Goal: Task Accomplishment & Management: Manage account settings

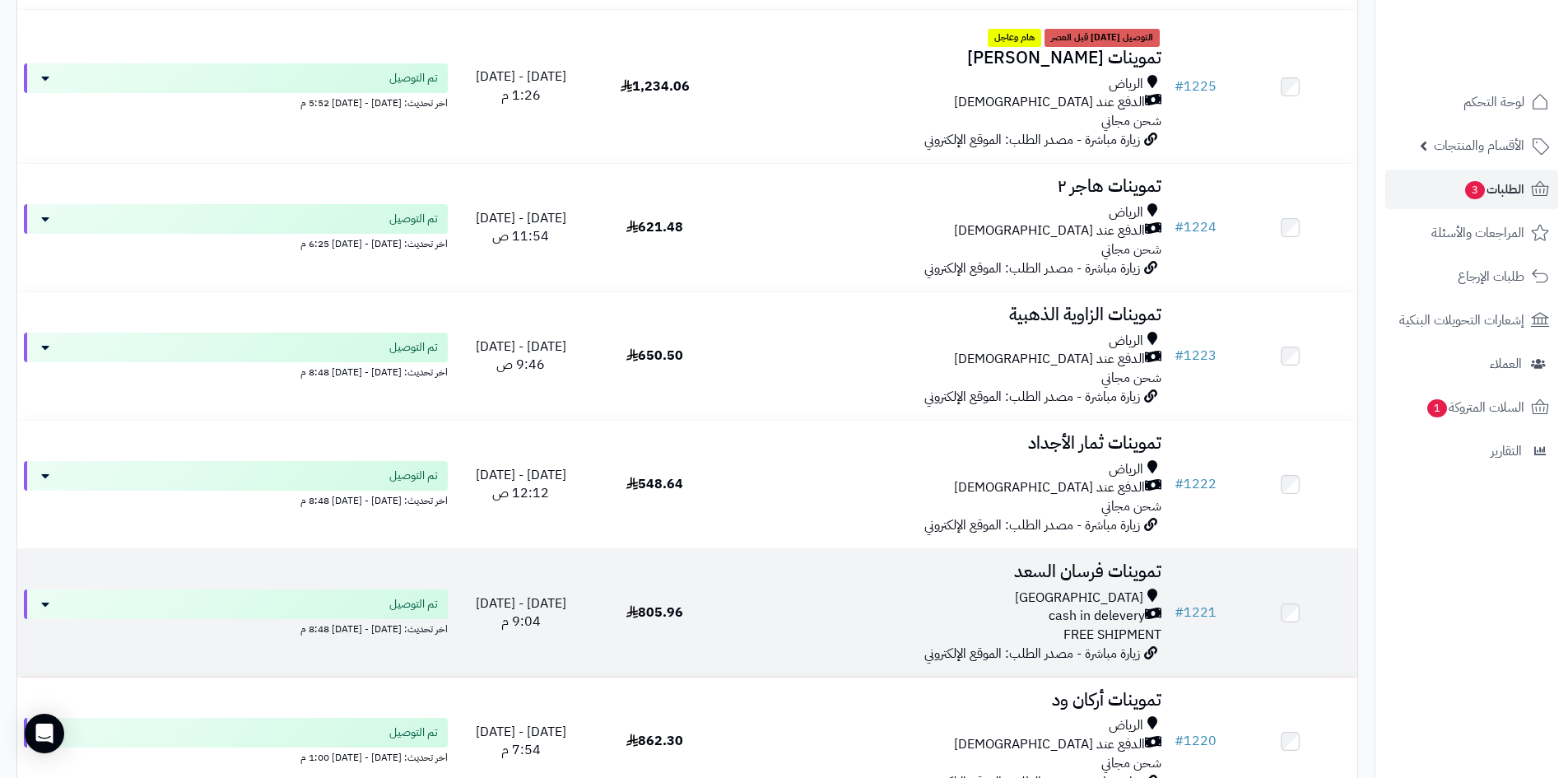
scroll to position [5022, 0]
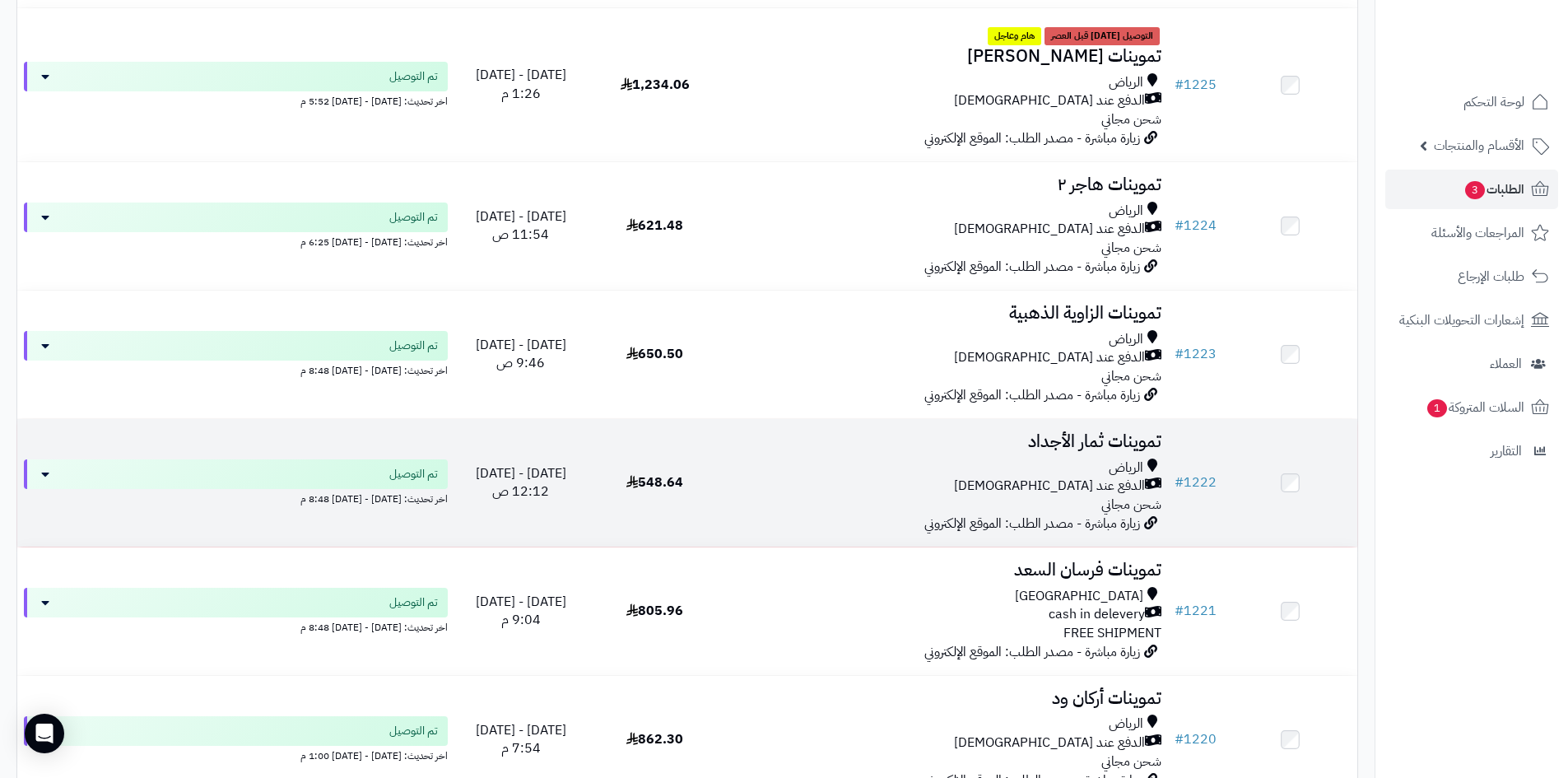
click at [961, 471] on div "الرياض" at bounding box center [945, 468] width 433 height 19
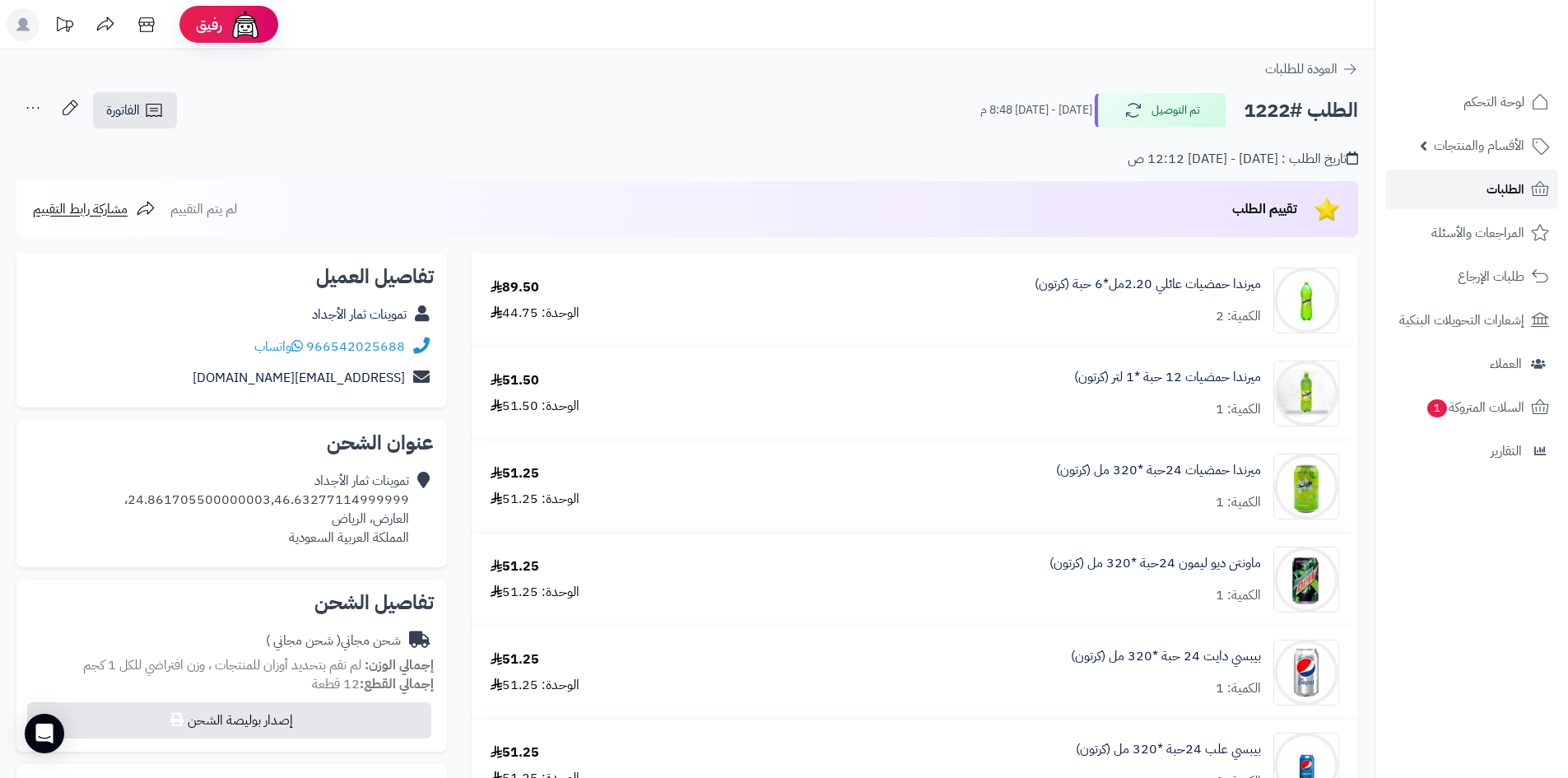
click at [1490, 186] on span "الطلبات" at bounding box center [1505, 190] width 38 height 23
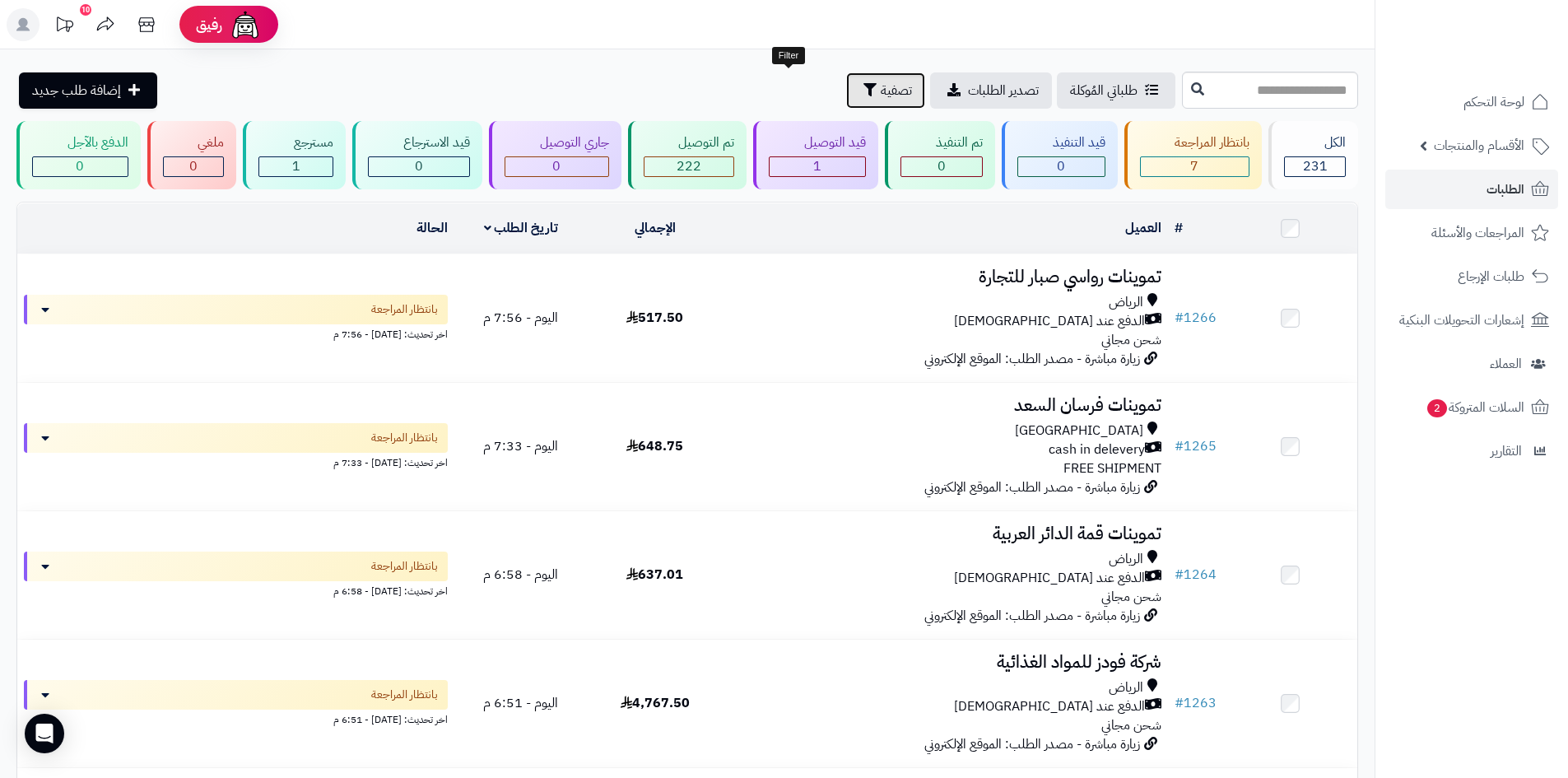
drag, startPoint x: 781, startPoint y: 89, endPoint x: 704, endPoint y: 114, distance: 81.0
click at [846, 92] on button "تصفية" at bounding box center [885, 90] width 79 height 36
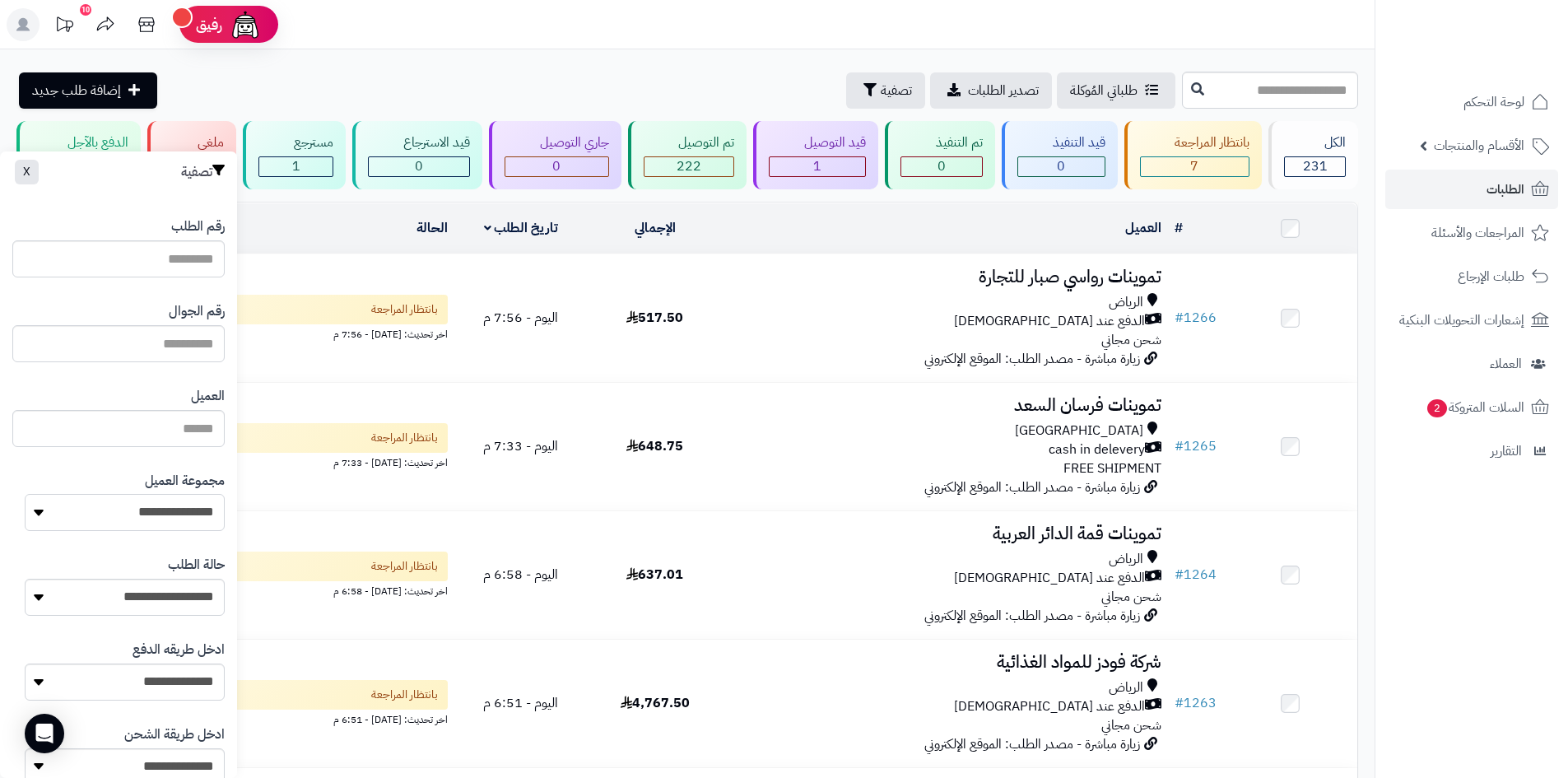
click at [169, 521] on select "**********" at bounding box center [124, 512] width 200 height 37
select select "*"
click at [25, 494] on select "**********" at bounding box center [124, 512] width 200 height 37
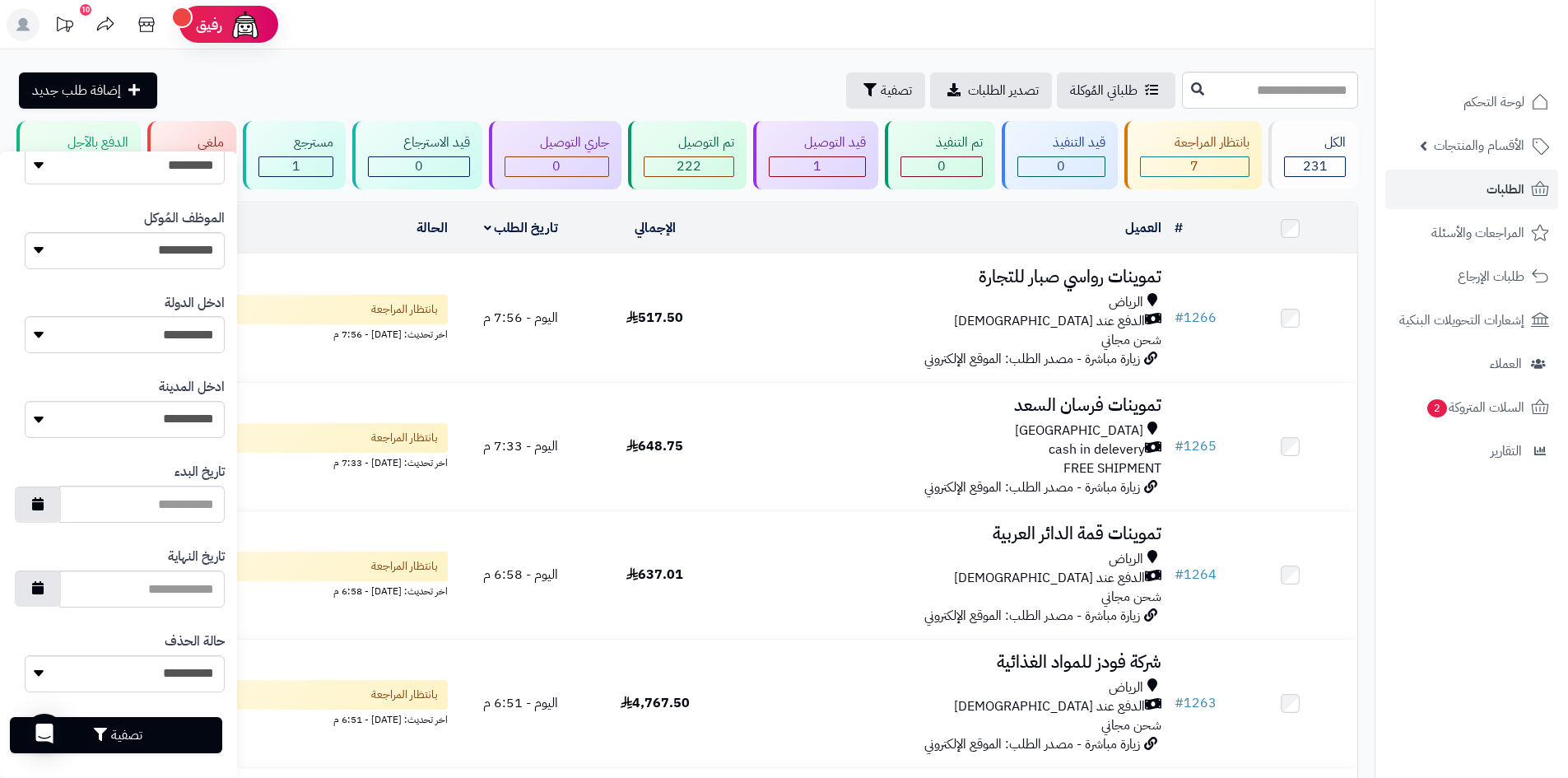
scroll to position [699, 0]
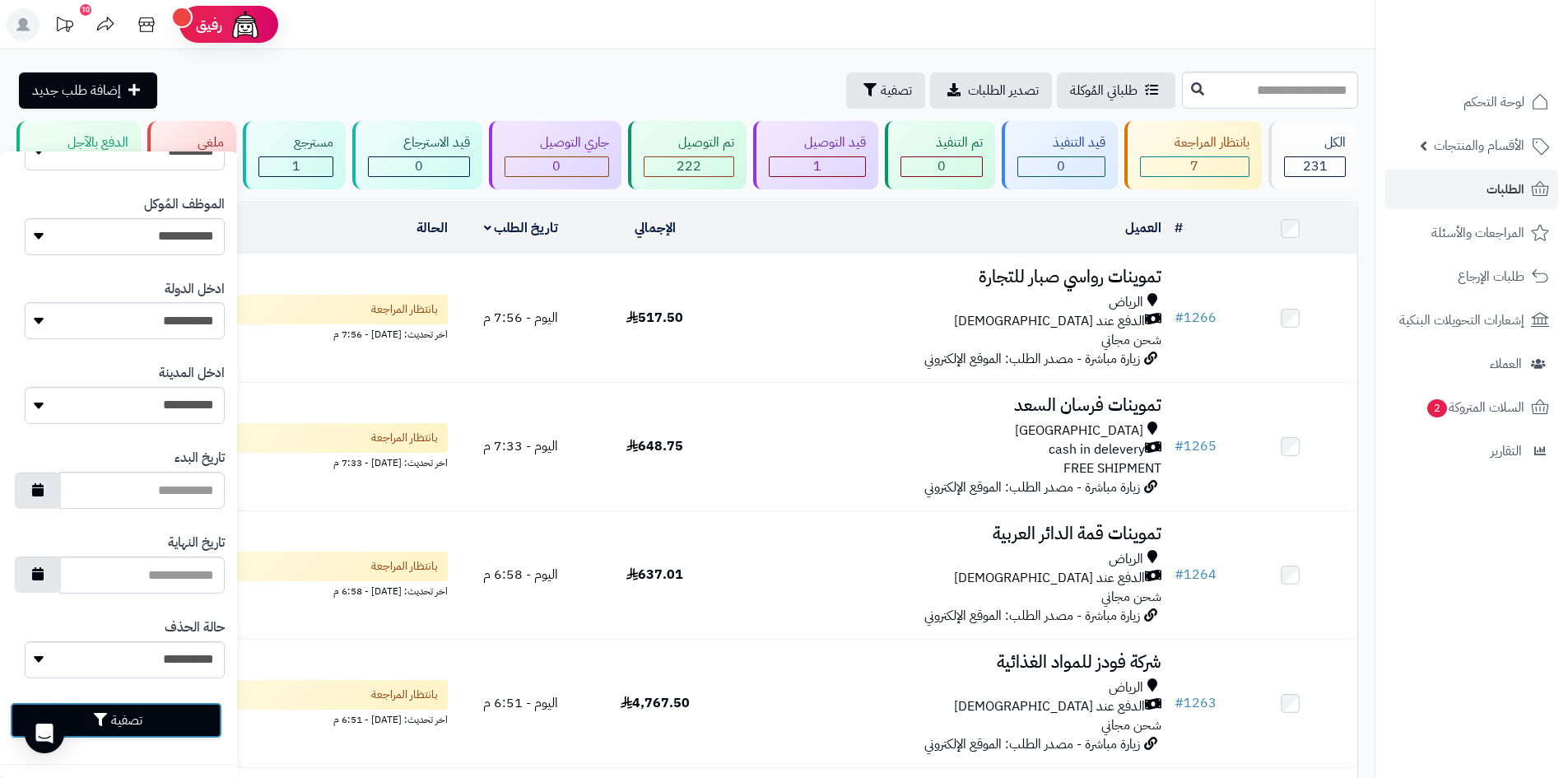
click at [167, 710] on button "تصفية" at bounding box center [116, 720] width 212 height 36
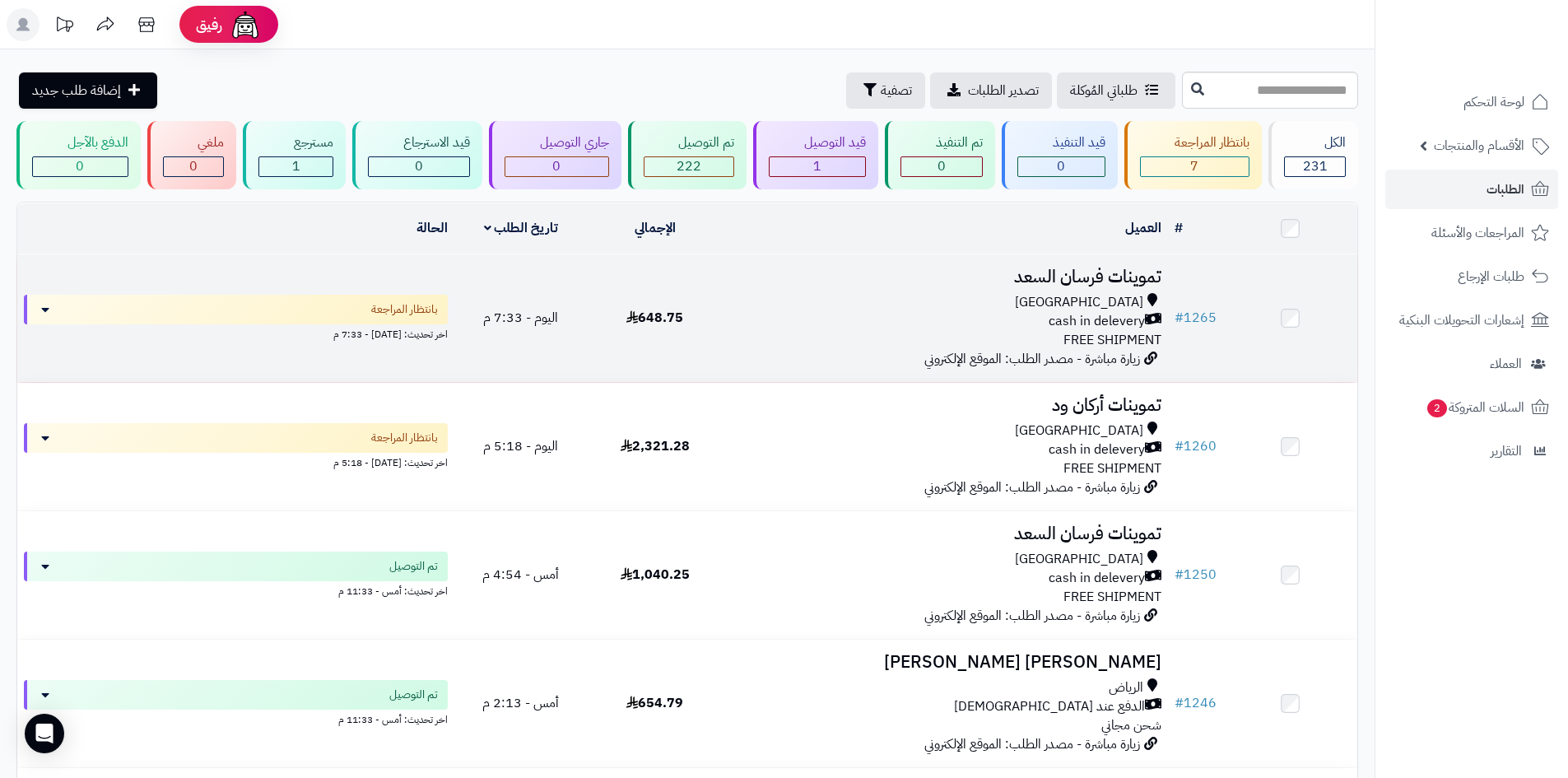
click at [769, 352] on td "تموينات فرسان السعد Riyadh cash in delevery FREE SHIPMENT زيارة مباشرة - مصدر ا…" at bounding box center [945, 318] width 446 height 128
click at [779, 349] on td "تموينات فرسان السعد Riyadh cash in delevery FREE SHIPMENT زيارة مباشرة - مصدر ا…" at bounding box center [945, 318] width 446 height 128
click at [748, 294] on div "[GEOGRAPHIC_DATA]" at bounding box center [945, 303] width 433 height 19
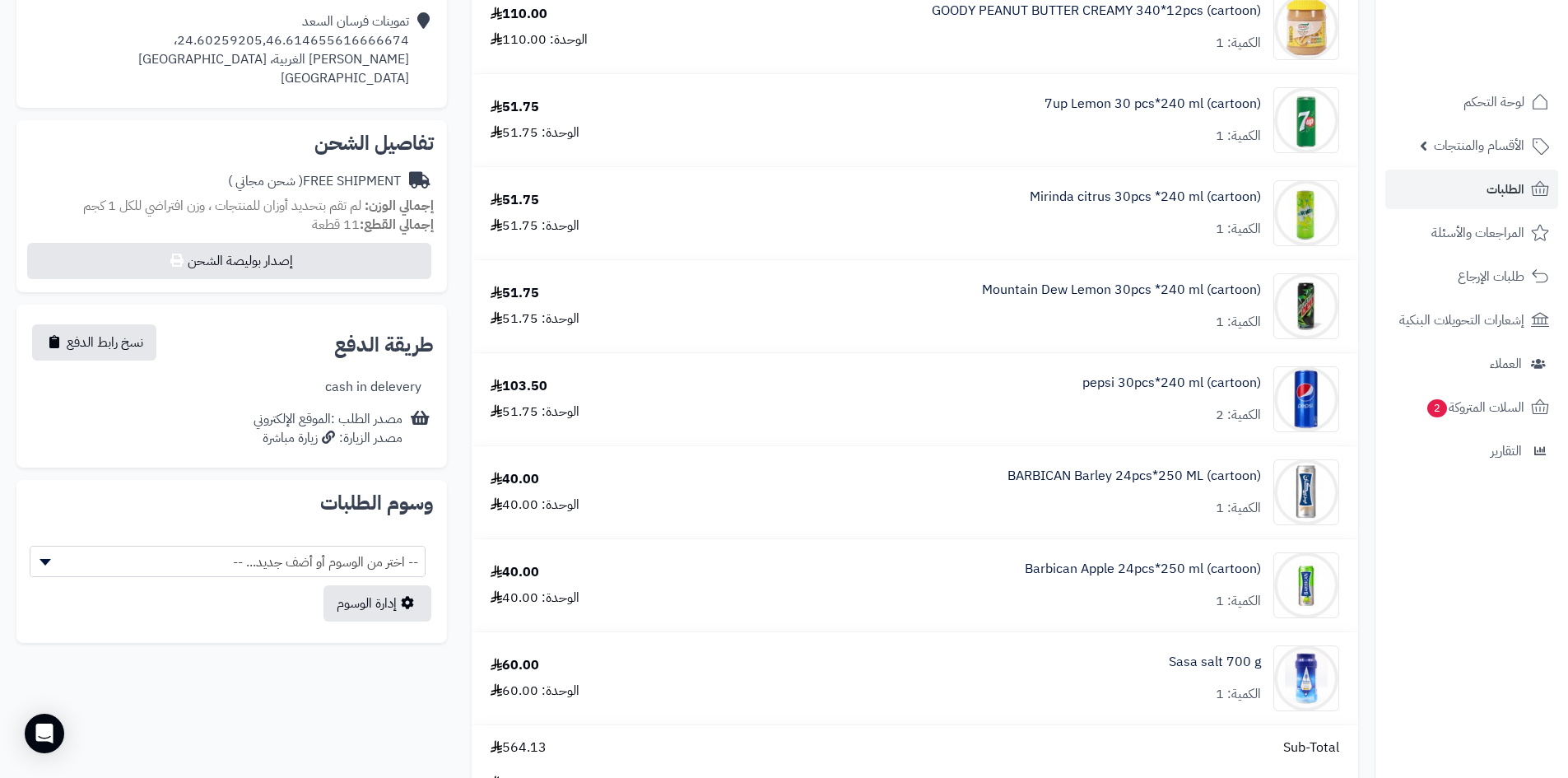
scroll to position [494, 0]
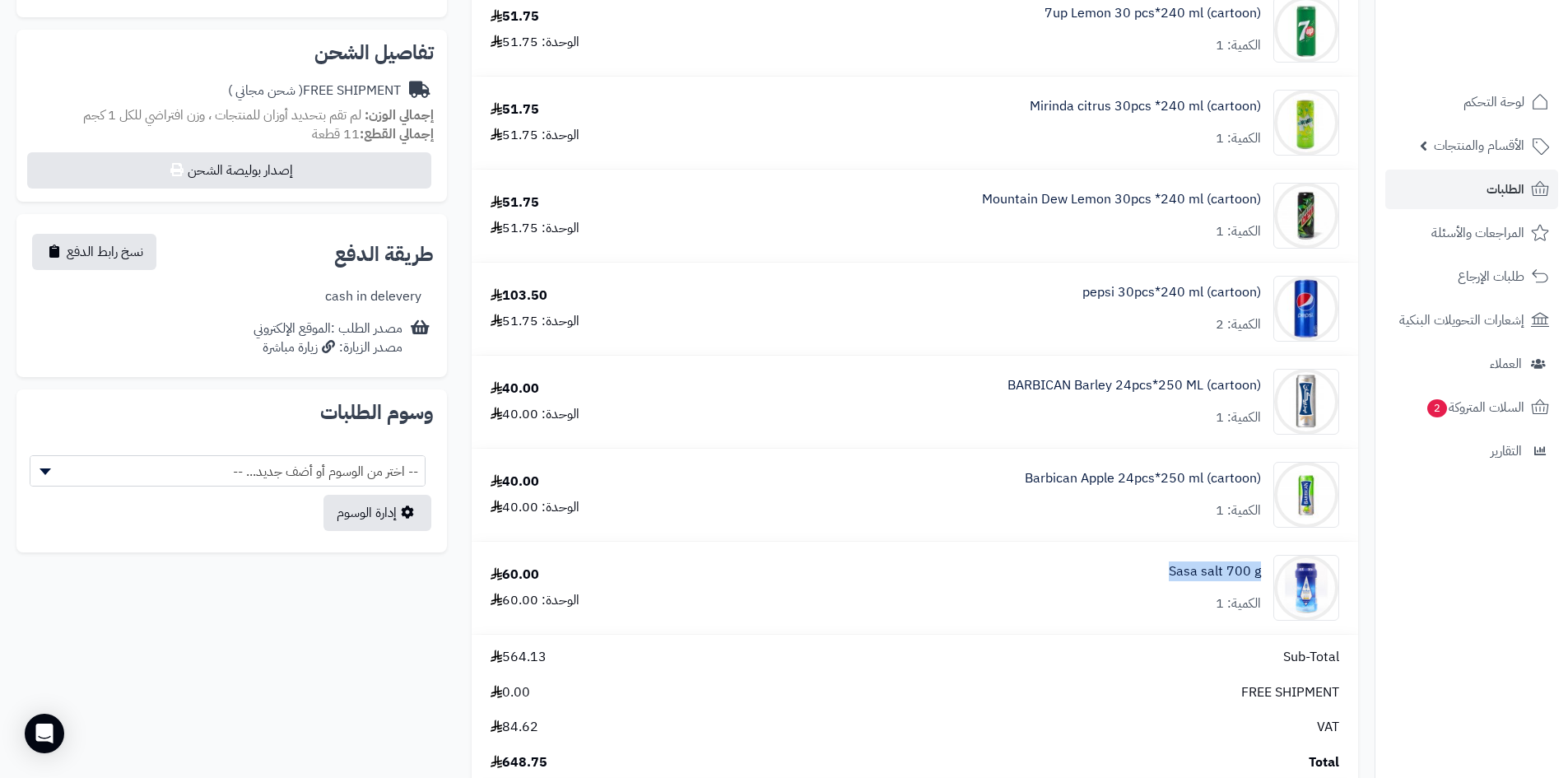
drag, startPoint x: 1159, startPoint y: 567, endPoint x: 1262, endPoint y: 577, distance: 103.5
click at [1262, 577] on div "Sasa salt 700 g الكمية: 1" at bounding box center [1018, 587] width 667 height 66
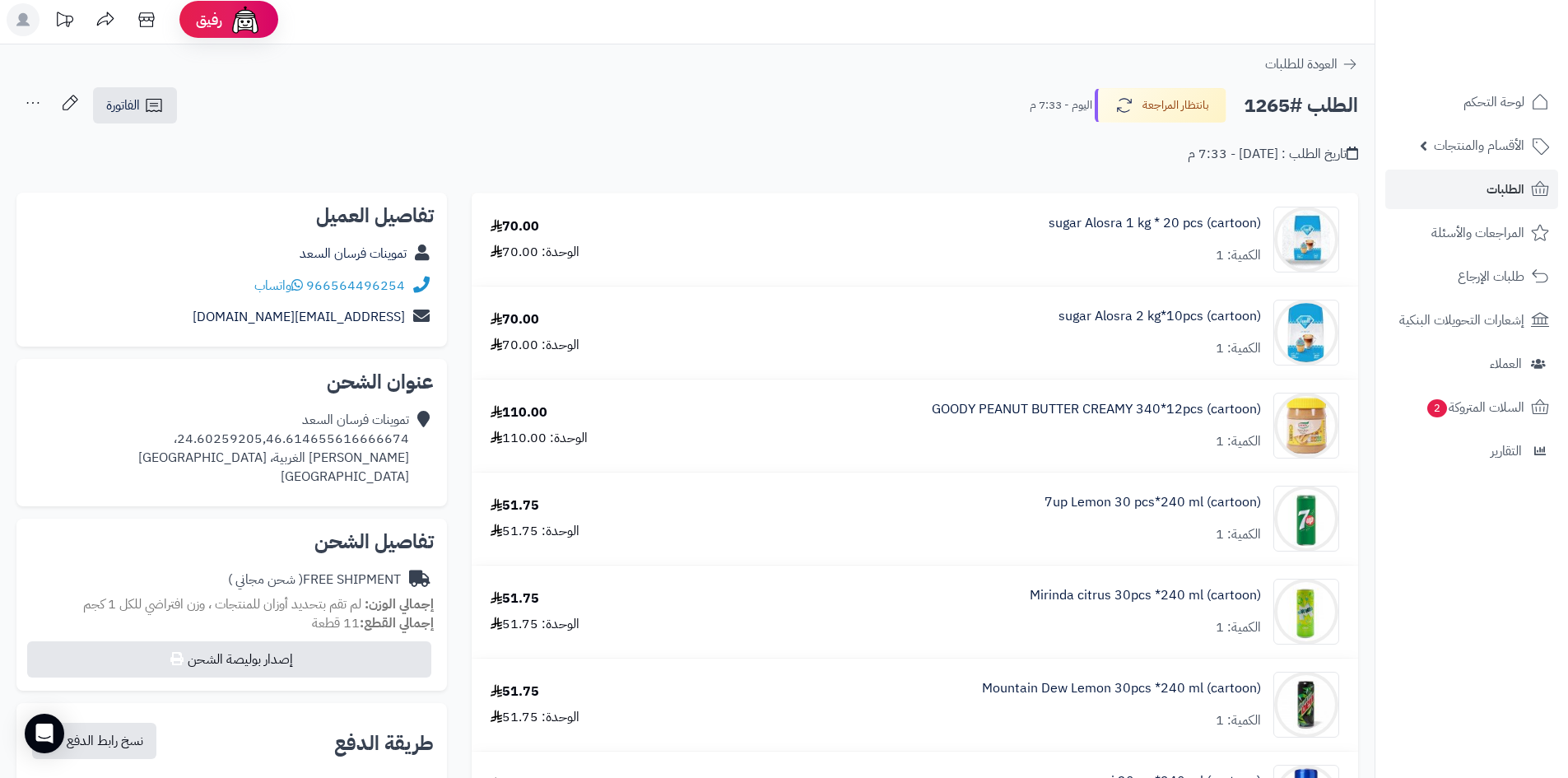
scroll to position [0, 0]
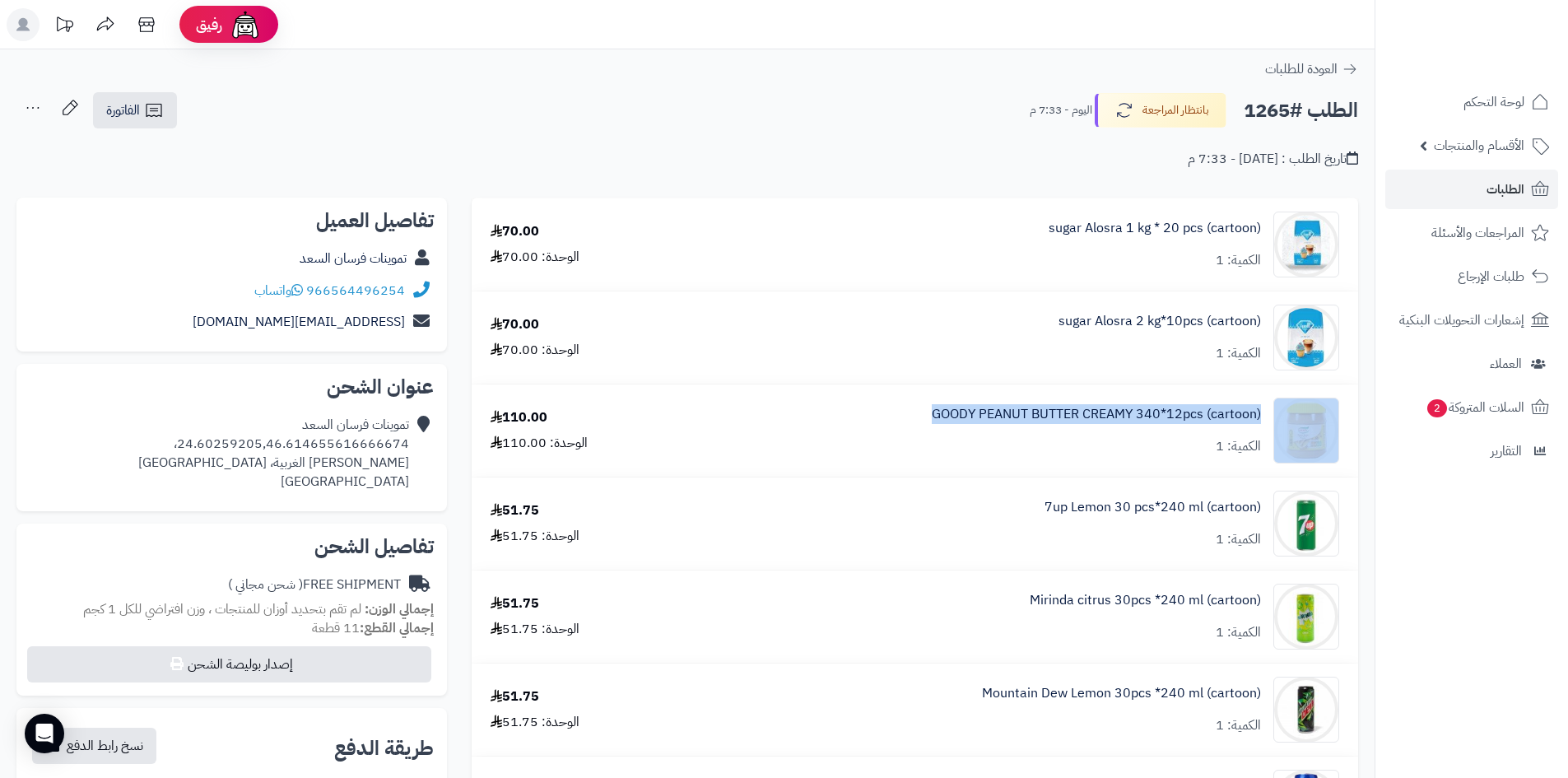
drag, startPoint x: 919, startPoint y: 405, endPoint x: 1268, endPoint y: 450, distance: 351.9
click at [1273, 455] on div "GOODY PEANUT BUTTER CREAMY 340*12pcs (cartoon) الكمية: 1" at bounding box center [1018, 430] width 667 height 66
click at [916, 403] on div "GOODY PEANUT BUTTER CREAMY 340*12pcs (cartoon) الكمية: 1" at bounding box center [1018, 430] width 667 height 66
drag, startPoint x: 917, startPoint y: 406, endPoint x: 1338, endPoint y: 434, distance: 421.9
click at [1338, 434] on div "GOODY PEANUT BUTTER CREAMY 340*12pcs (cartoon) الكمية: 1" at bounding box center [1018, 430] width 667 height 66
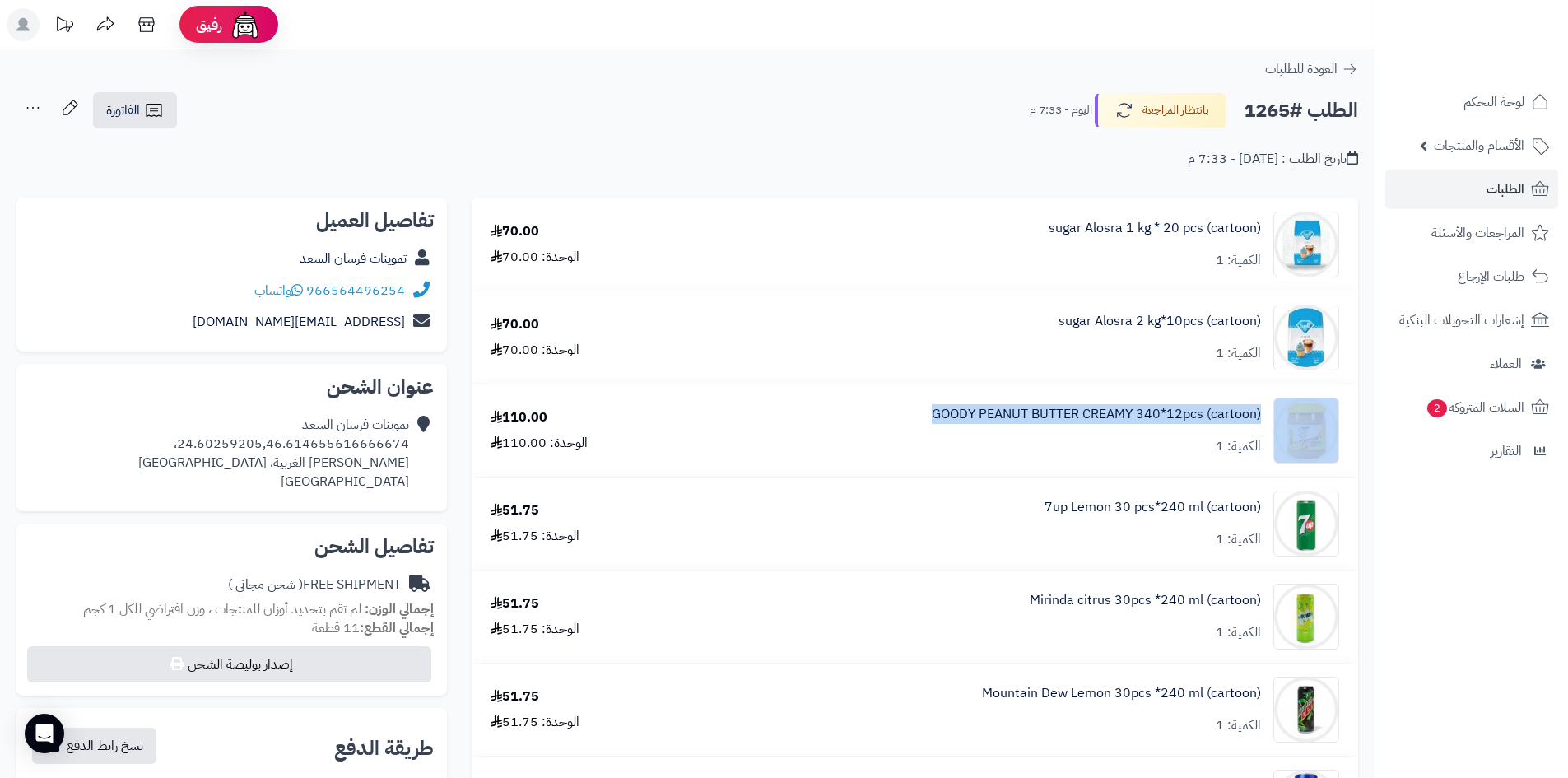
click at [912, 410] on div "GOODY PEANUT BUTTER CREAMY 340*12pcs (cartoon) الكمية: 1" at bounding box center [1018, 430] width 667 height 66
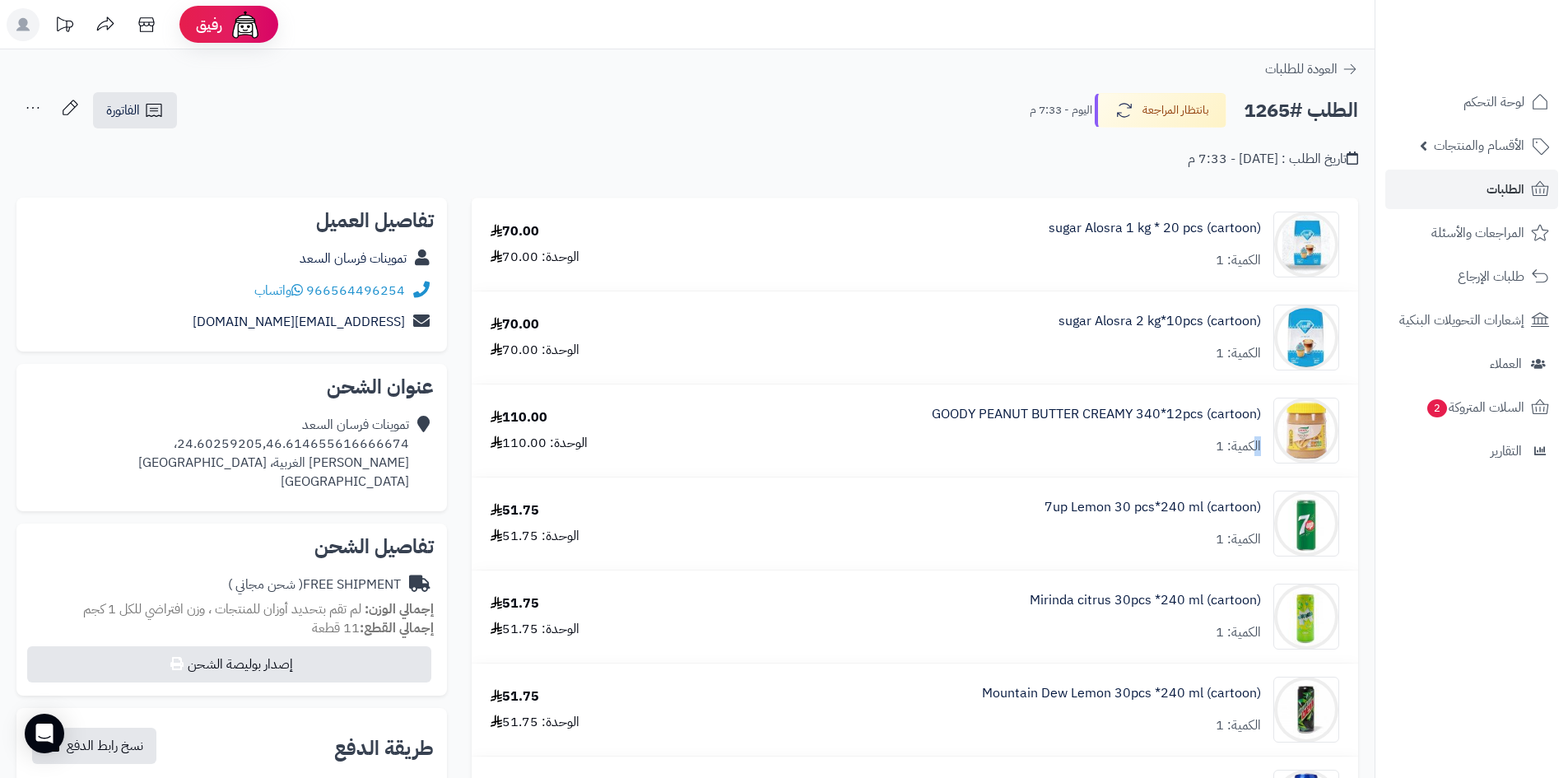
drag, startPoint x: 917, startPoint y: 409, endPoint x: 1256, endPoint y: 432, distance: 339.8
click at [1256, 432] on div "GOODY PEANUT BUTTER CREAMY 340*12pcs (cartoon) الكمية: 1" at bounding box center [1018, 430] width 667 height 66
drag, startPoint x: 1046, startPoint y: 221, endPoint x: 1262, endPoint y: 334, distance: 243.8
click at [1271, 325] on tbody "sugar Alosra 1 kg * 20 pcs (cartoon) الكمية: 1 70.00 الوحدة: 70.00 sugar Alosra…" at bounding box center [915, 771] width 886 height 1147
drag, startPoint x: 1014, startPoint y: 118, endPoint x: 1143, endPoint y: 102, distance: 130.0
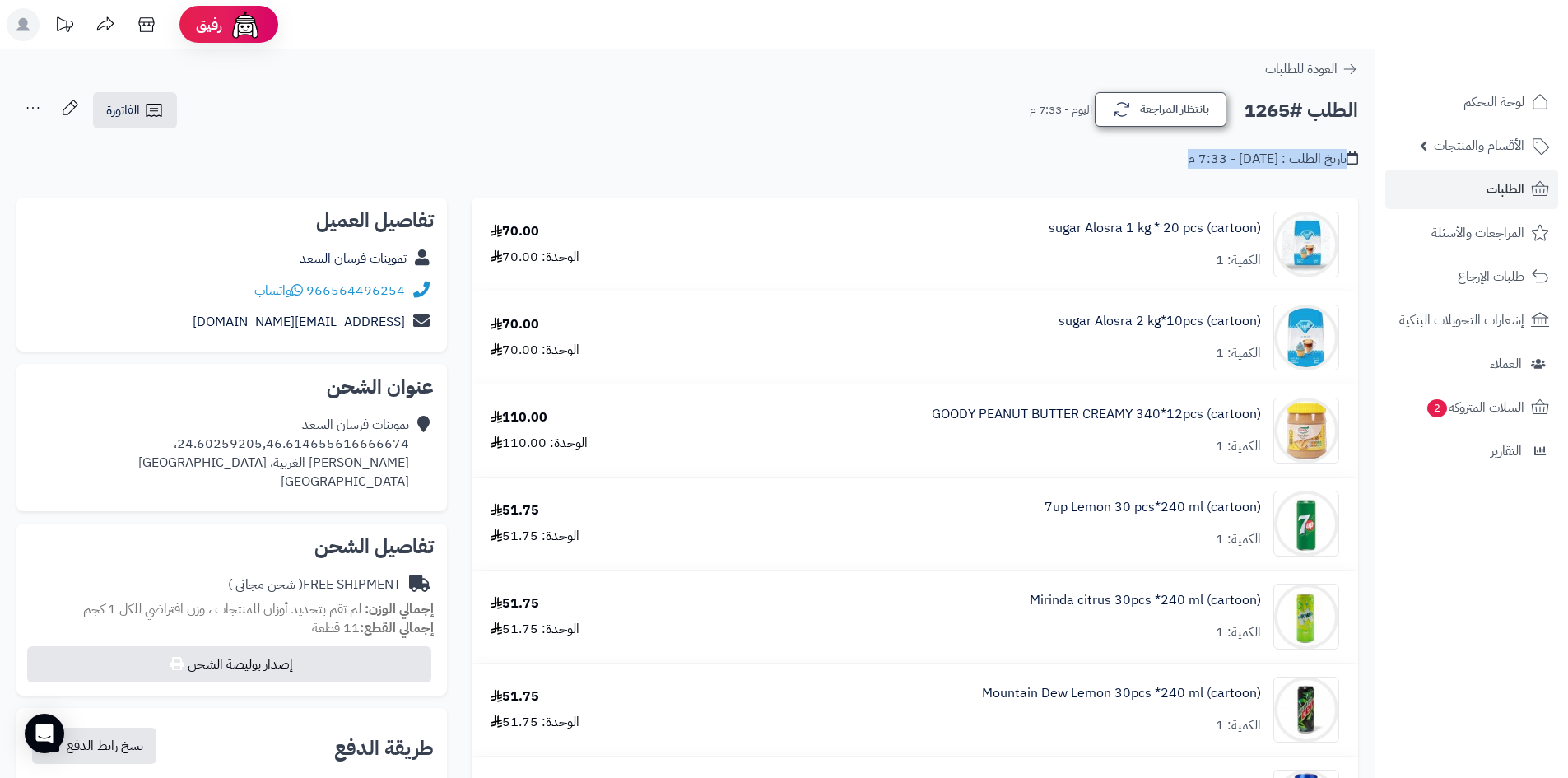
click at [1143, 102] on div "الطلب #1265 بانتظار المراجعة اليوم - 7:33 م الفاتورة طباعة الفاتورة إرسال الفات…" at bounding box center [687, 130] width 1374 height 78
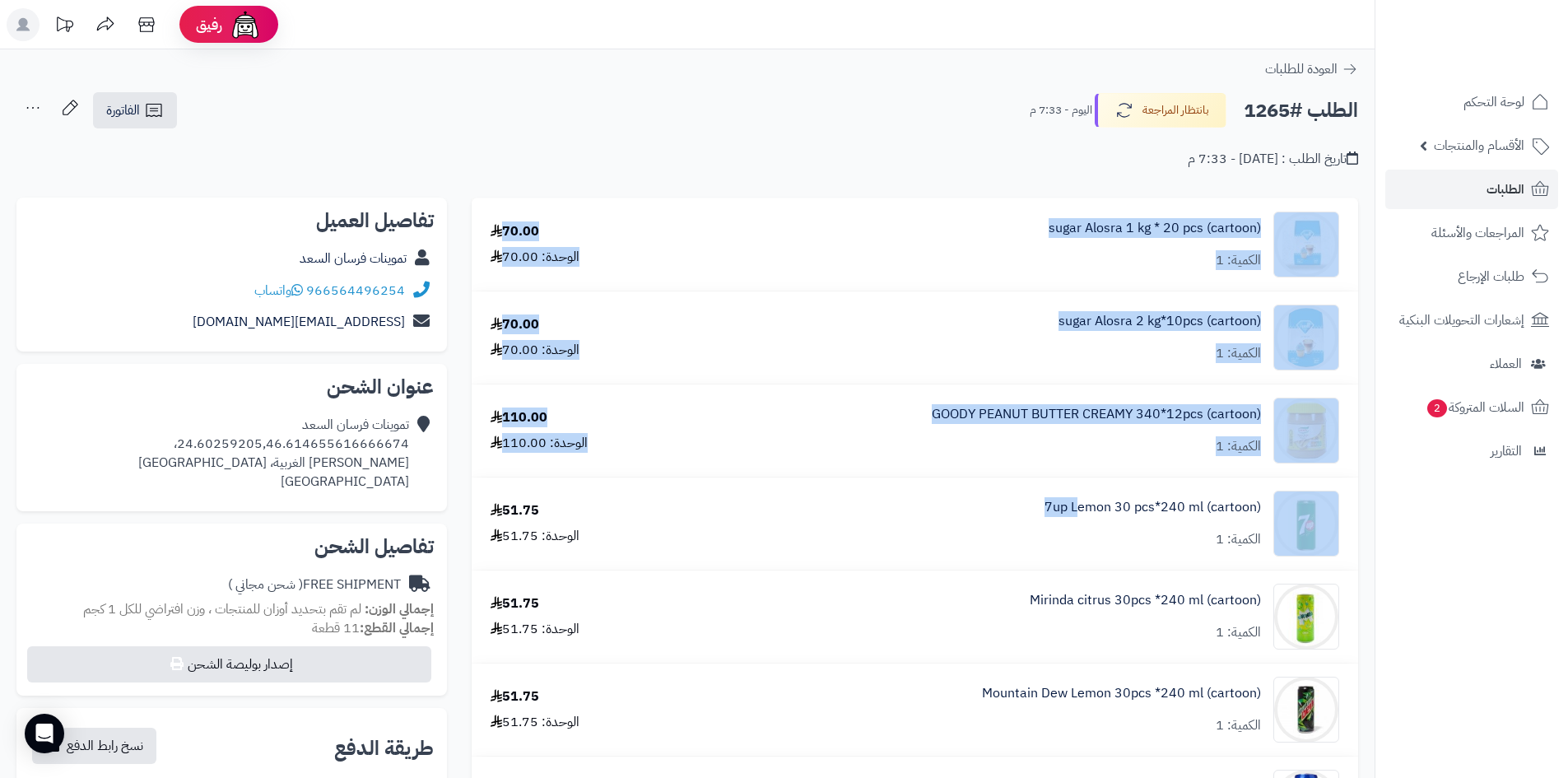
drag, startPoint x: 1337, startPoint y: 562, endPoint x: 1580, endPoint y: 611, distance: 247.9
click at [1567, 613] on html "رفيق ! الطلبات معالجة مكتمل إرجاع المنتجات العملاء المتواجدون الان 479 عملاء من…" at bounding box center [784, 389] width 1568 height 778
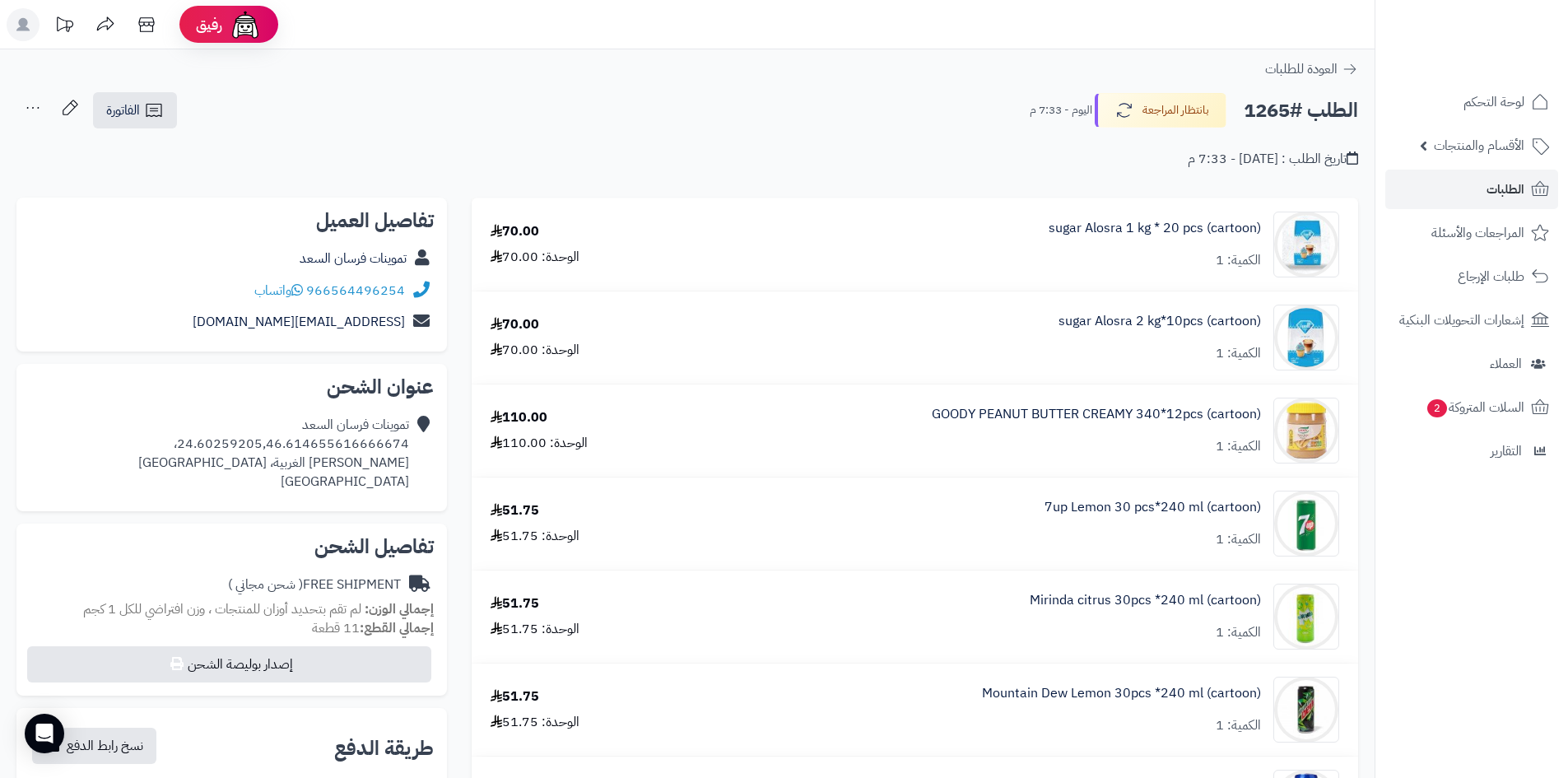
click at [969, 126] on div "الطلب #1265 بانتظار المراجعة اليوم - 7:33 م الفاتورة طباعة الفاتورة إرسال الفات…" at bounding box center [688, 110] width 1342 height 38
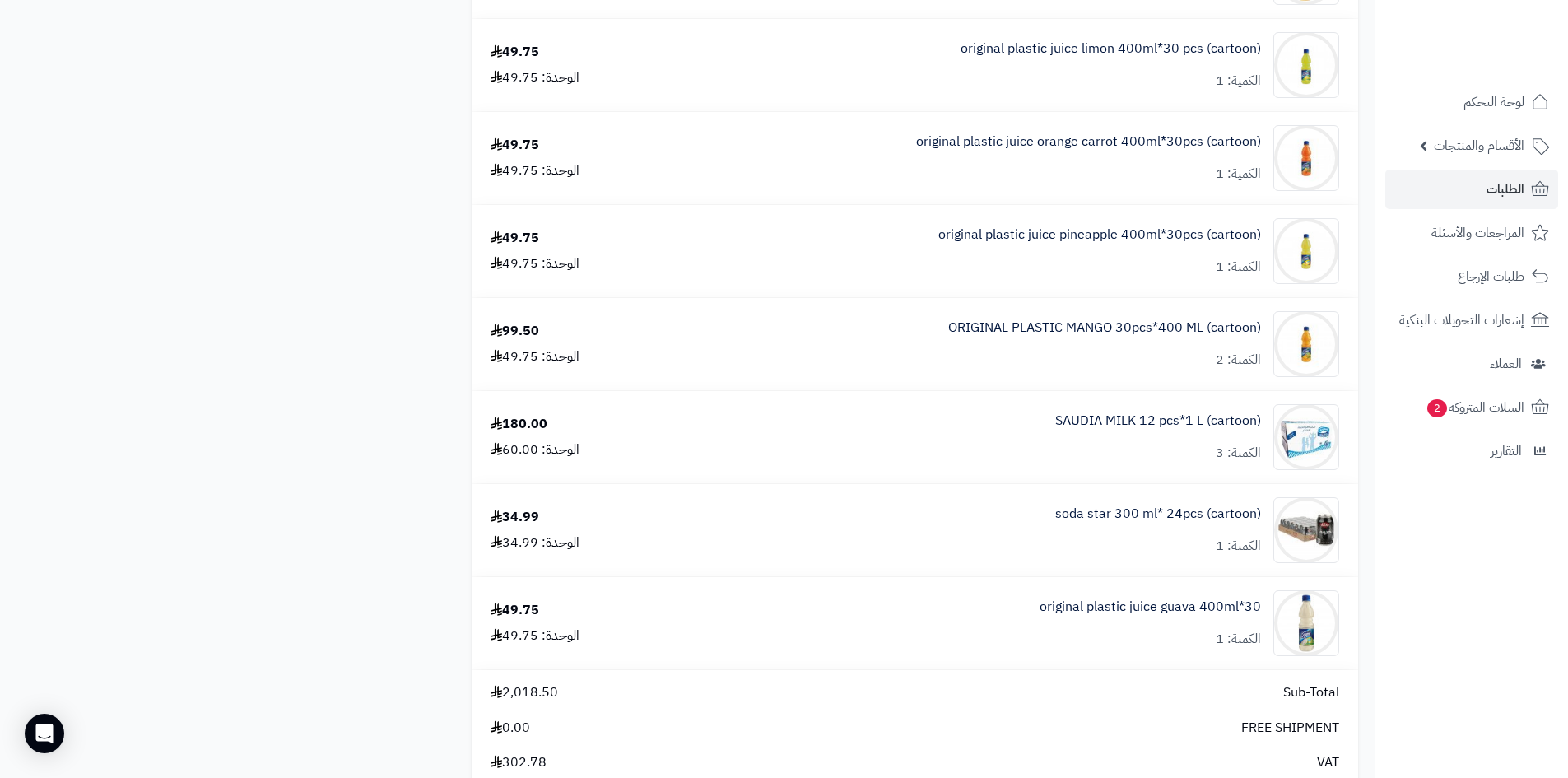
scroll to position [1976, 0]
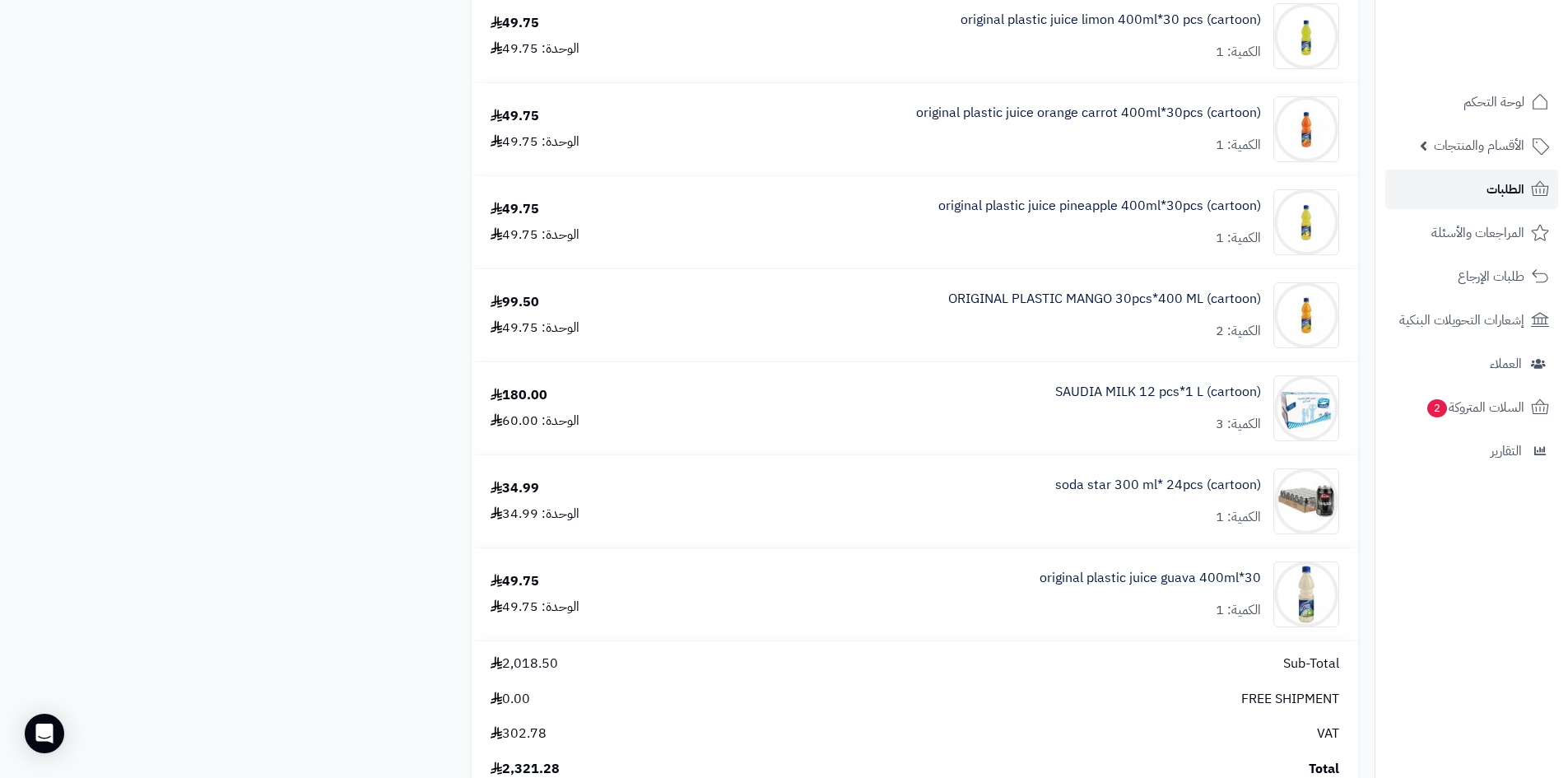
click at [1460, 195] on link "الطلبات" at bounding box center [1471, 189] width 173 height 39
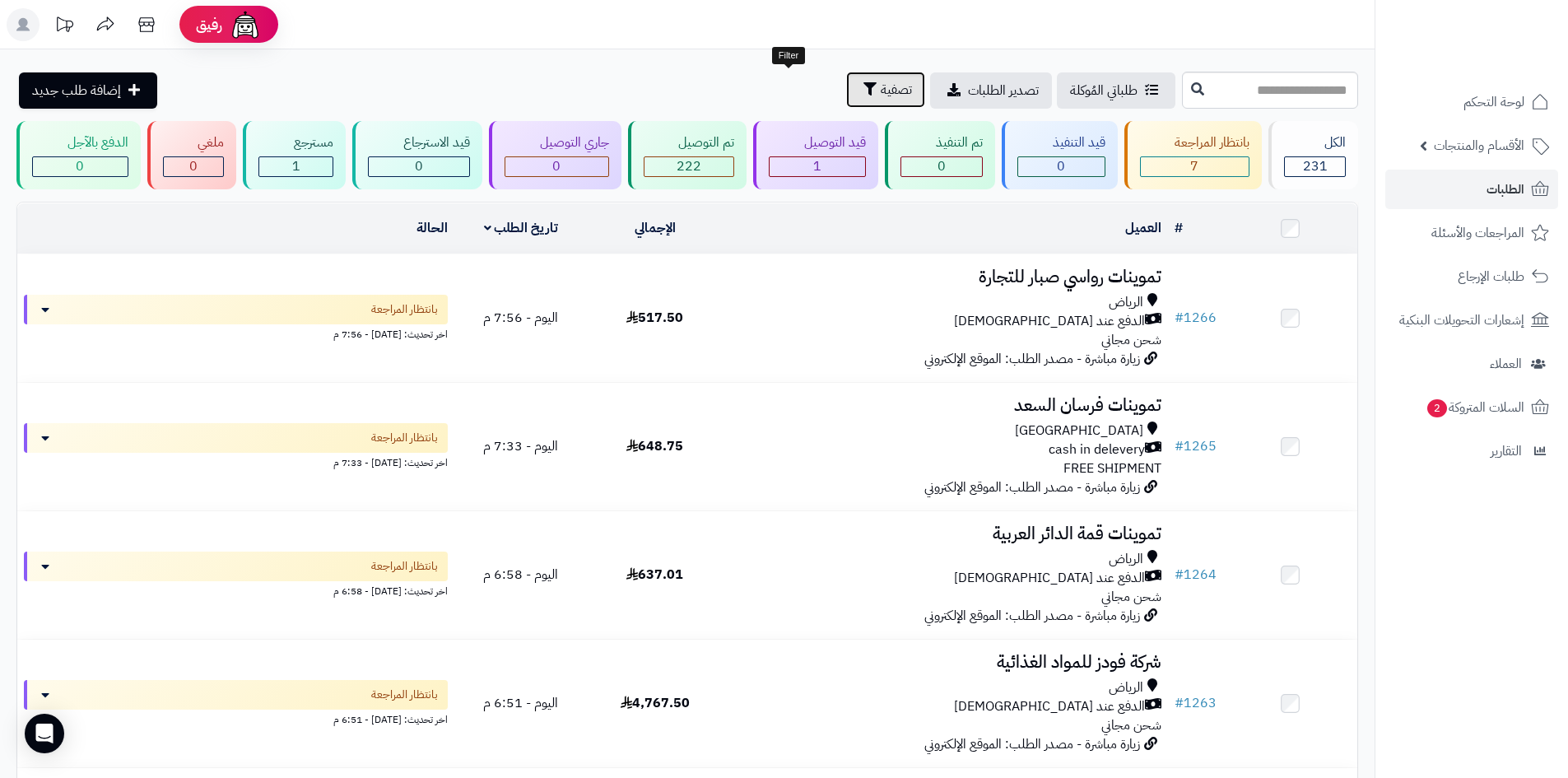
click at [880, 94] on span "تصفية" at bounding box center [896, 90] width 31 height 20
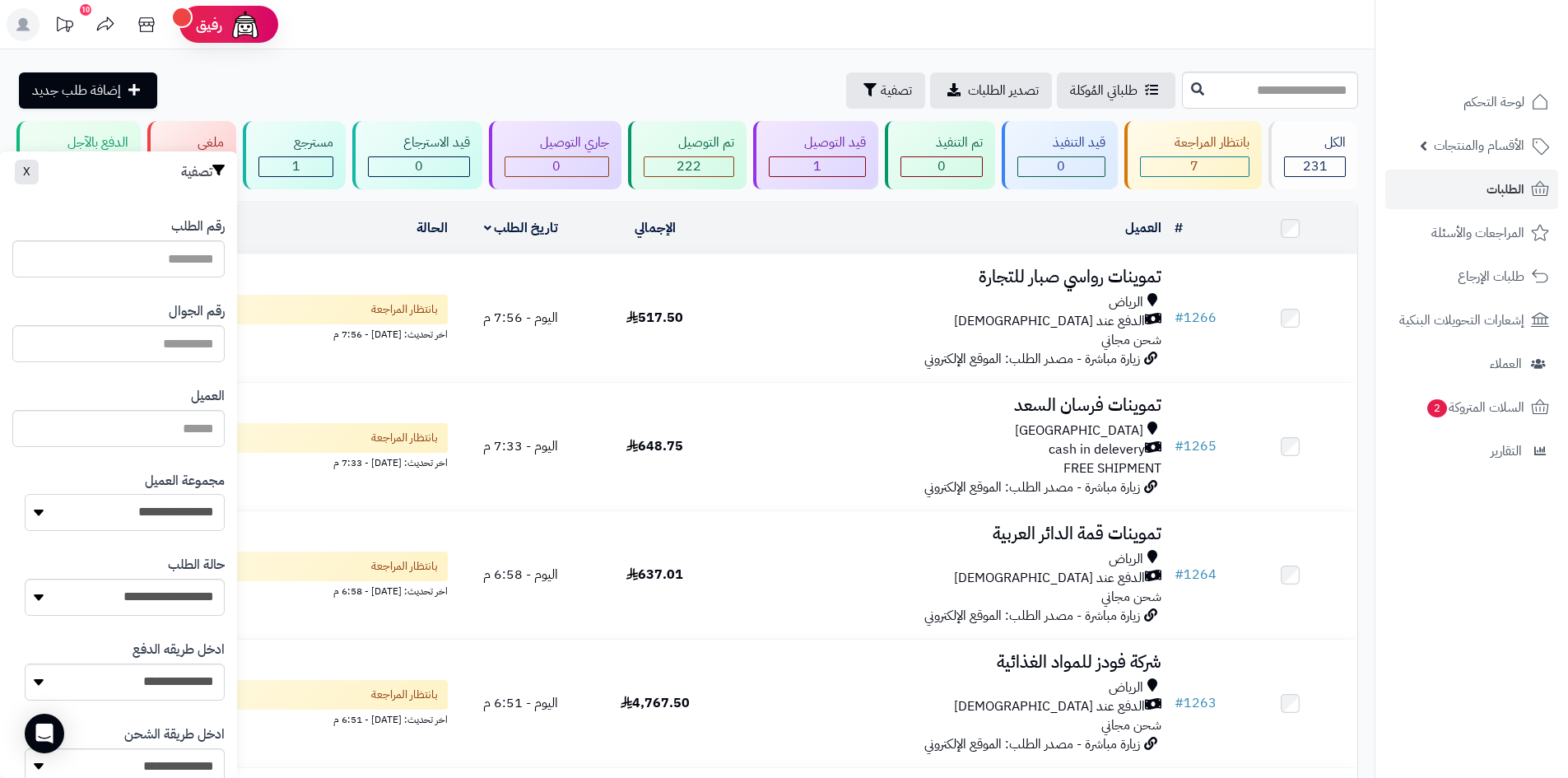
click at [180, 504] on select "**********" at bounding box center [124, 512] width 200 height 37
select select "*"
click at [25, 494] on select "**********" at bounding box center [124, 512] width 200 height 37
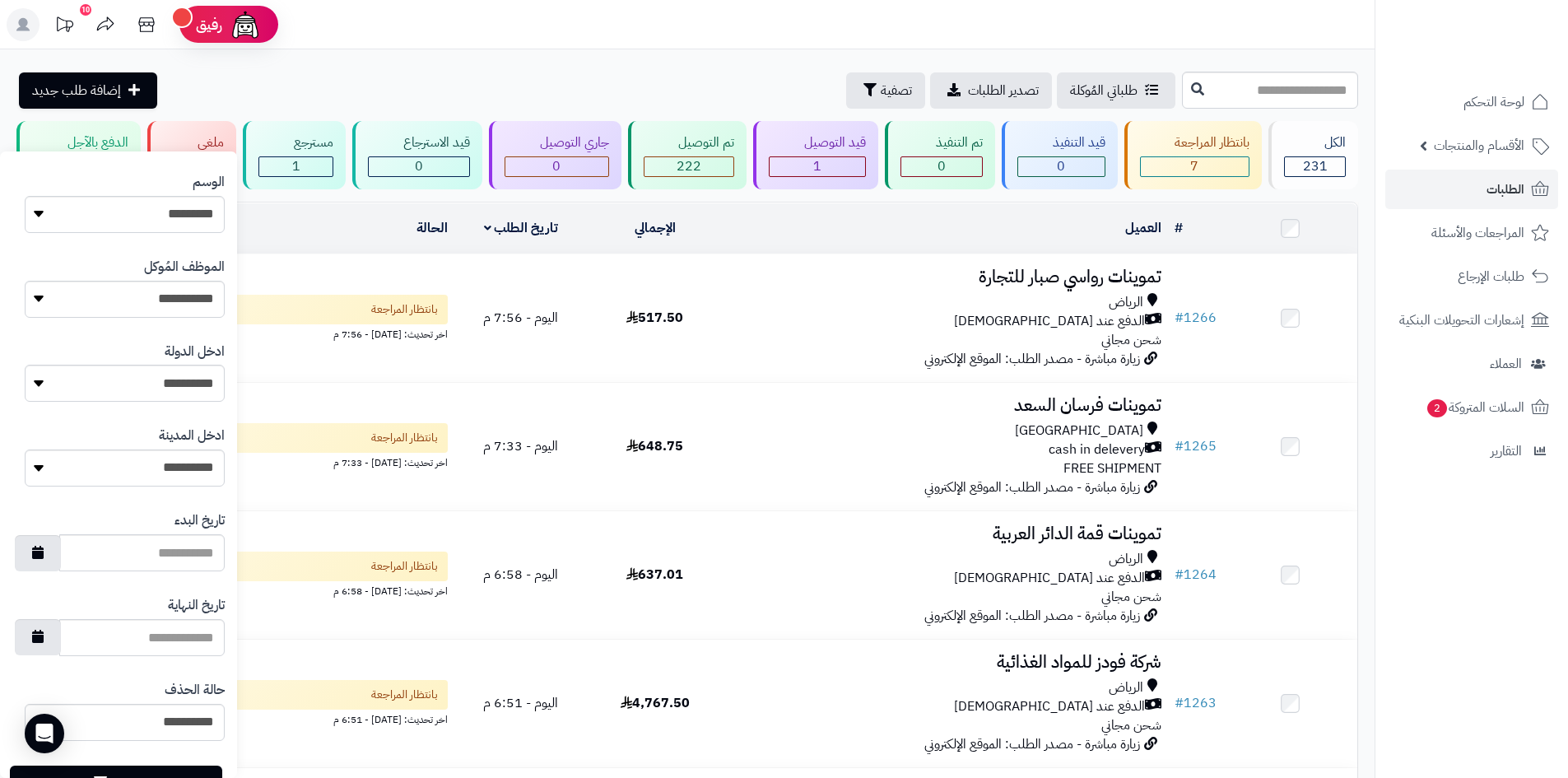
scroll to position [699, 0]
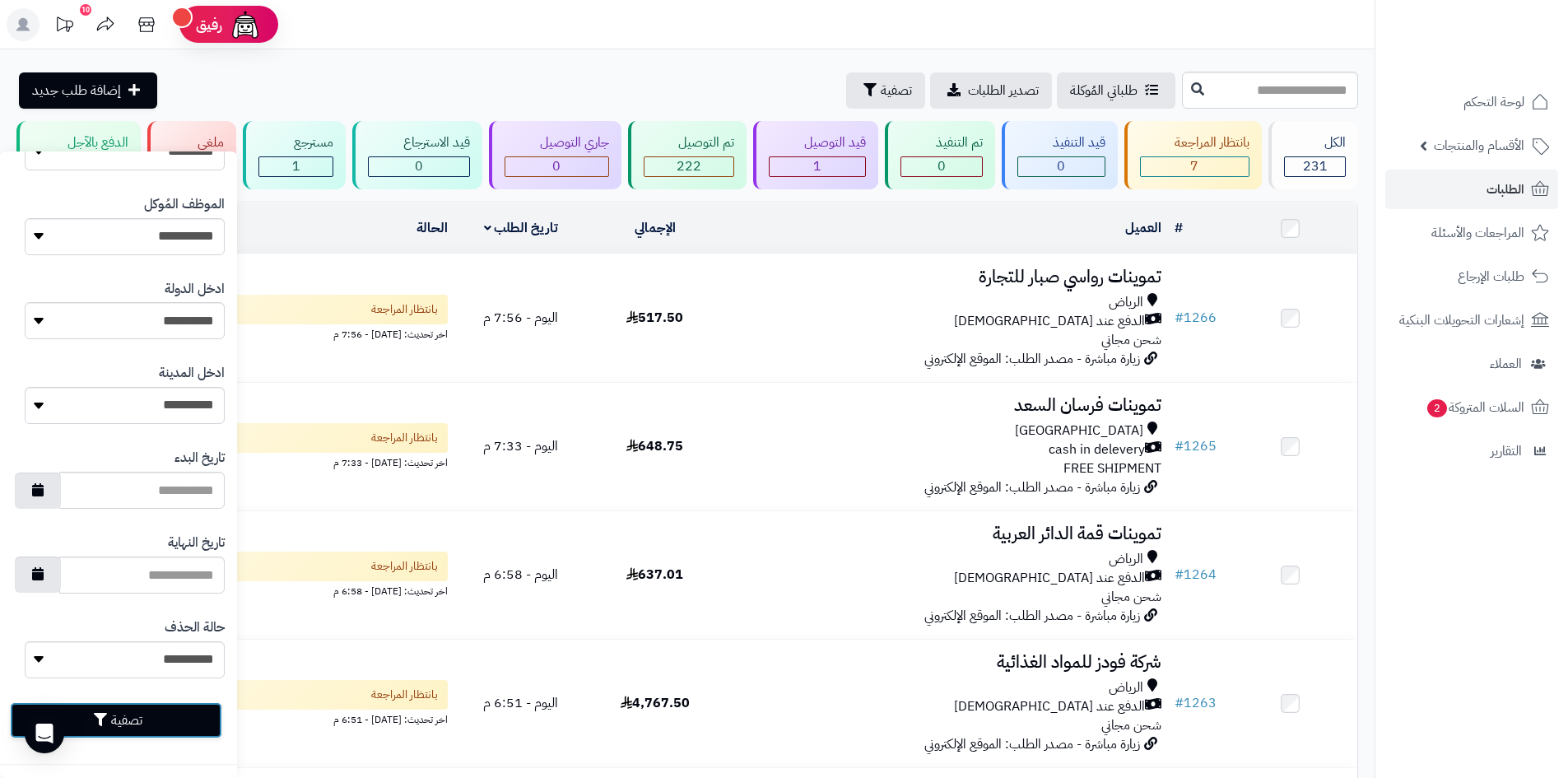
click at [166, 724] on button "تصفية" at bounding box center [116, 720] width 212 height 36
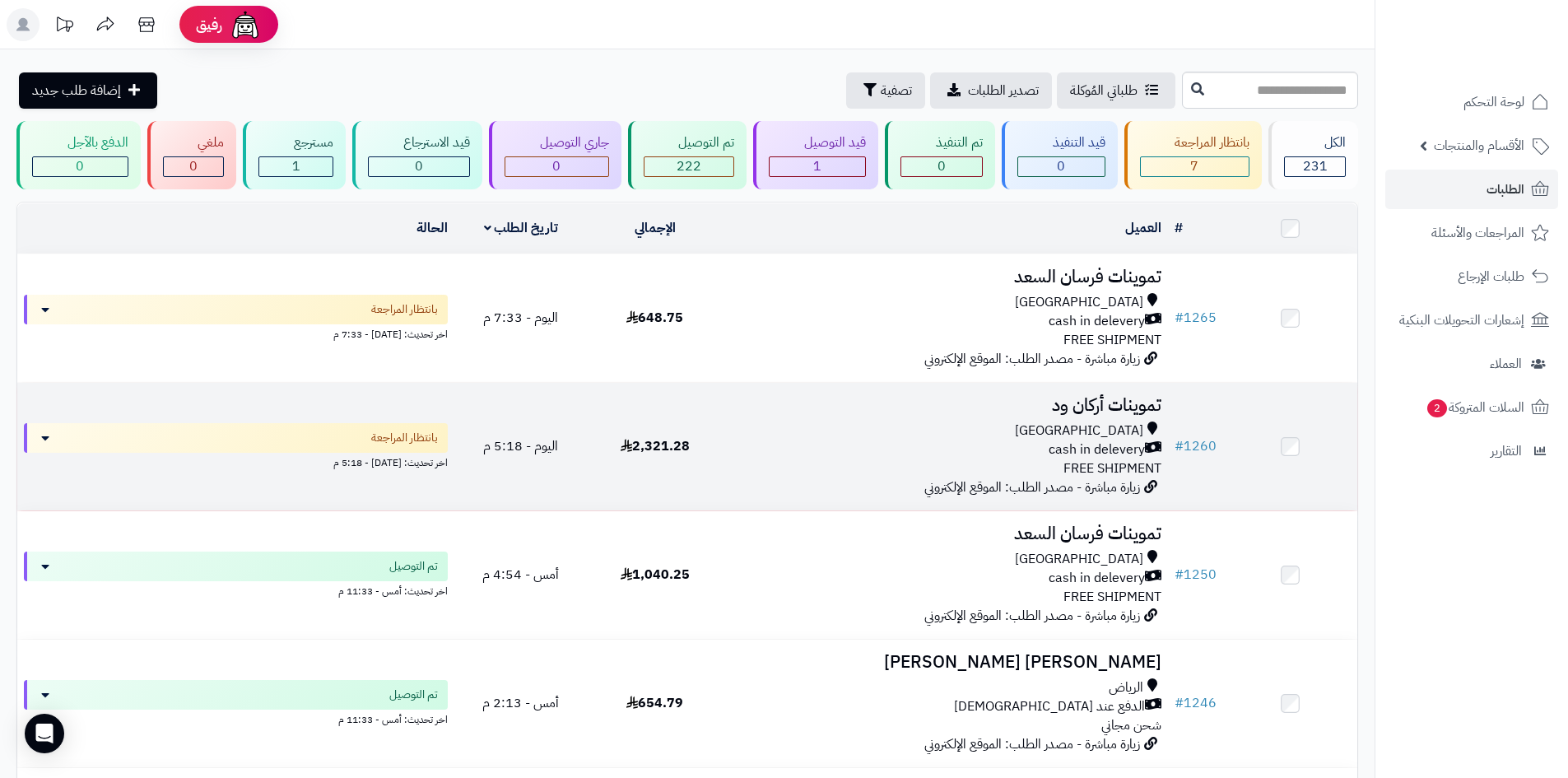
click at [1008, 456] on div "Riyadh cash in delevery FREE SHIPMENT" at bounding box center [945, 450] width 433 height 57
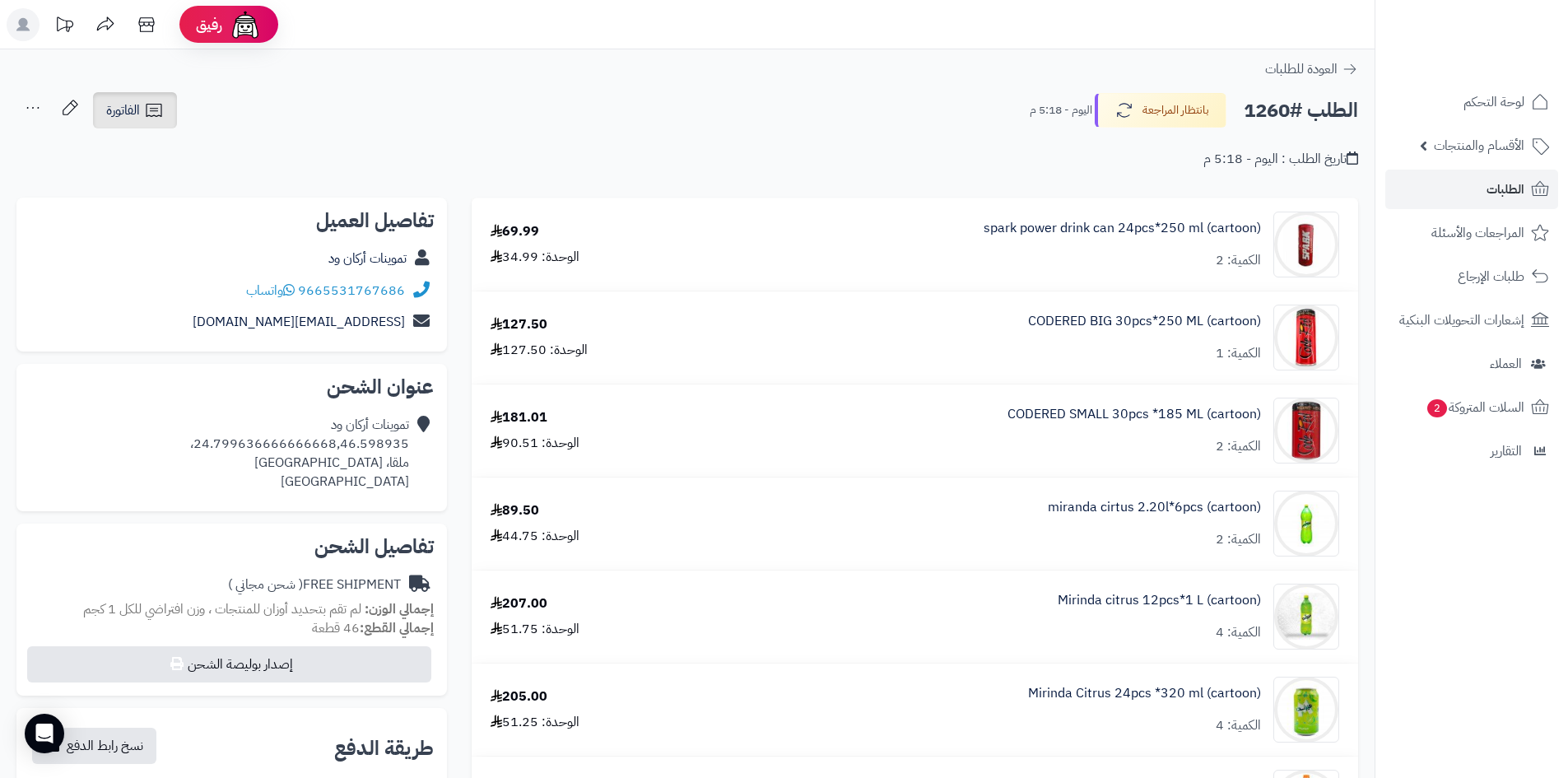
click at [155, 110] on icon at bounding box center [154, 110] width 20 height 20
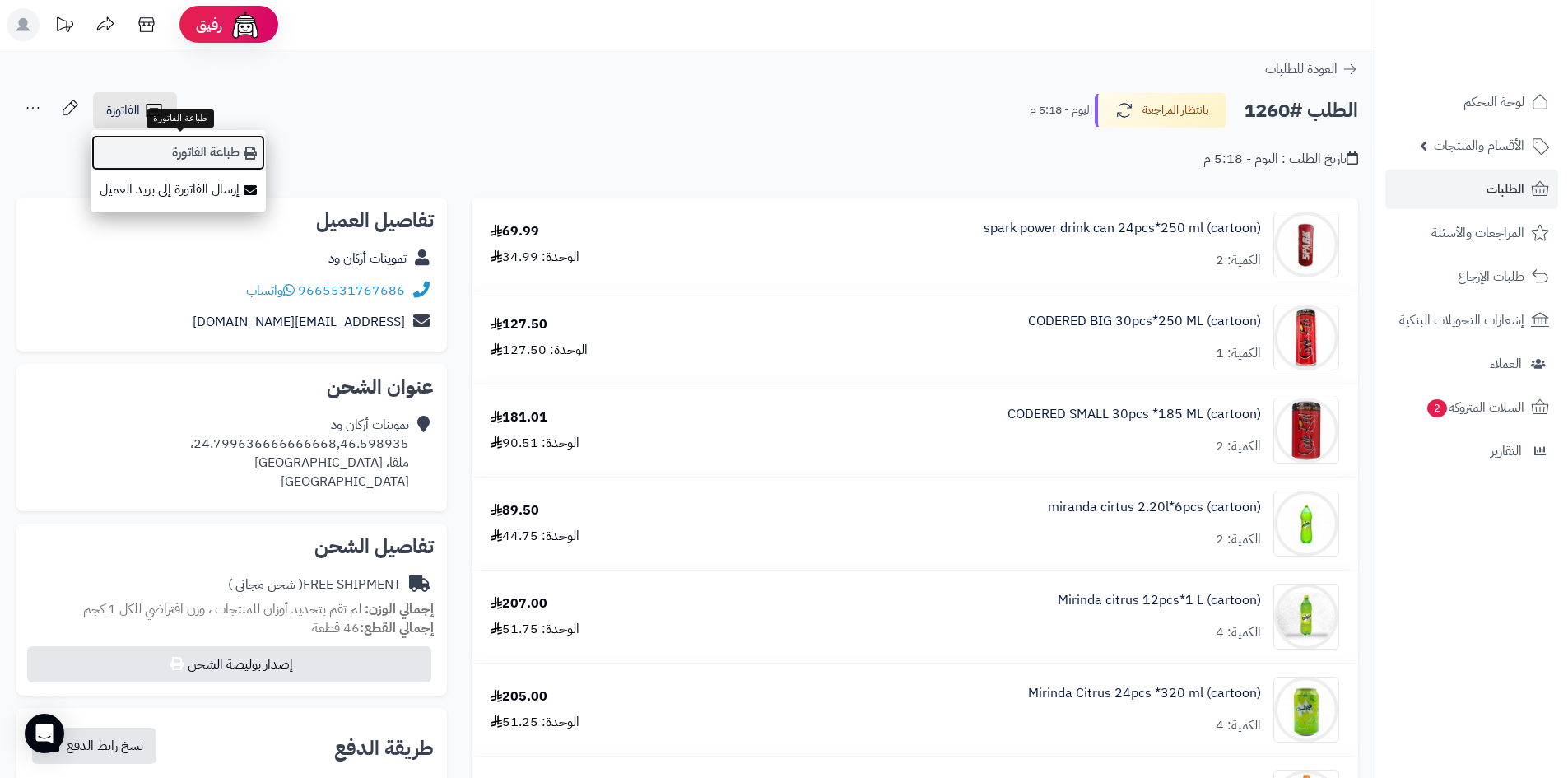
click at [231, 152] on link "طباعة الفاتورة" at bounding box center [178, 153] width 175 height 37
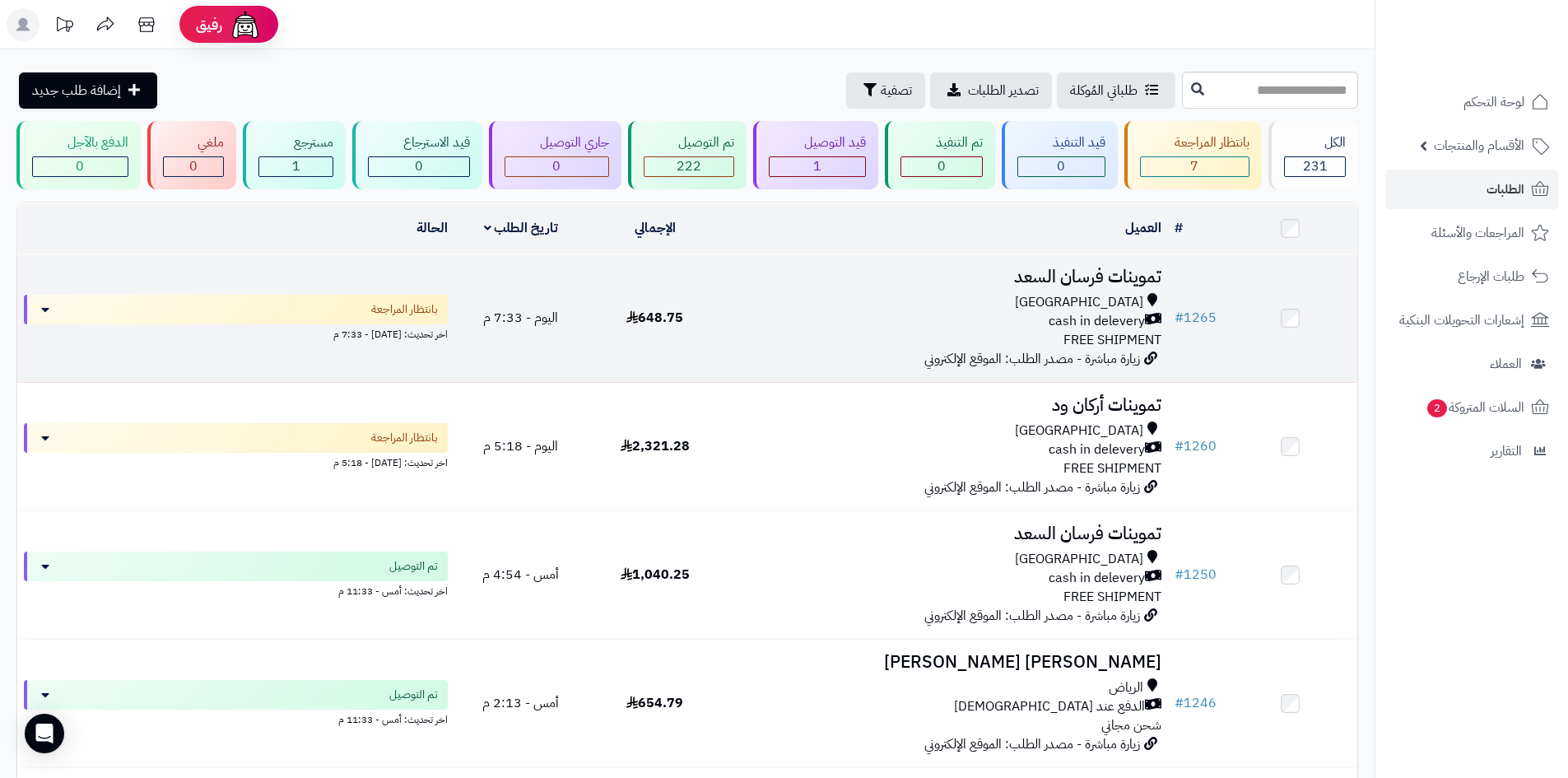
click at [820, 313] on div "cash in delevery" at bounding box center [945, 321] width 433 height 19
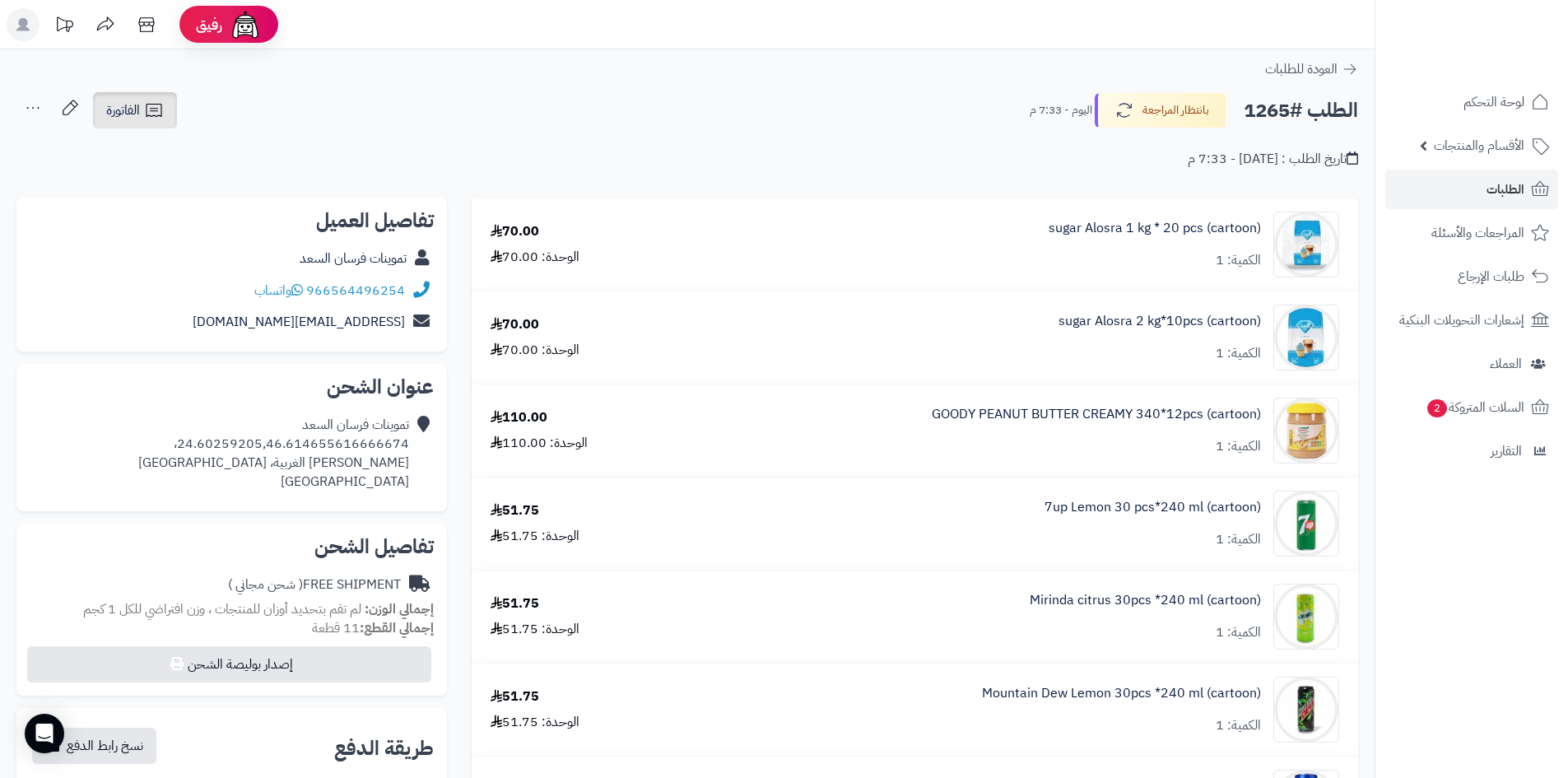
click at [150, 109] on icon at bounding box center [153, 110] width 16 height 13
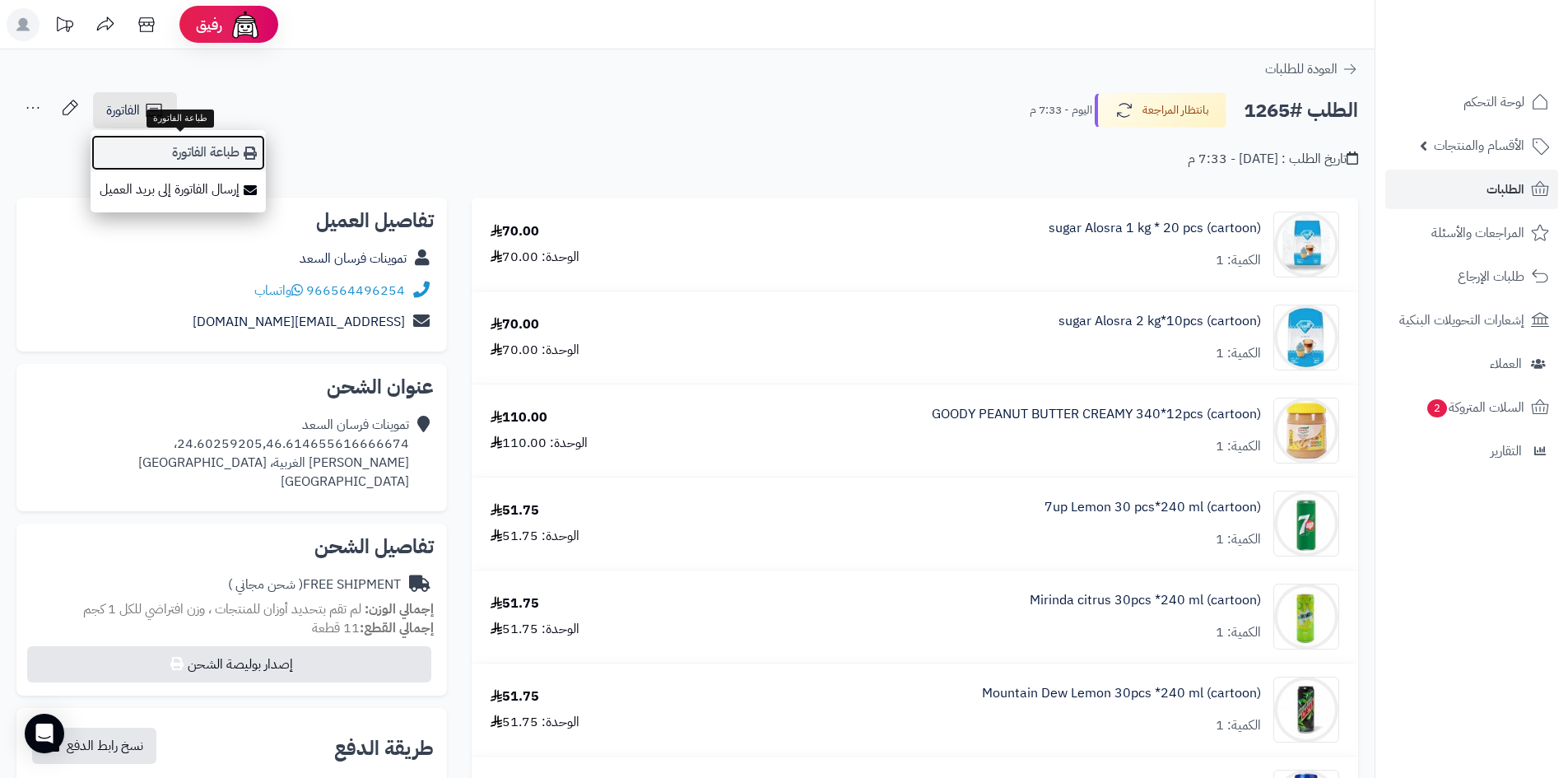
click at [235, 155] on link "طباعة الفاتورة" at bounding box center [178, 153] width 175 height 37
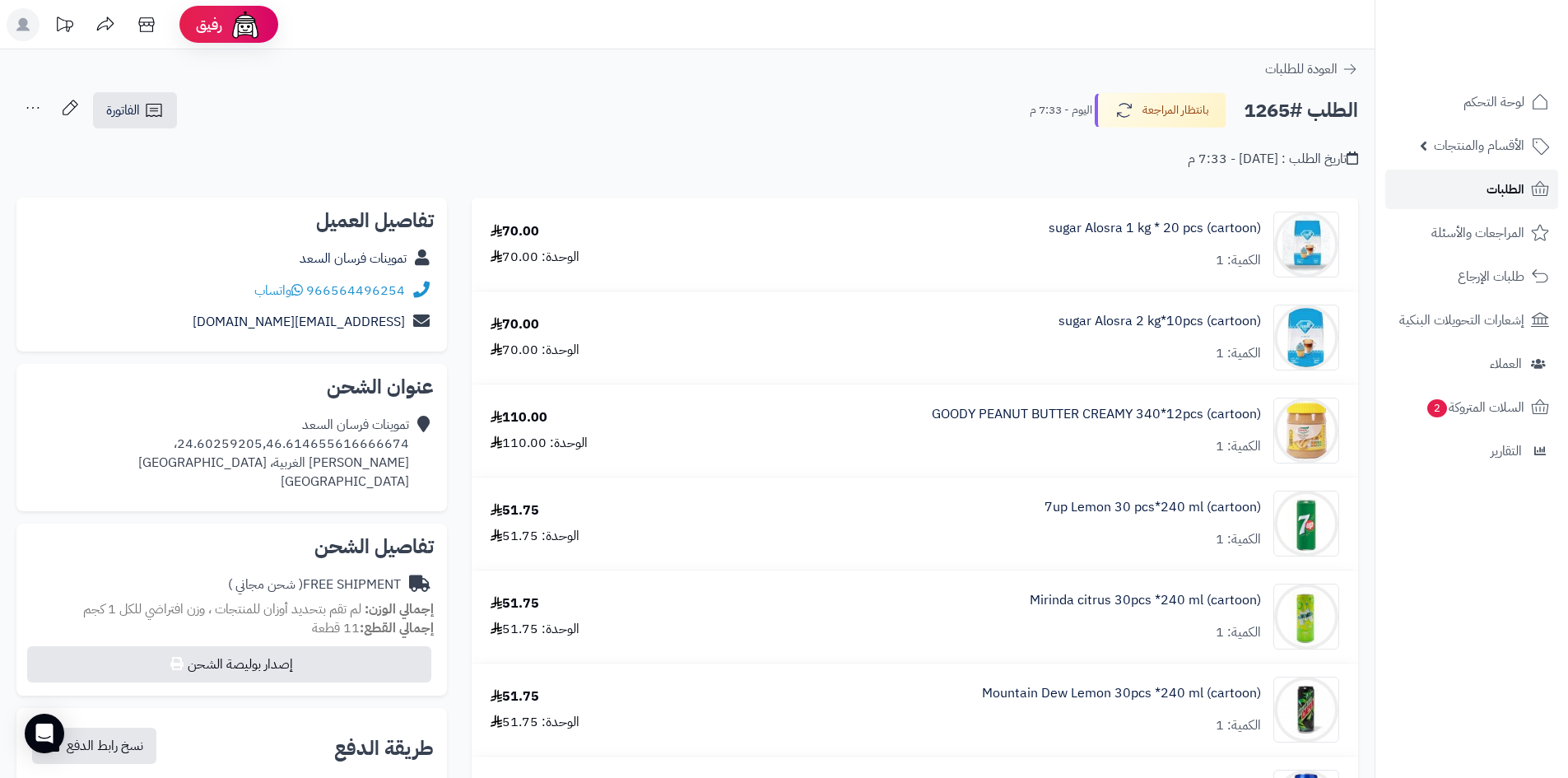
click at [1506, 179] on span "الطلبات" at bounding box center [1505, 190] width 38 height 23
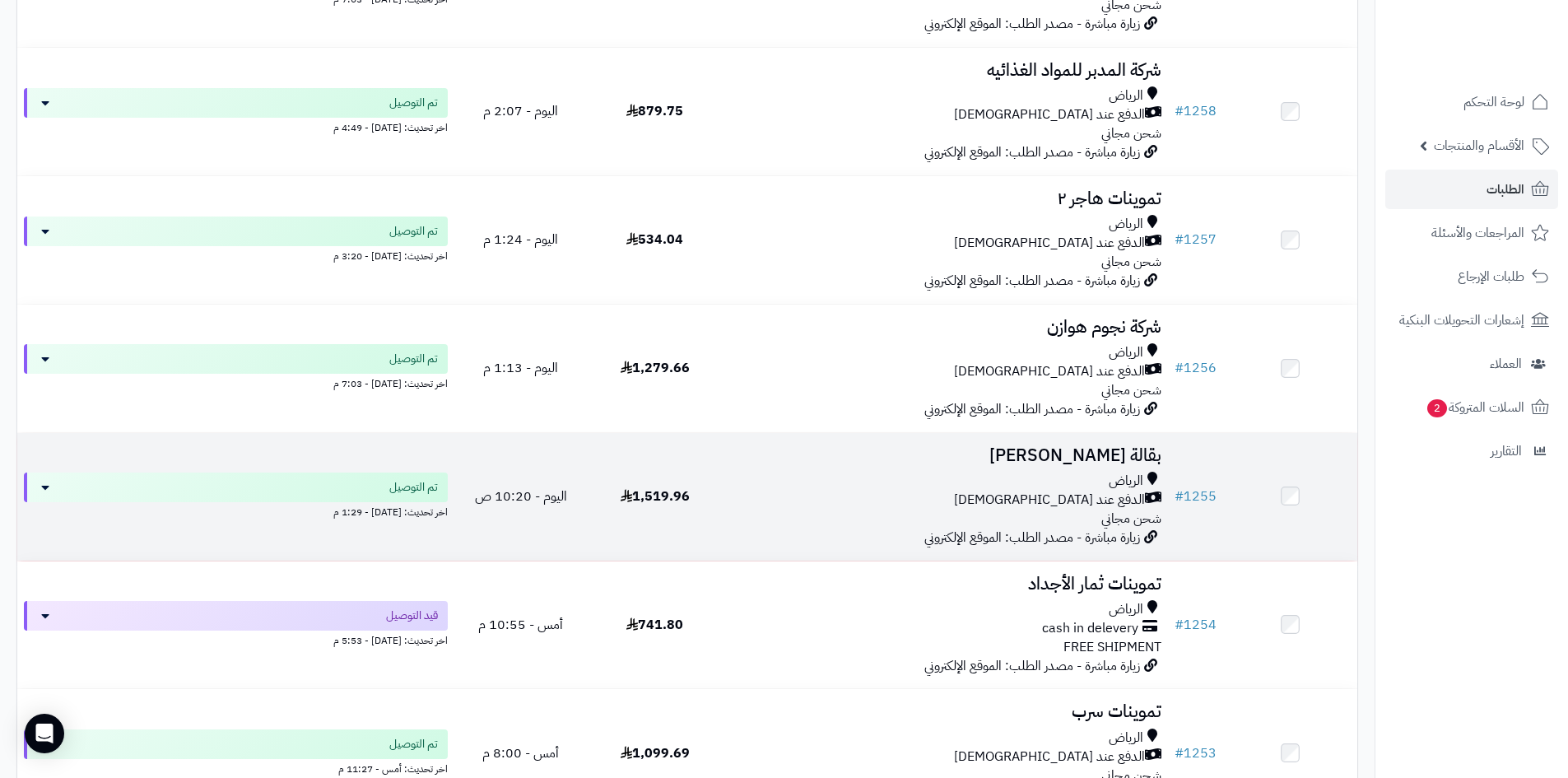
scroll to position [1235, 0]
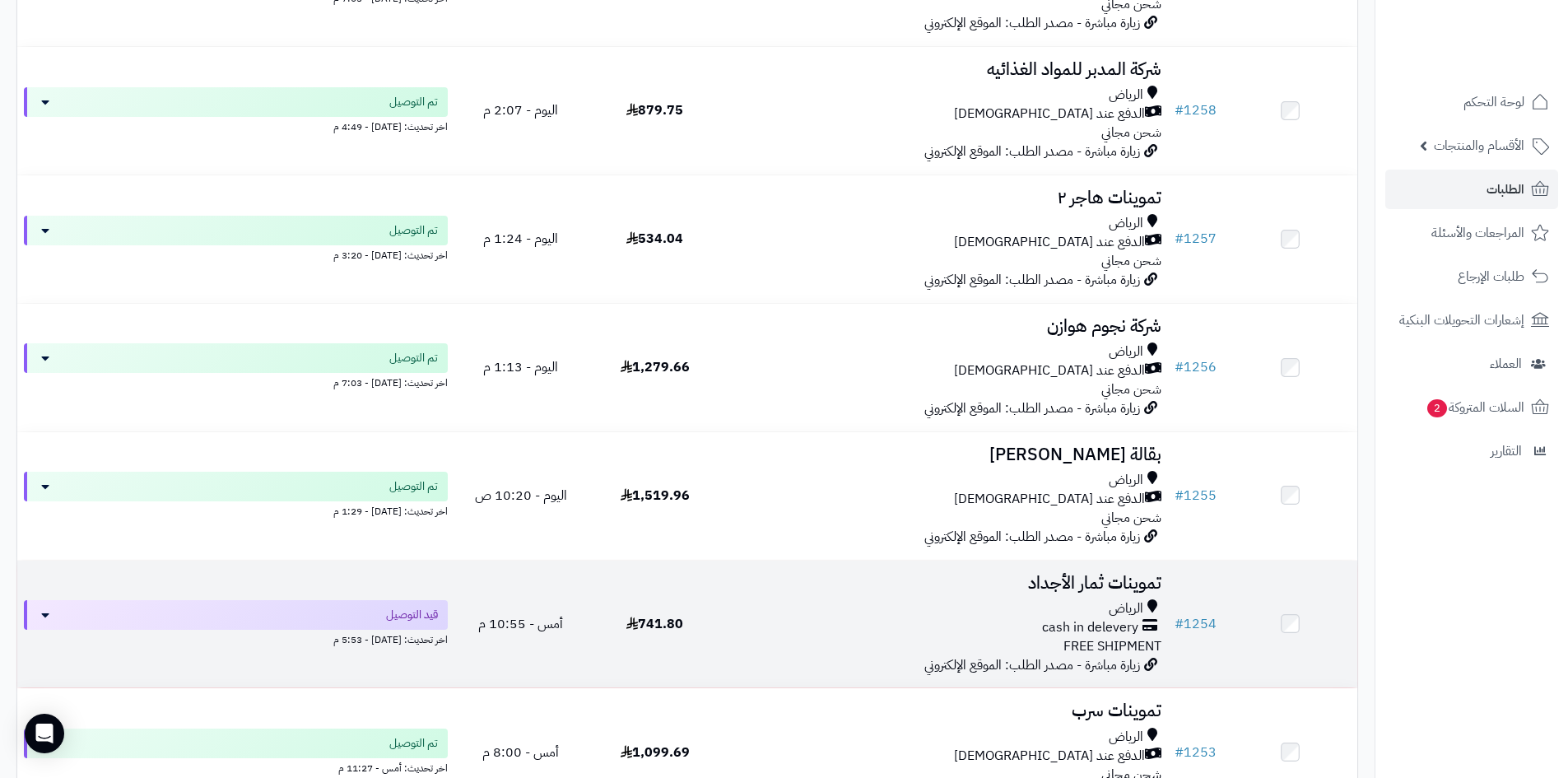
click at [962, 591] on td "تموينات ثمار الأجداد الرياض cash in delevery FREE SHIPMENT زيارة مباشرة - مصدر …" at bounding box center [945, 624] width 446 height 128
click at [940, 606] on div "الرياض" at bounding box center [945, 608] width 433 height 19
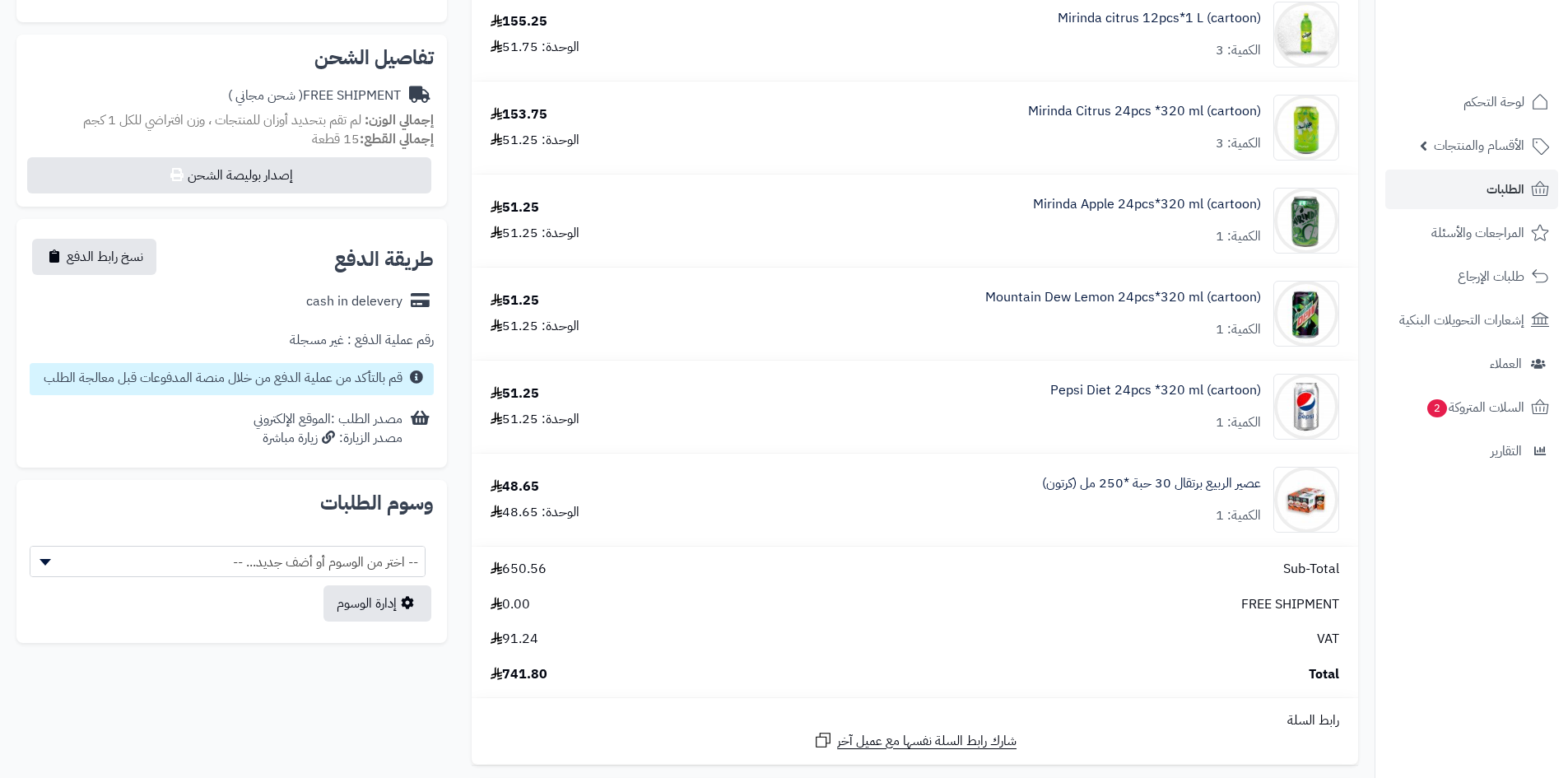
scroll to position [494, 0]
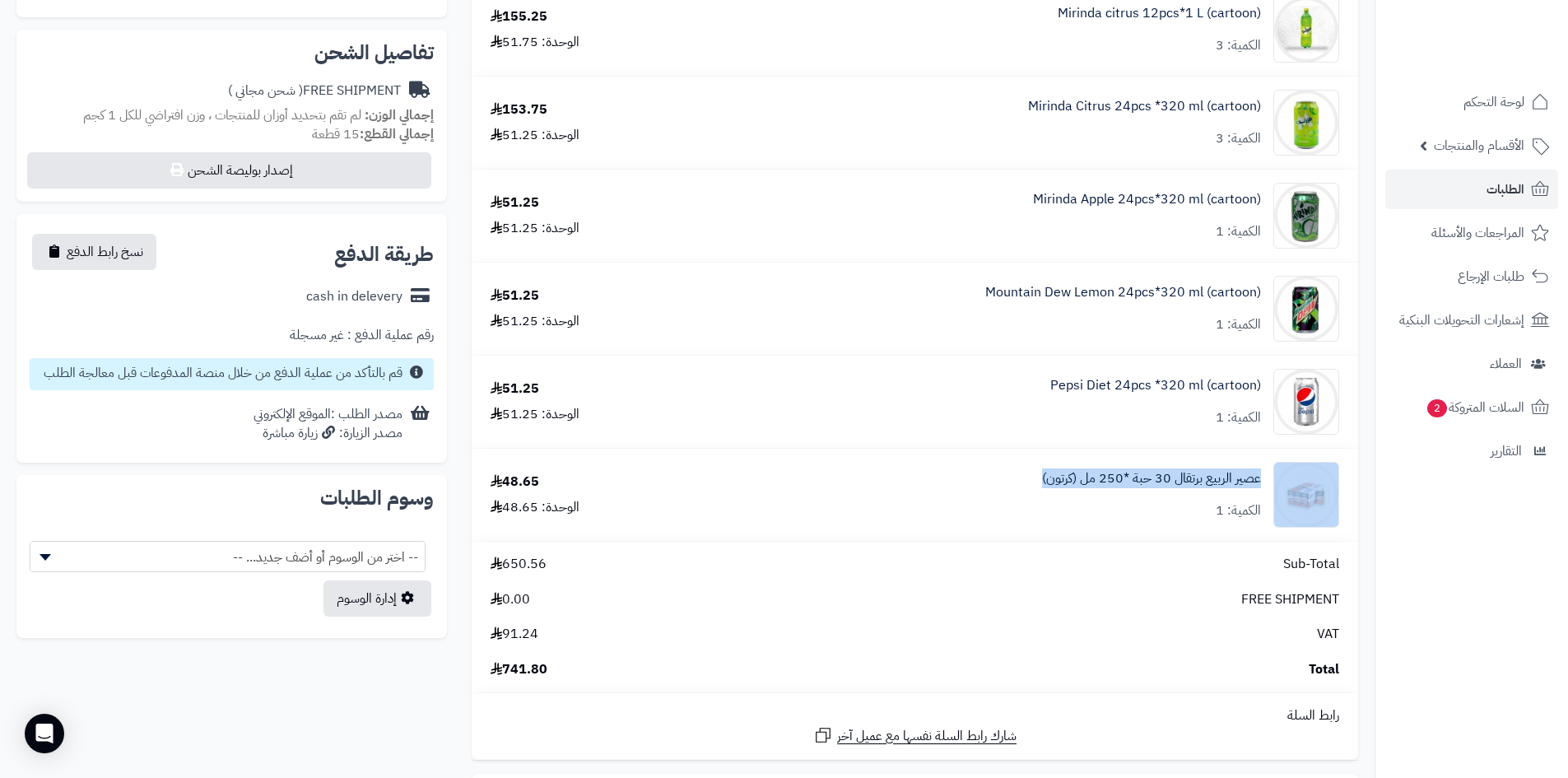
drag, startPoint x: 1030, startPoint y: 474, endPoint x: 1185, endPoint y: 501, distance: 157.3
click at [1261, 497] on div "عصير الربيع برتقال 30 حبة *250 مل (كرتون) الكمية: 1" at bounding box center [1023, 495] width 656 height 66
click at [1259, 475] on link "عصير الربيع برتقال 30 حبة *250 مل (كرتون)" at bounding box center [1151, 479] width 219 height 19
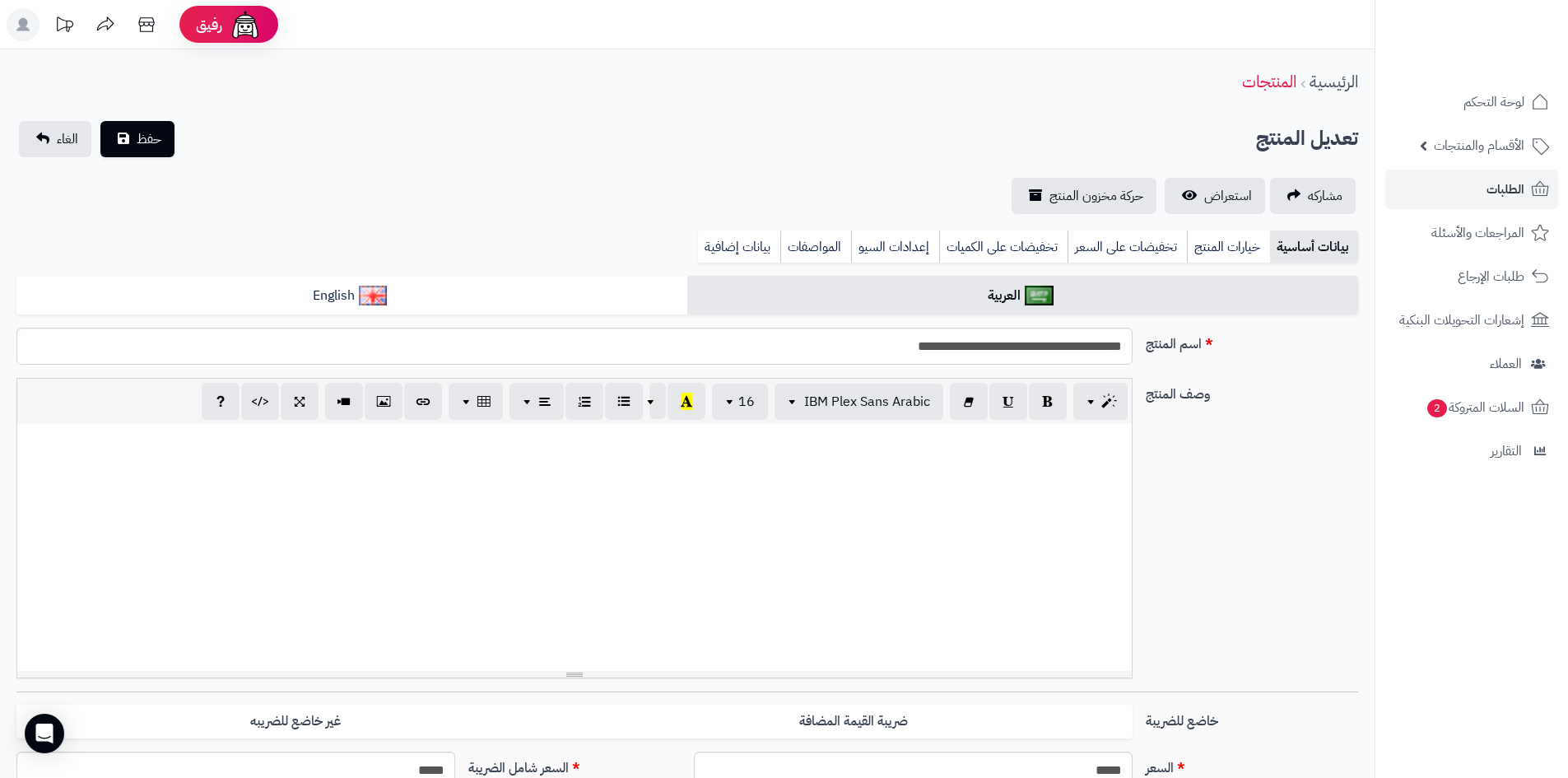
scroll to position [337, 0]
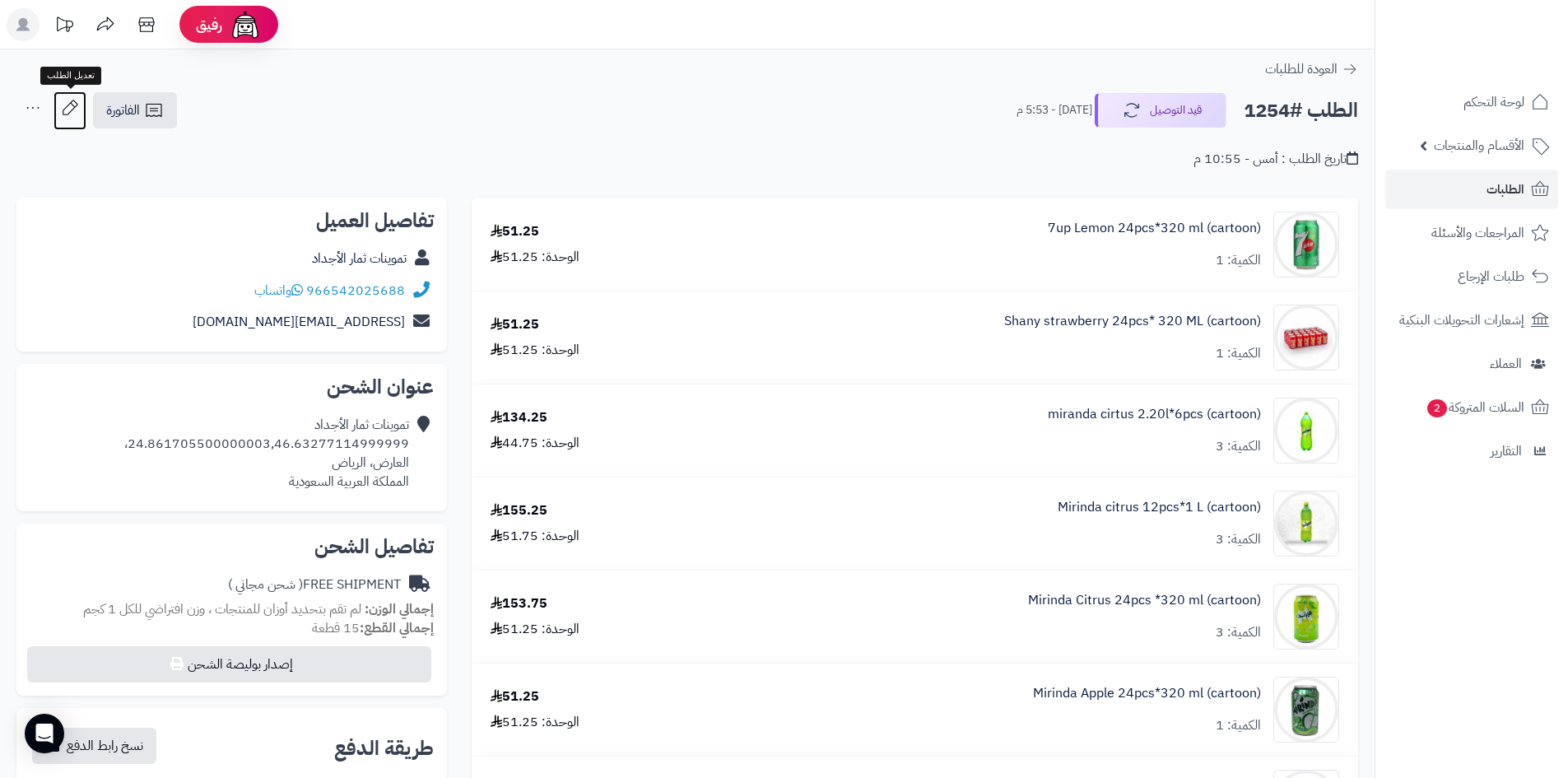
click at [79, 108] on icon at bounding box center [69, 107] width 33 height 33
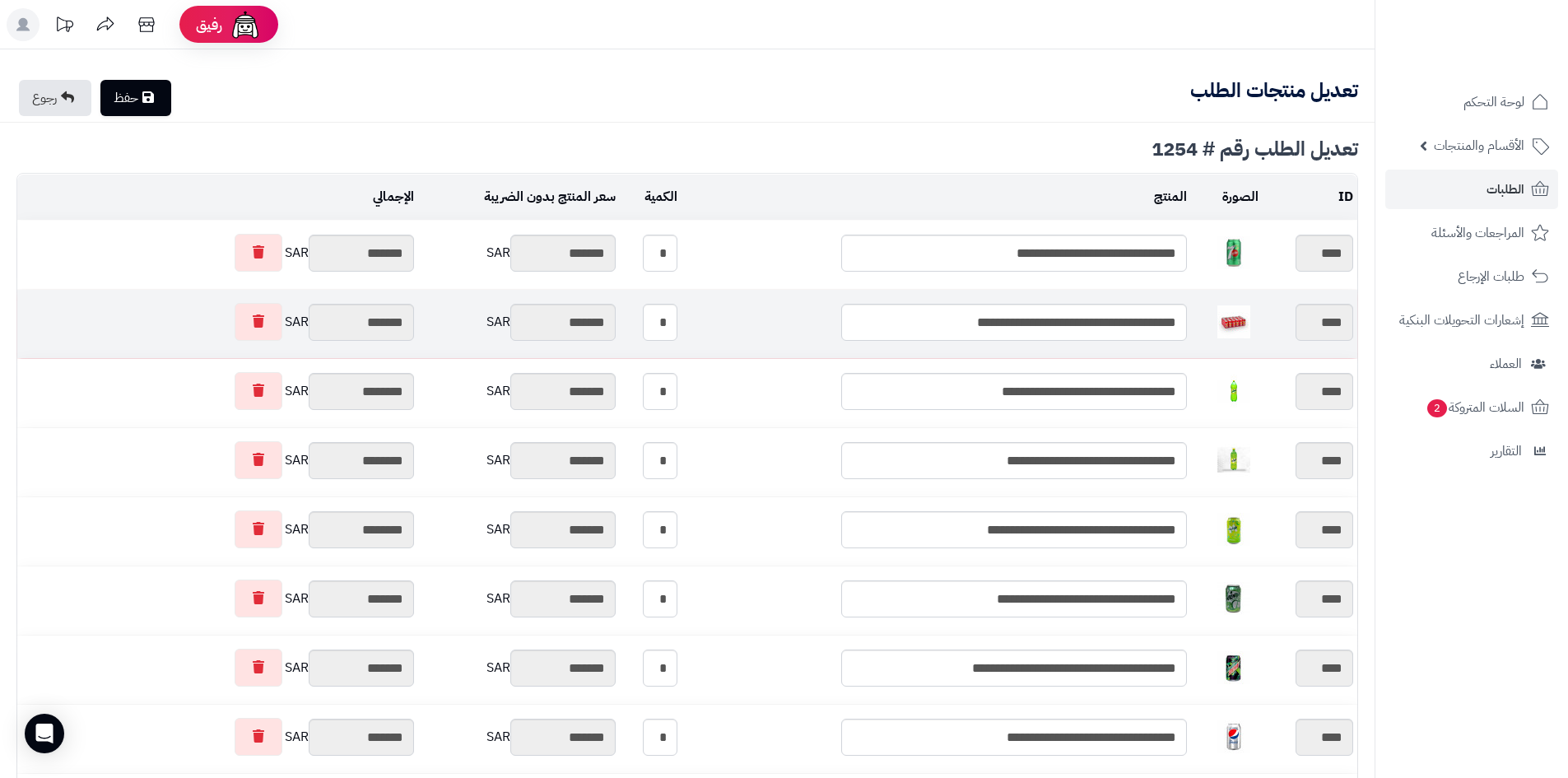
type textarea "**********"
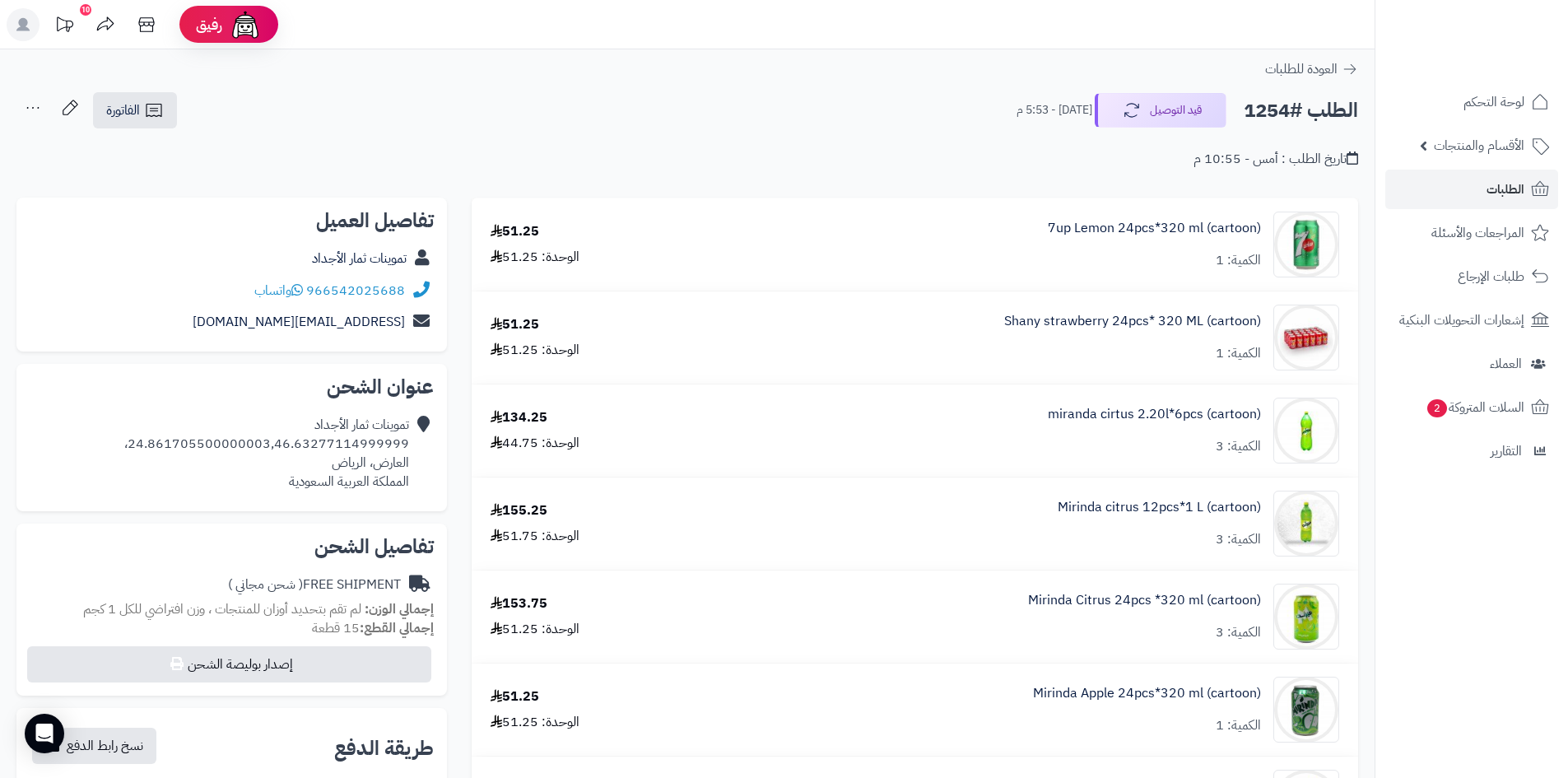
scroll to position [83, 0]
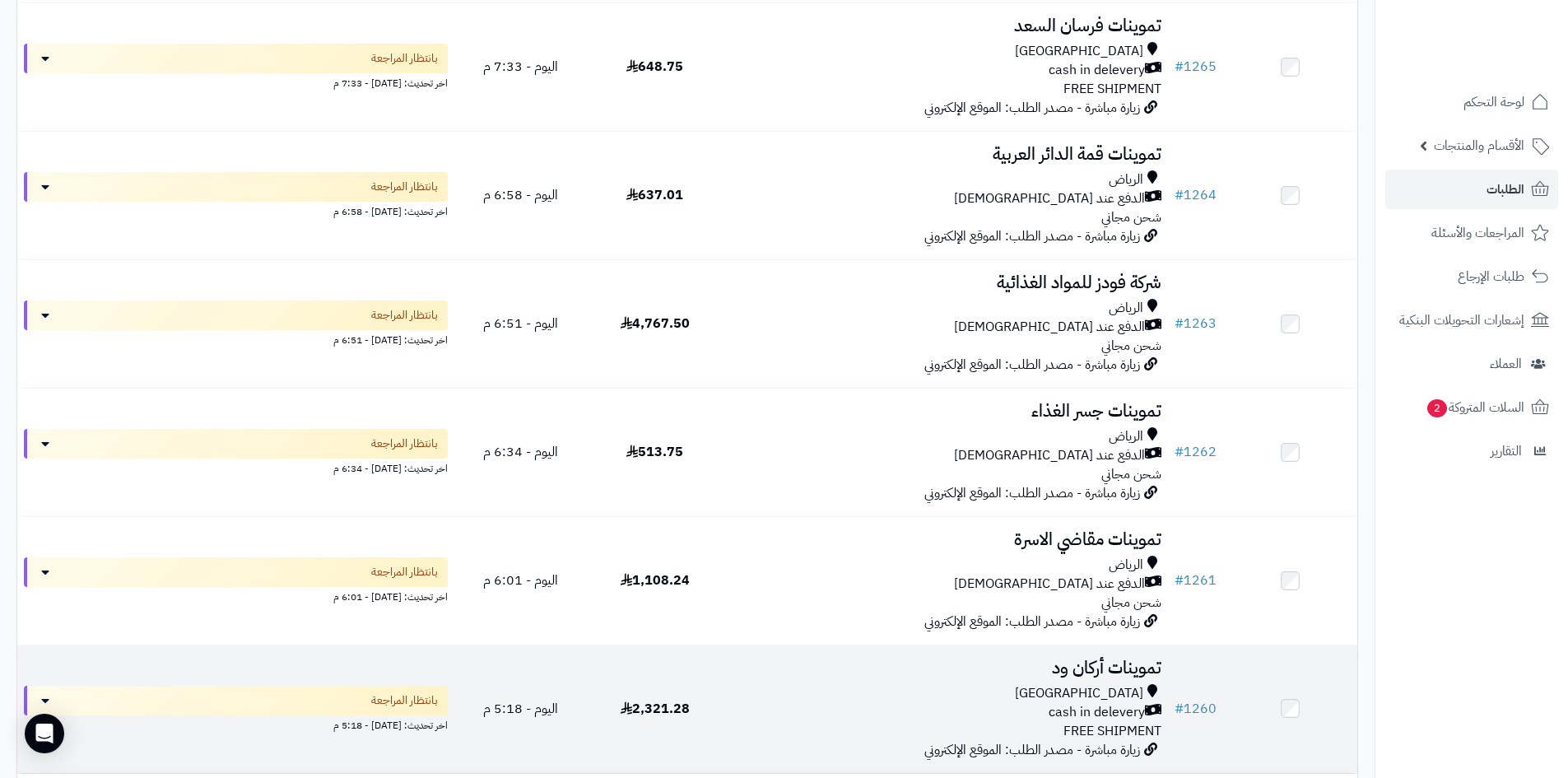
scroll to position [329, 0]
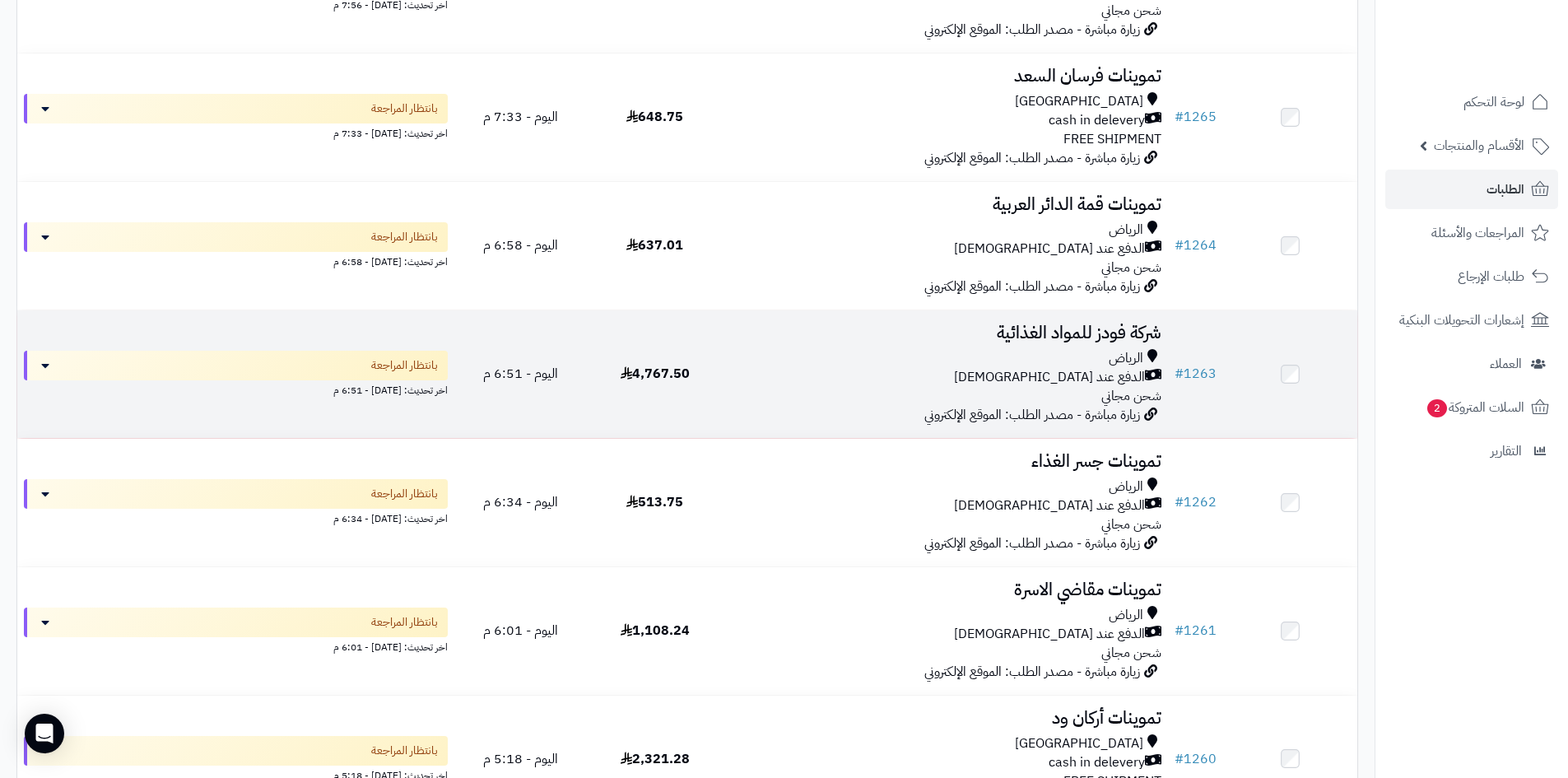
click at [897, 399] on div "الرياض الدفع عند الاستلام شحن مجاني" at bounding box center [945, 378] width 433 height 57
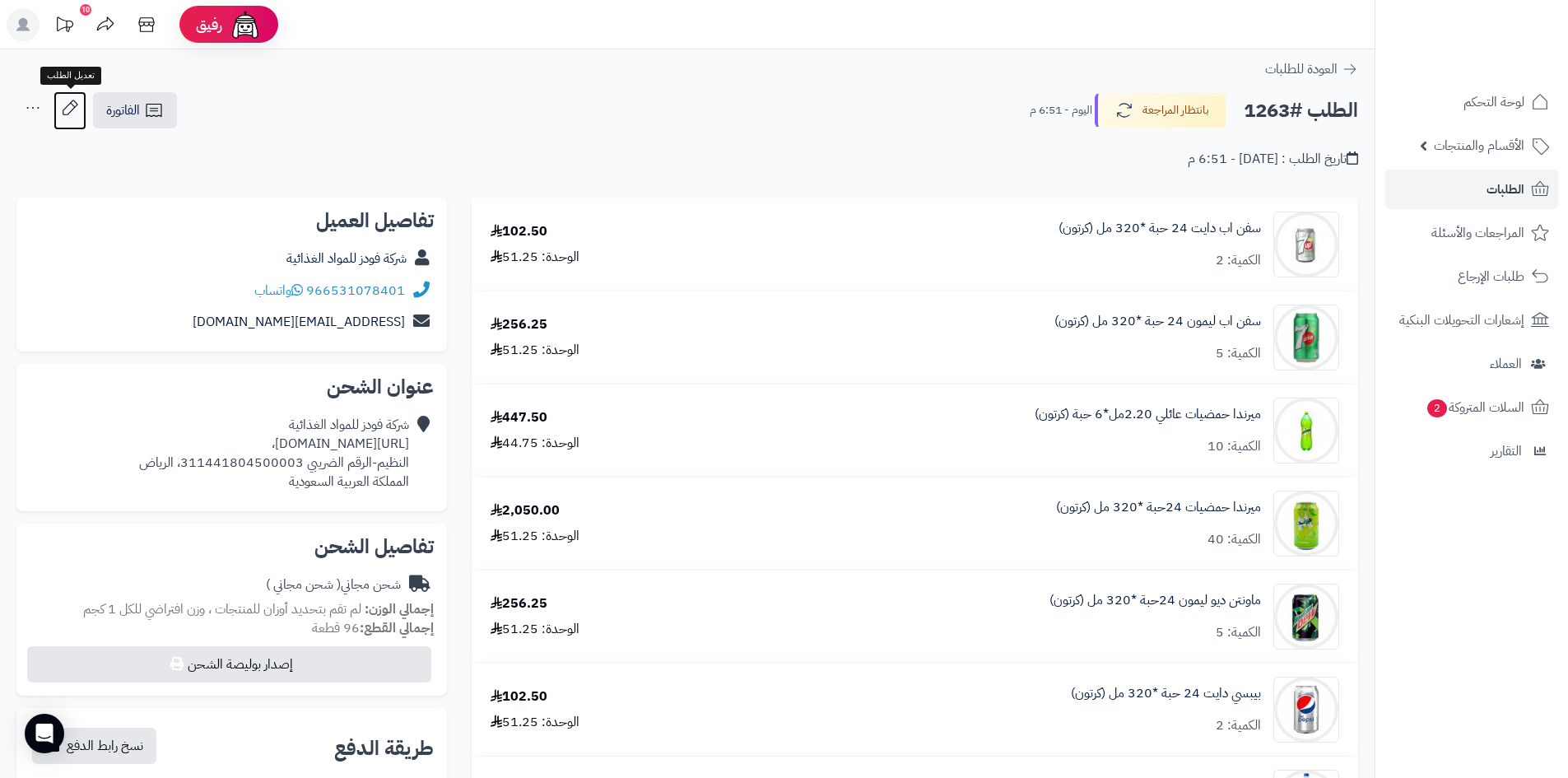
click at [74, 101] on icon at bounding box center [69, 107] width 33 height 33
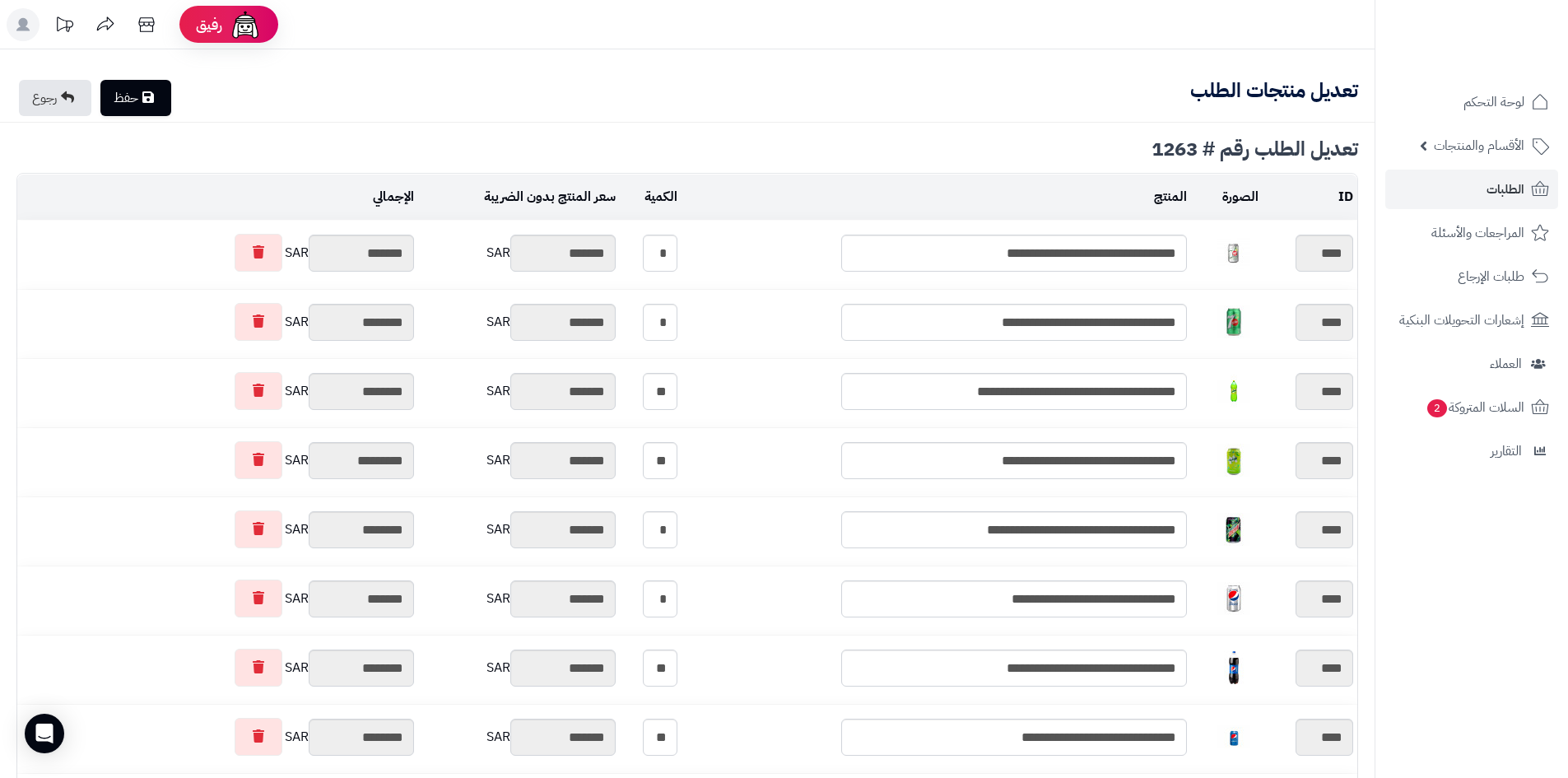
type textarea "**********"
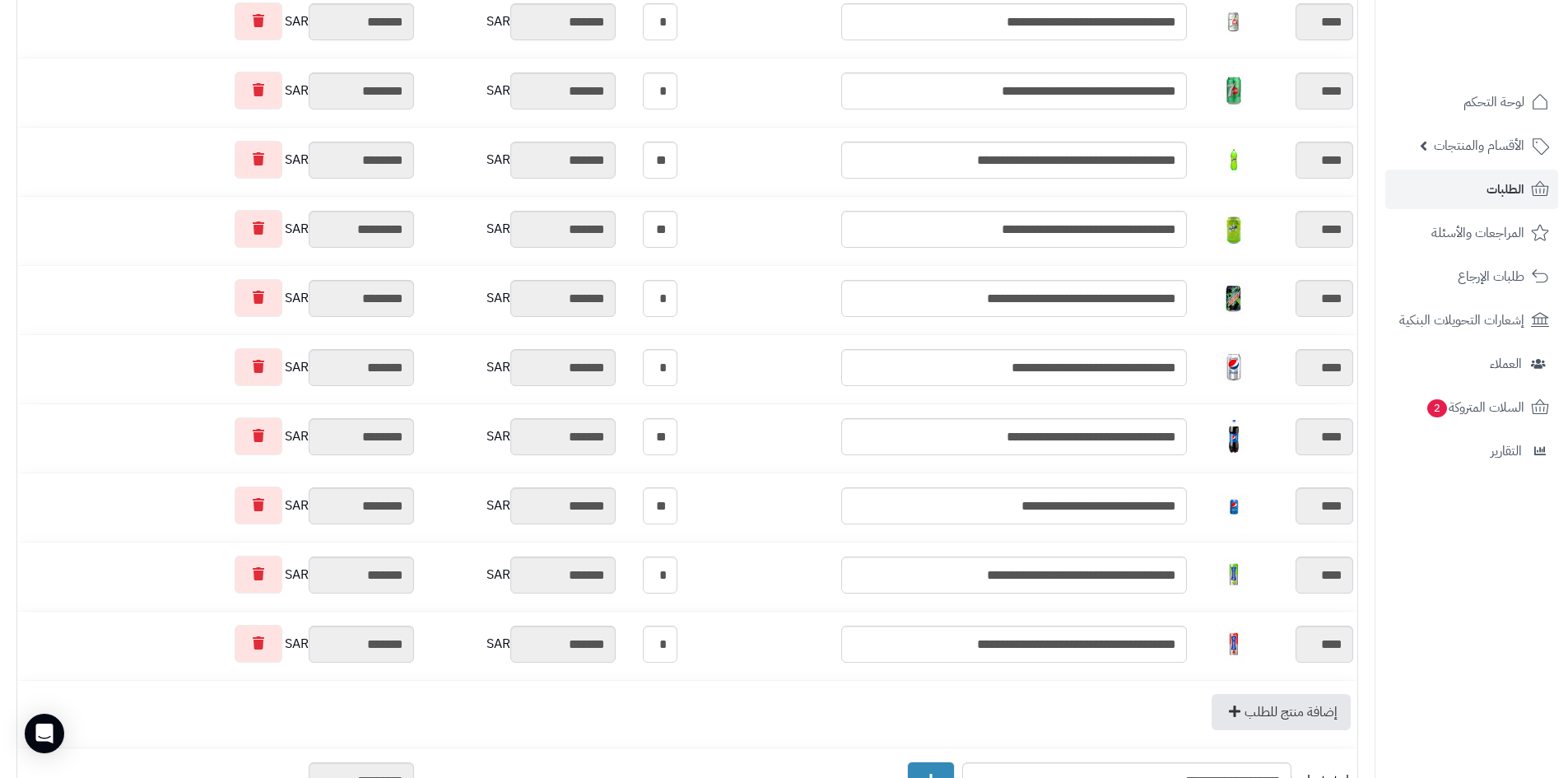
scroll to position [83, 0]
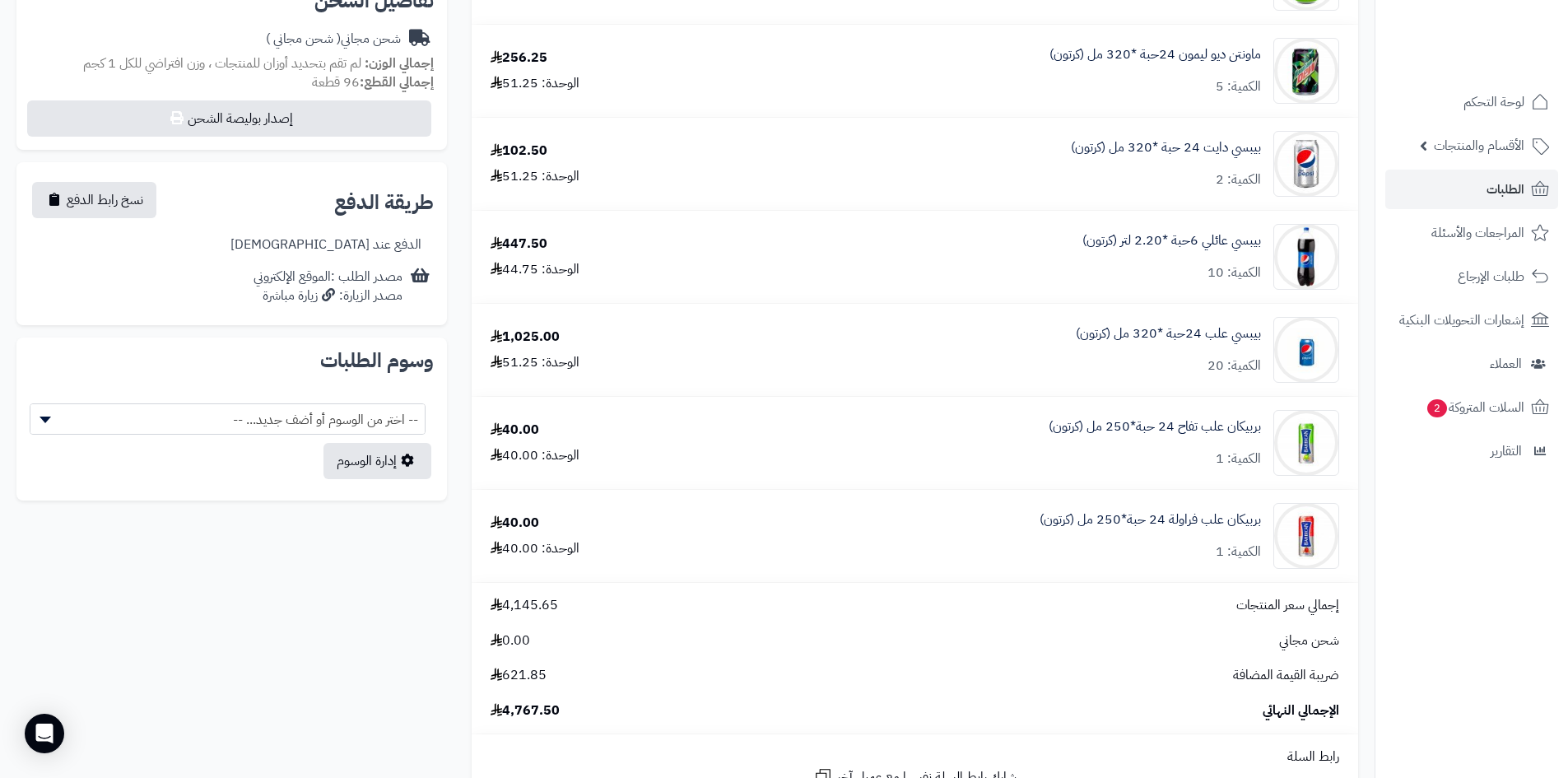
scroll to position [247, 0]
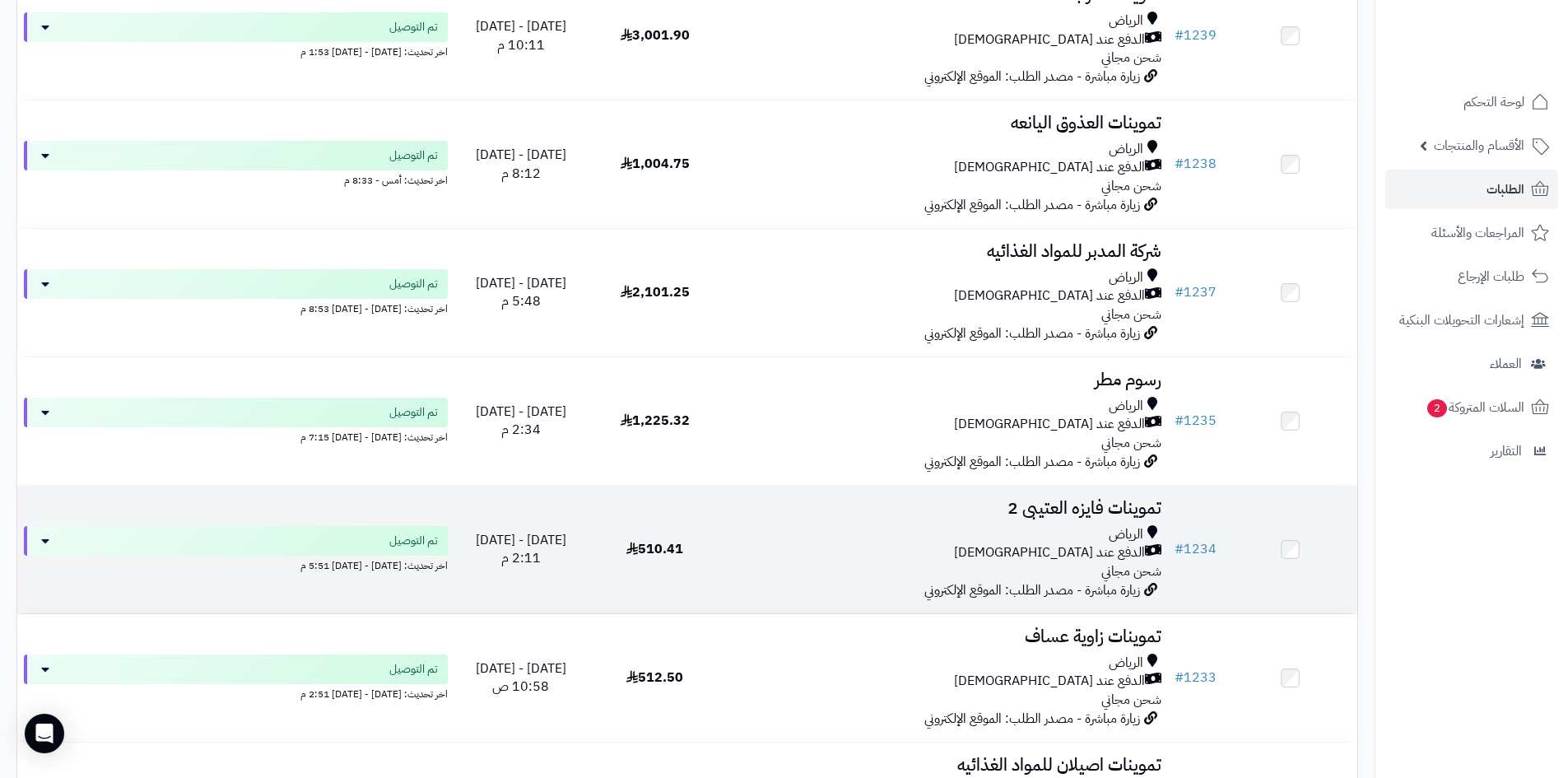
scroll to position [3623, 0]
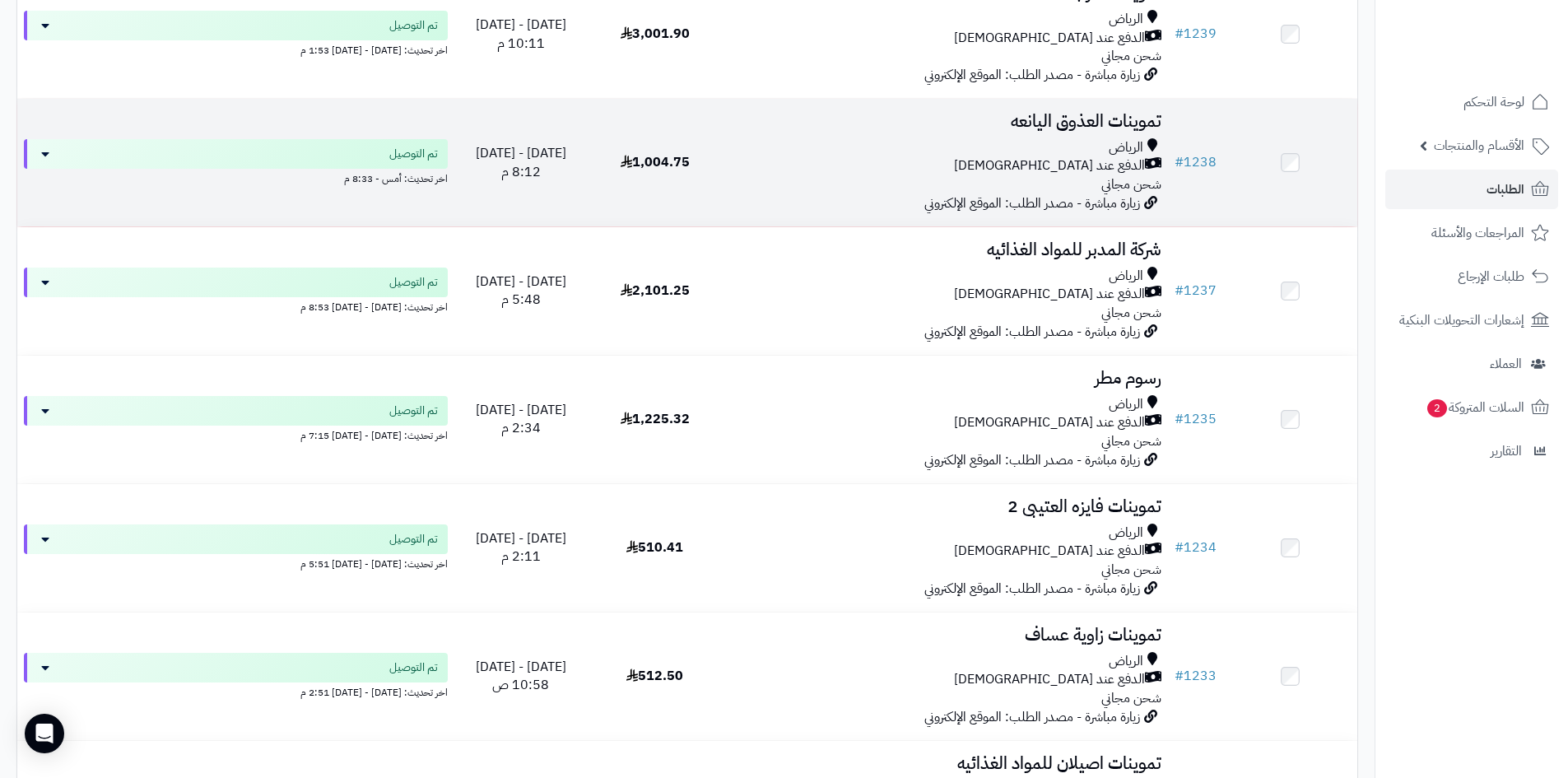
click at [716, 153] on td "1,004.75" at bounding box center [654, 162] width 134 height 128
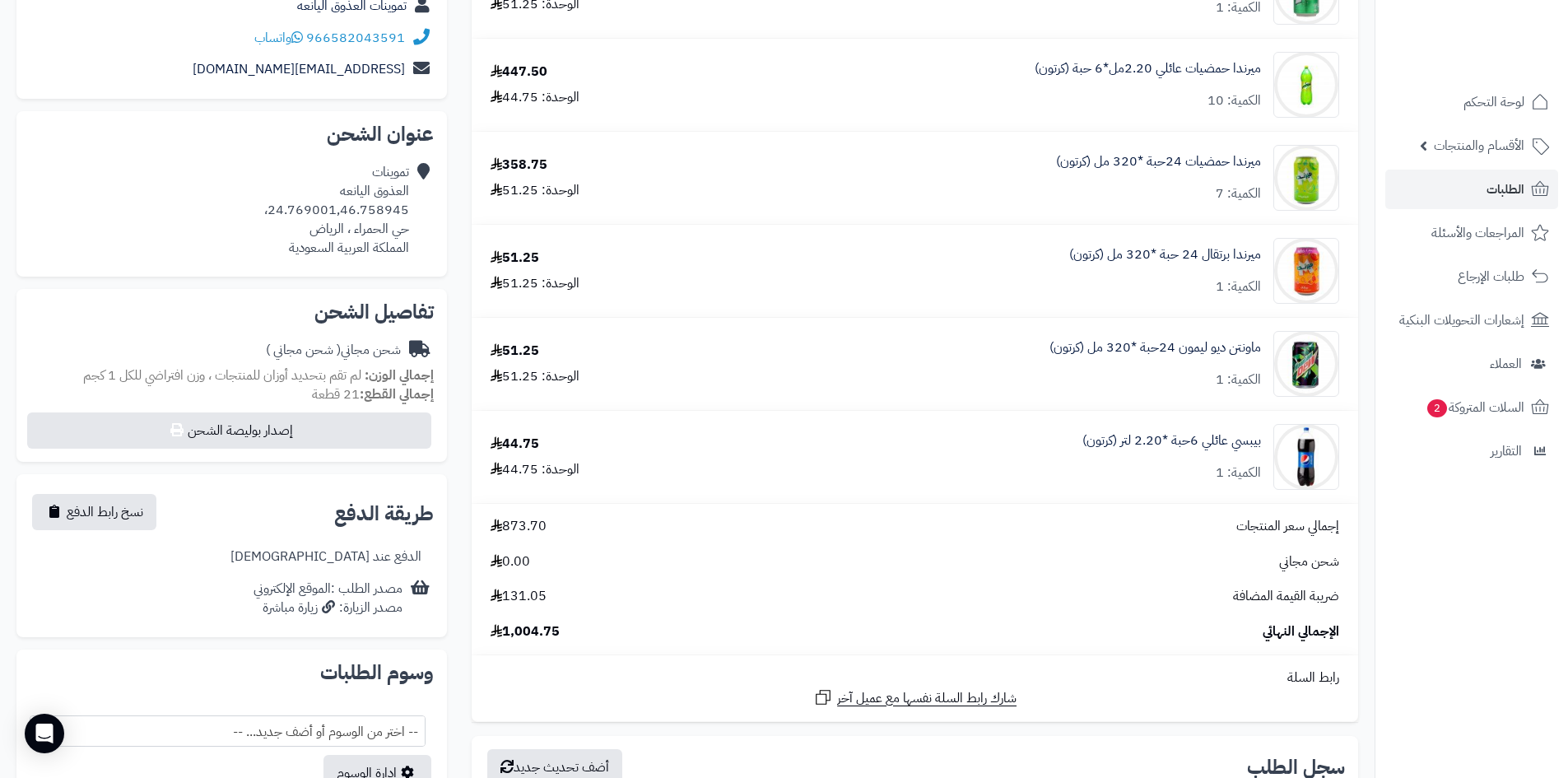
scroll to position [329, 0]
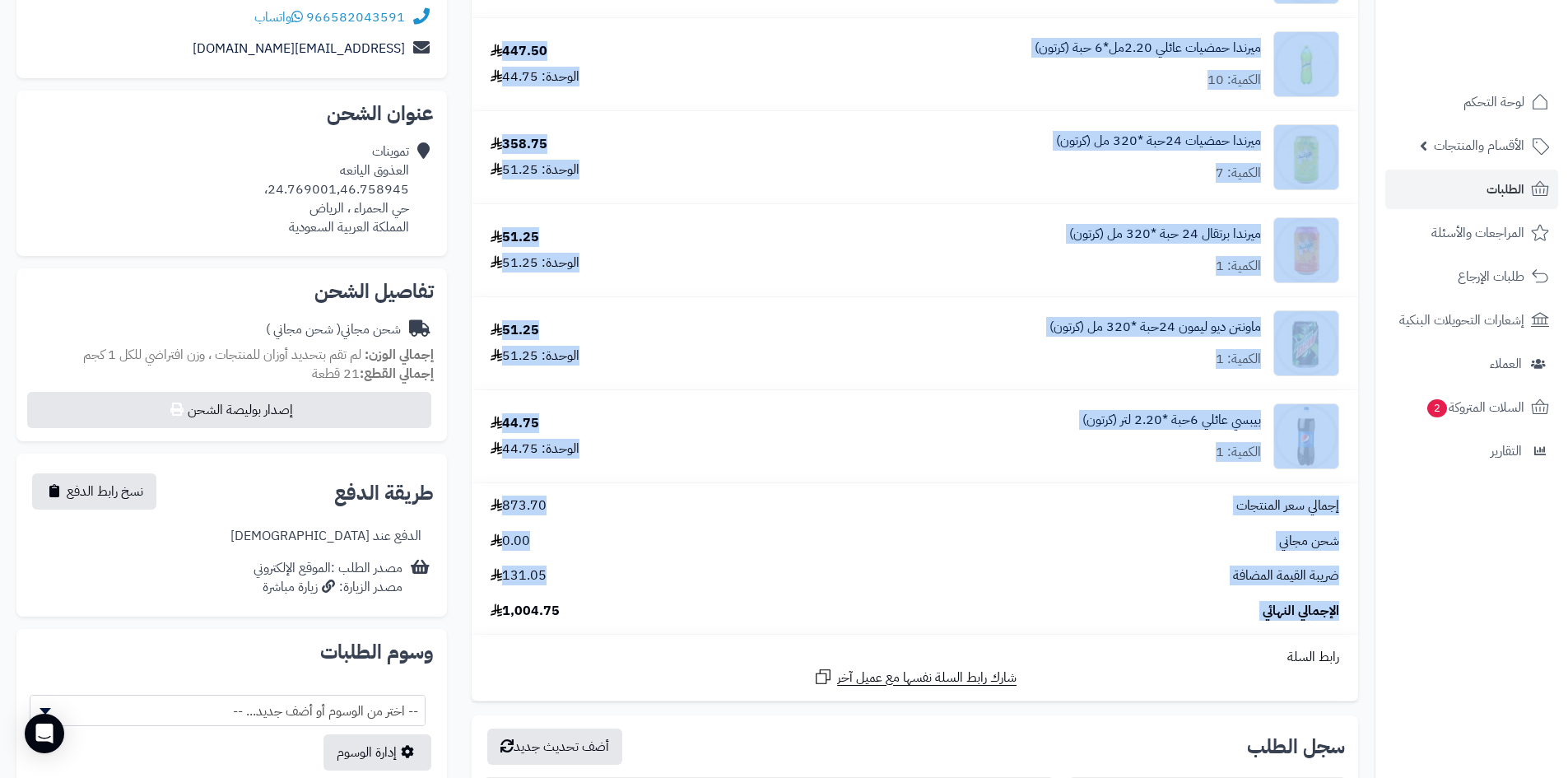
drag, startPoint x: 567, startPoint y: 613, endPoint x: 469, endPoint y: 608, distance: 98.1
click at [469, 608] on div "**********" at bounding box center [915, 692] width 911 height 1537
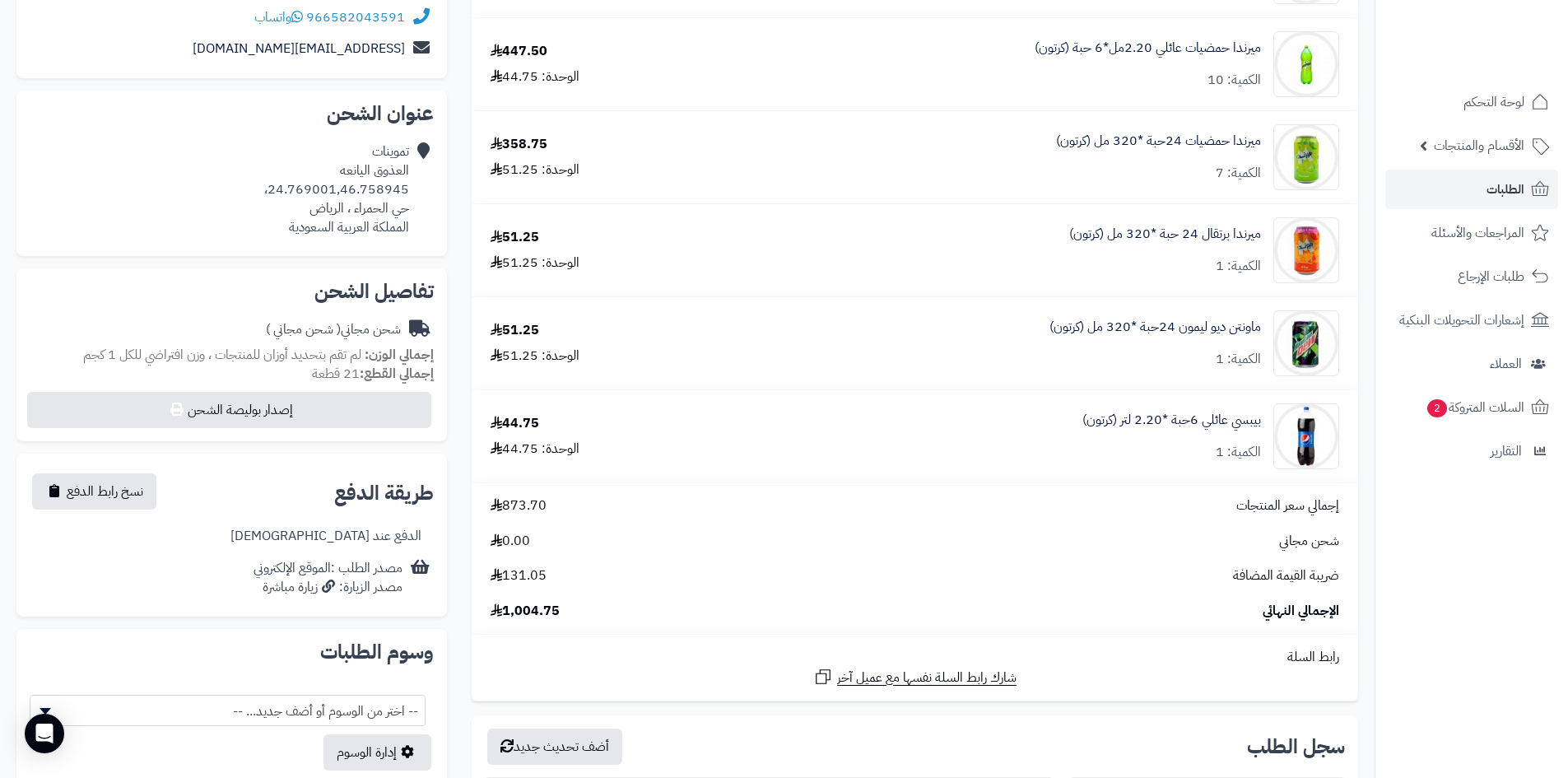
click at [1470, 583] on nav "لوحة التحكم الأقسام والمنتجات المنتجات الأقسام الماركات مواصفات المنتجات مواصفا…" at bounding box center [1471, 409] width 194 height 778
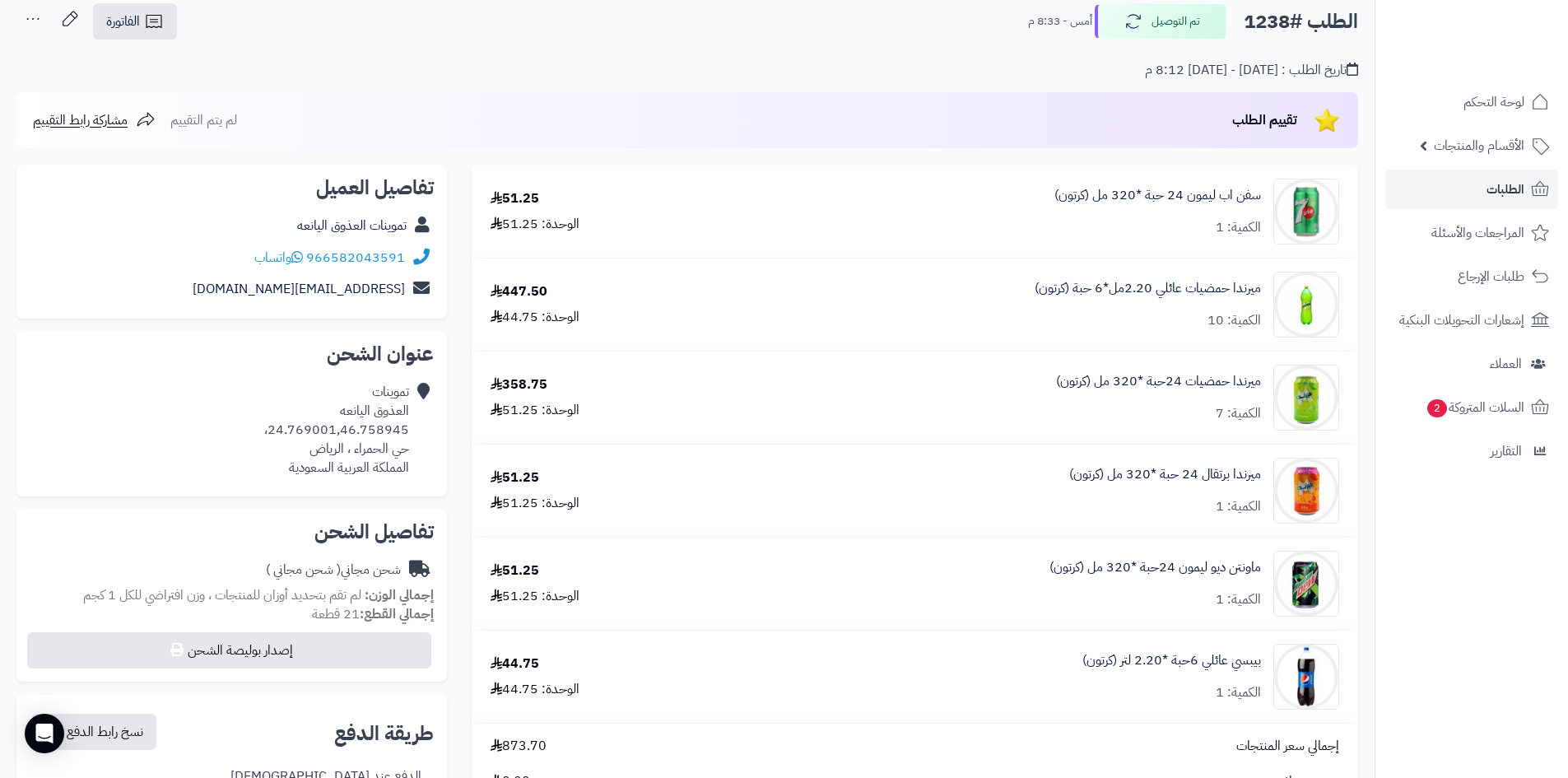
scroll to position [0, 0]
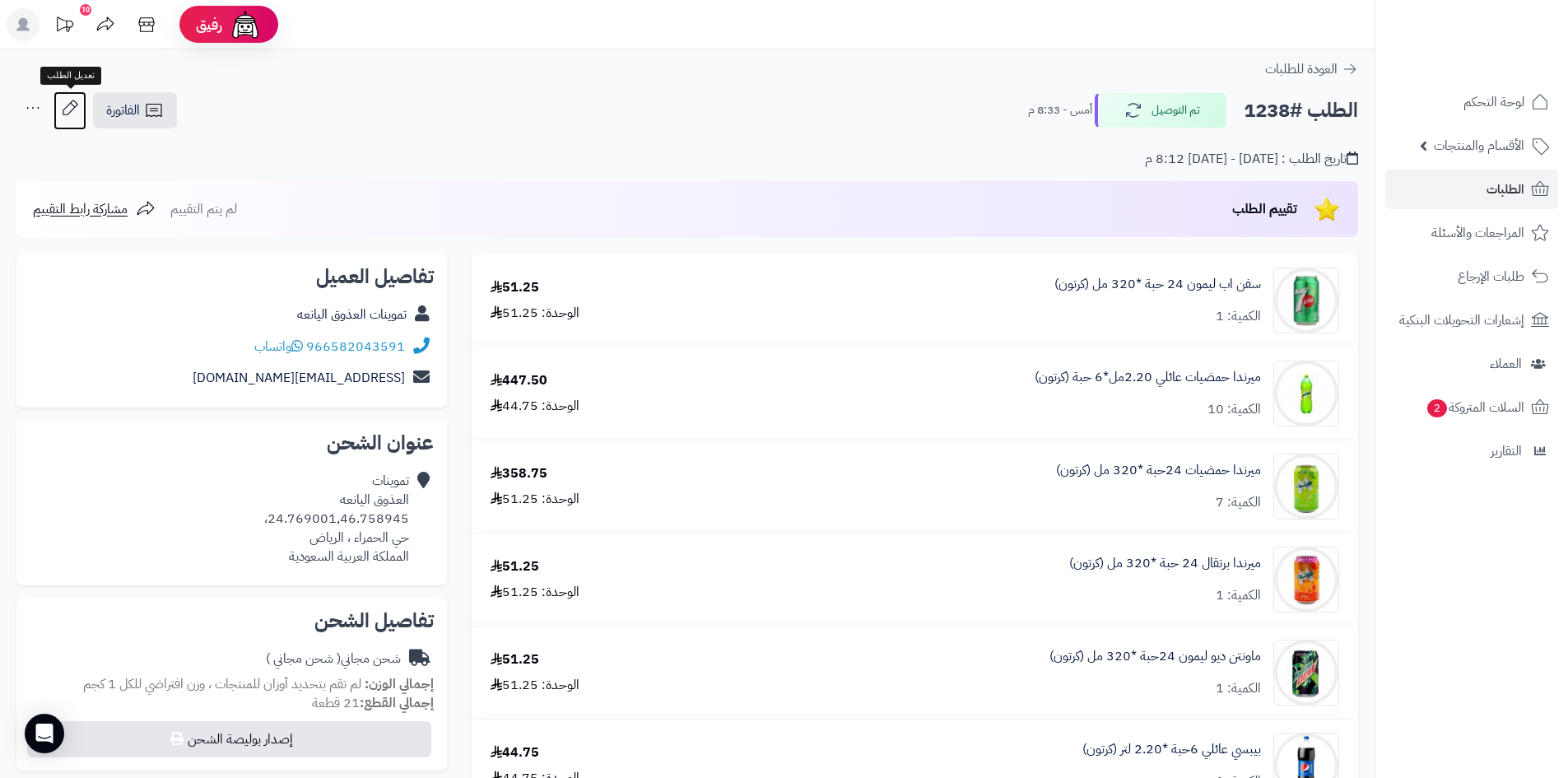
click at [78, 109] on icon at bounding box center [69, 107] width 33 height 33
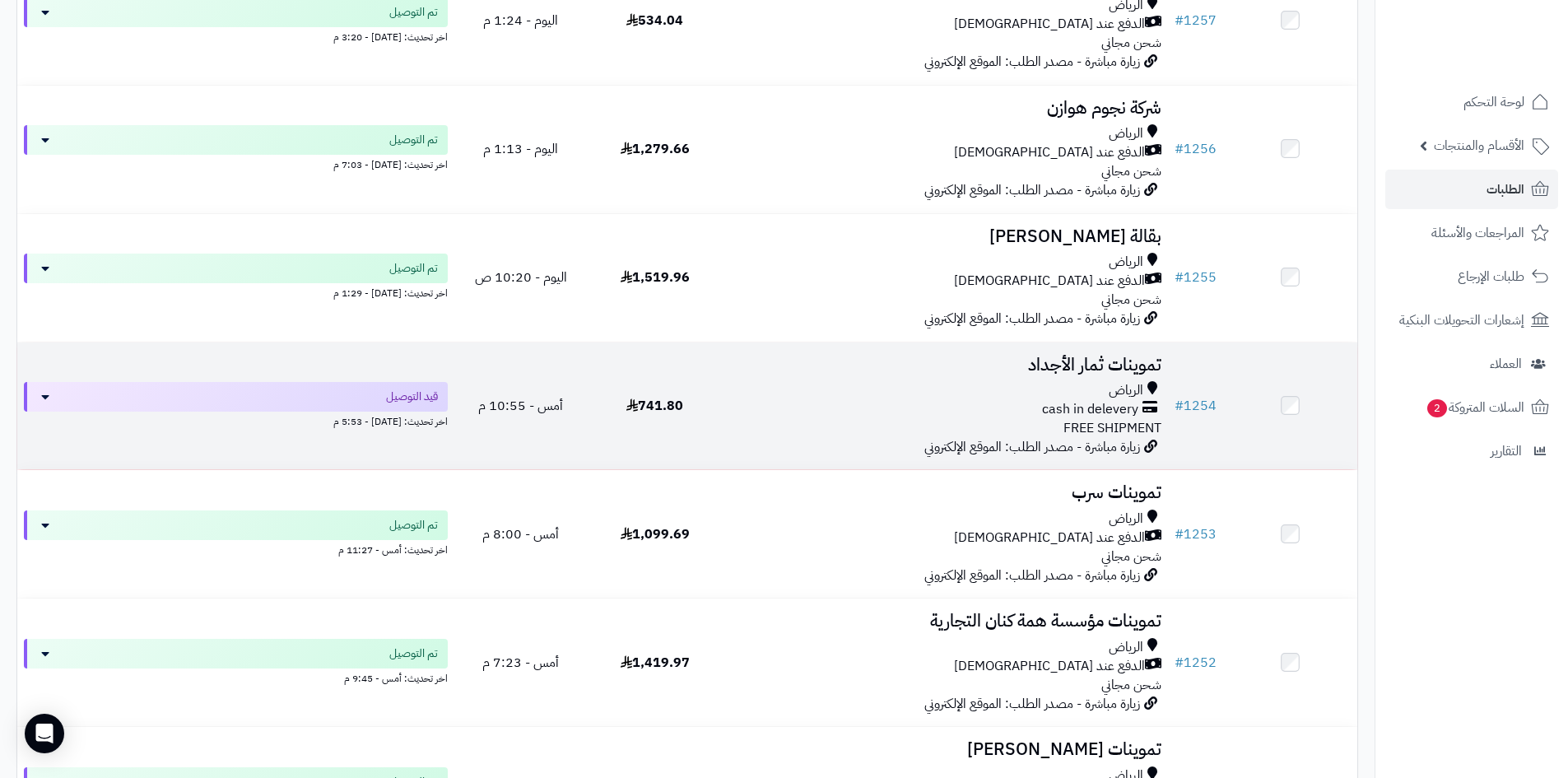
scroll to position [1482, 0]
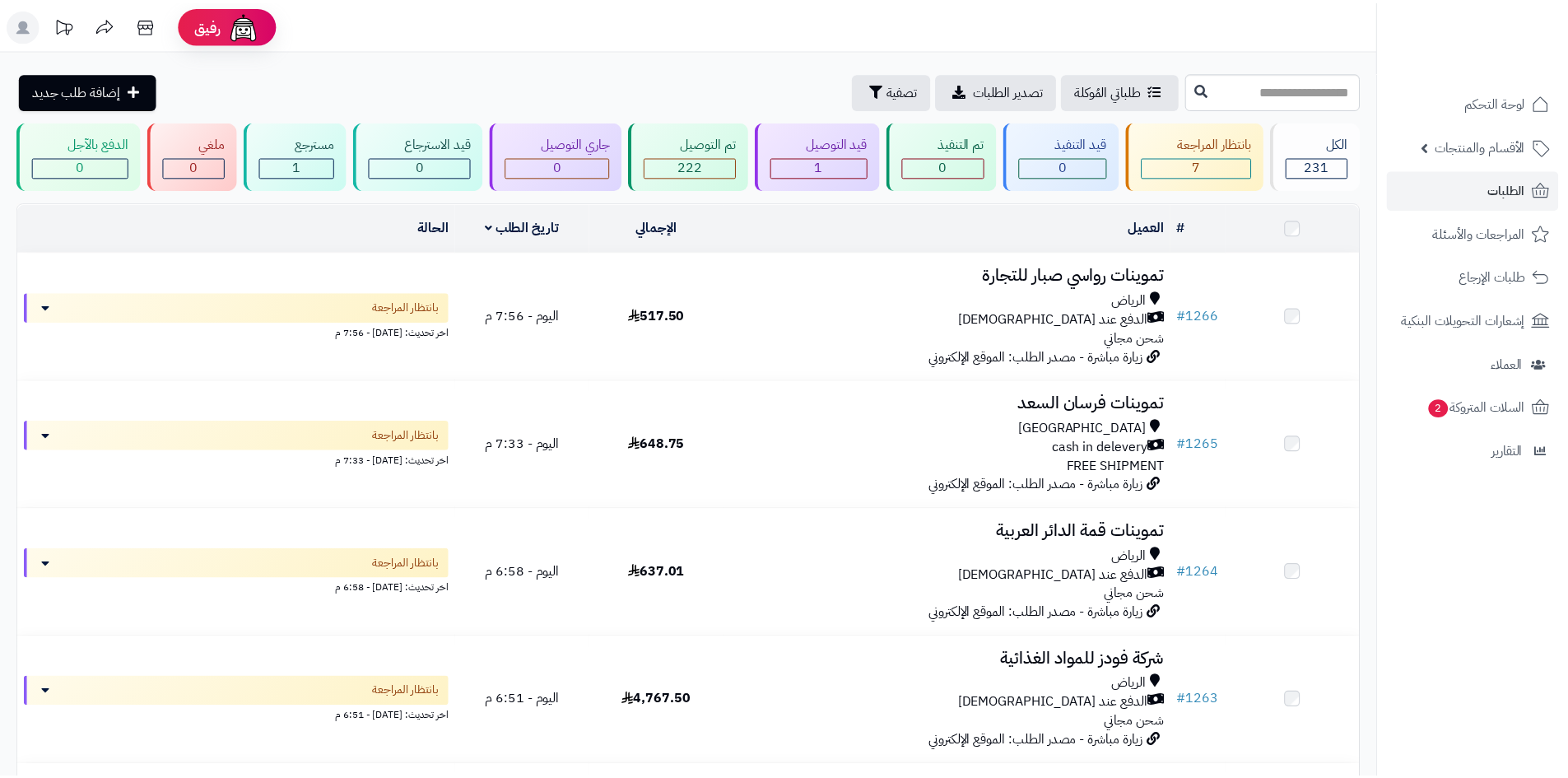
scroll to position [1482, 0]
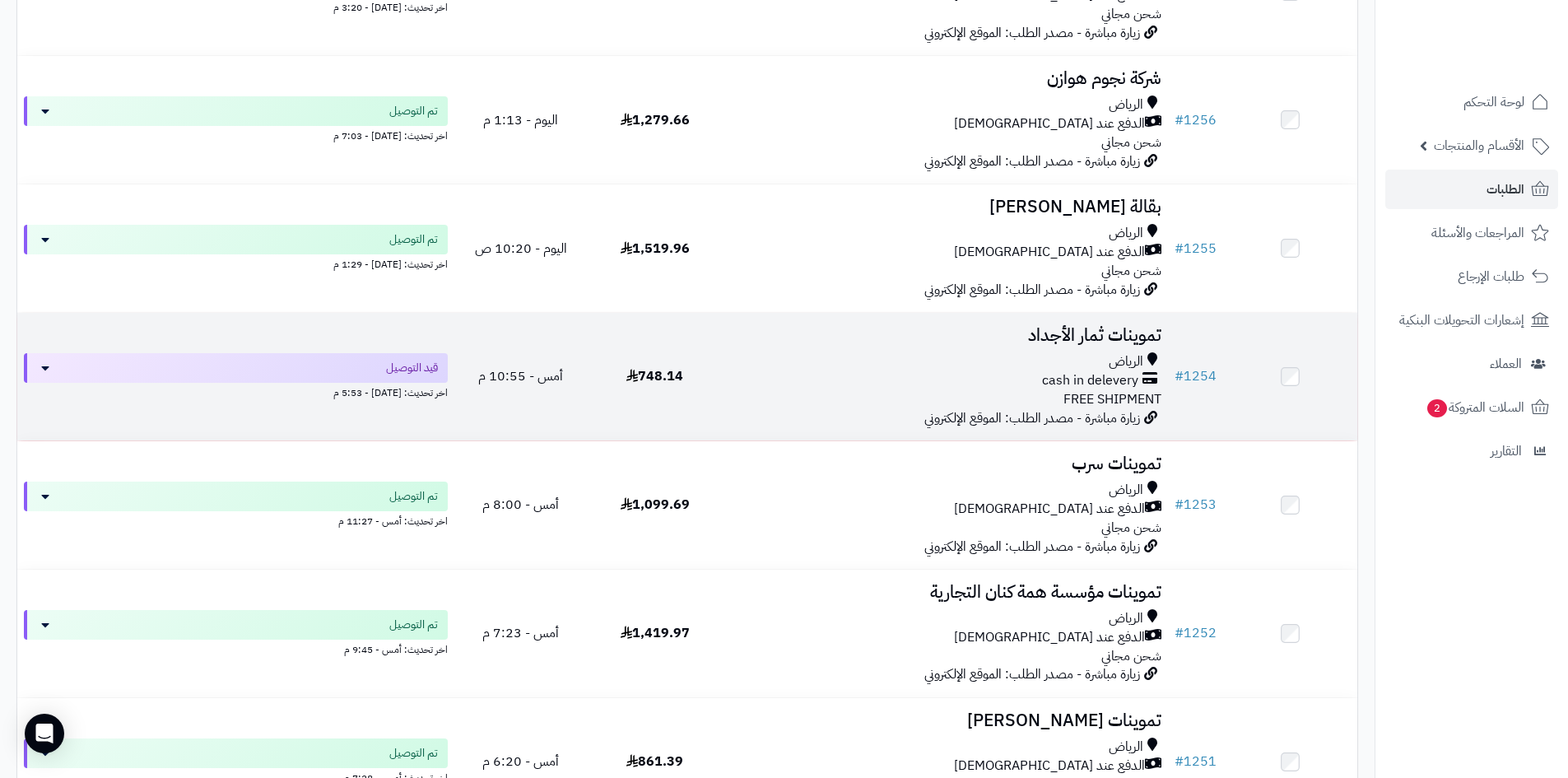
click at [817, 371] on div "cash in delevery" at bounding box center [945, 380] width 433 height 19
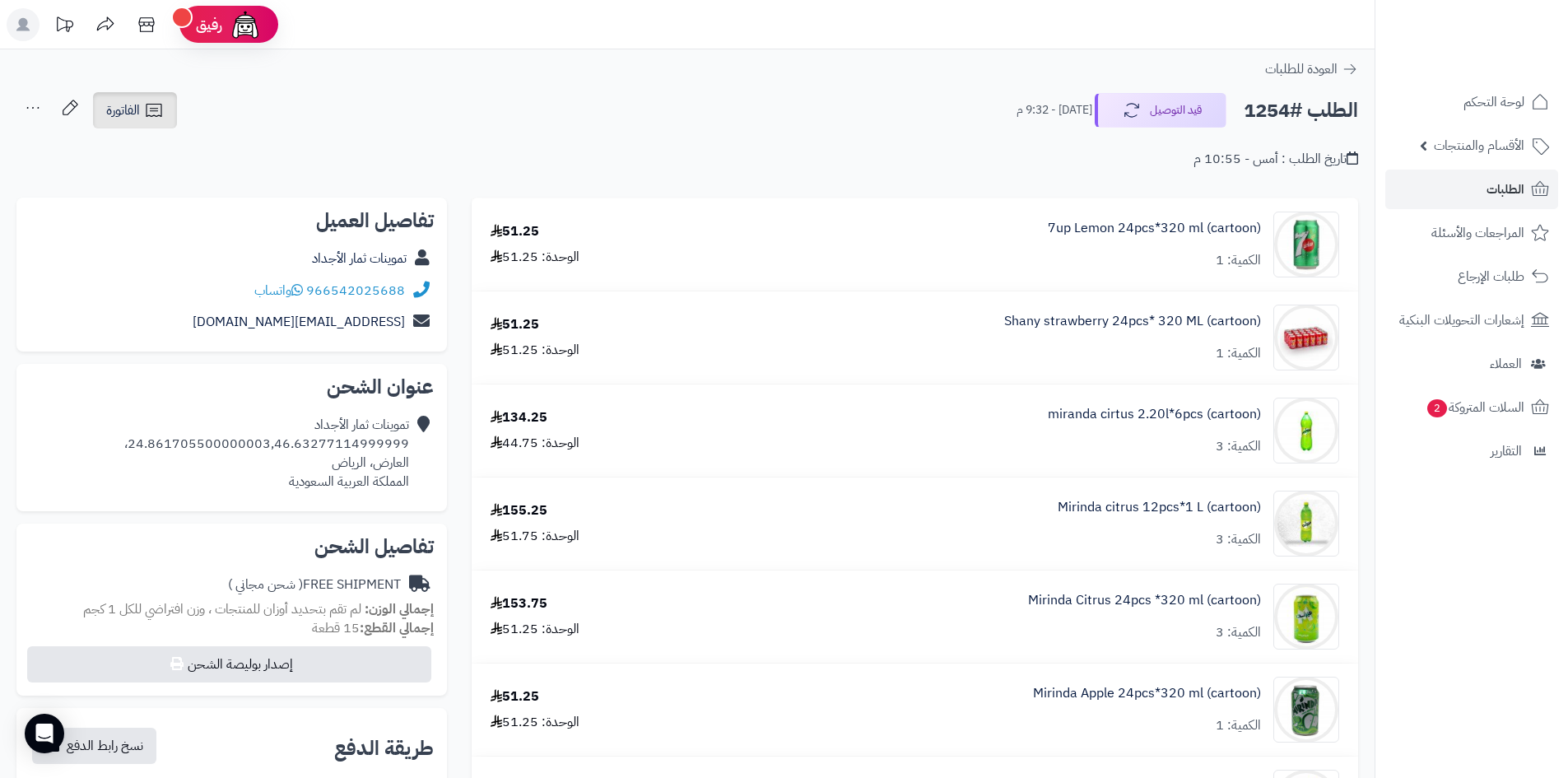
click at [160, 112] on icon at bounding box center [154, 110] width 20 height 20
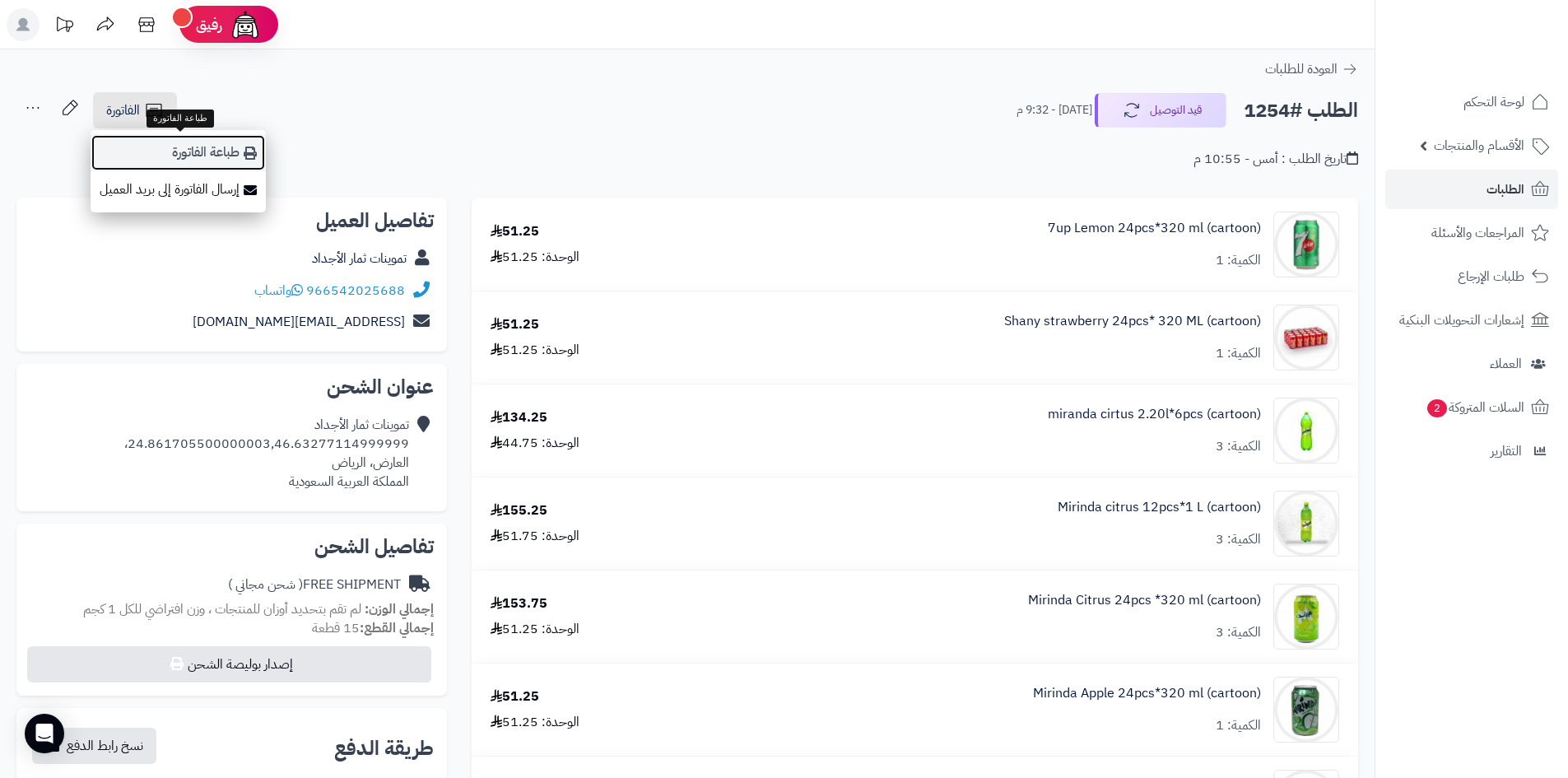
click at [237, 158] on link "طباعة الفاتورة" at bounding box center [178, 153] width 175 height 37
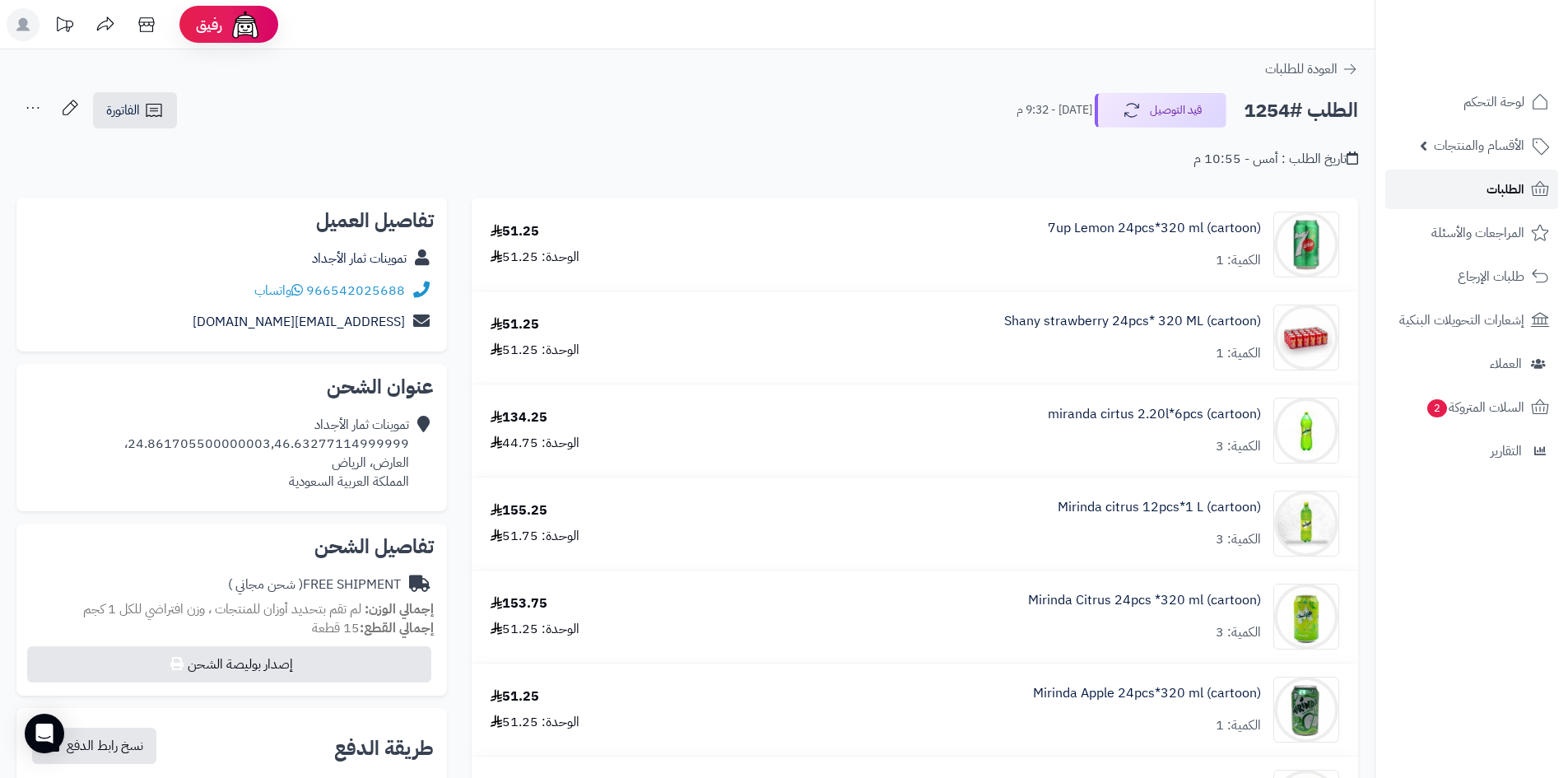
click at [1502, 187] on span "الطلبات" at bounding box center [1505, 190] width 38 height 23
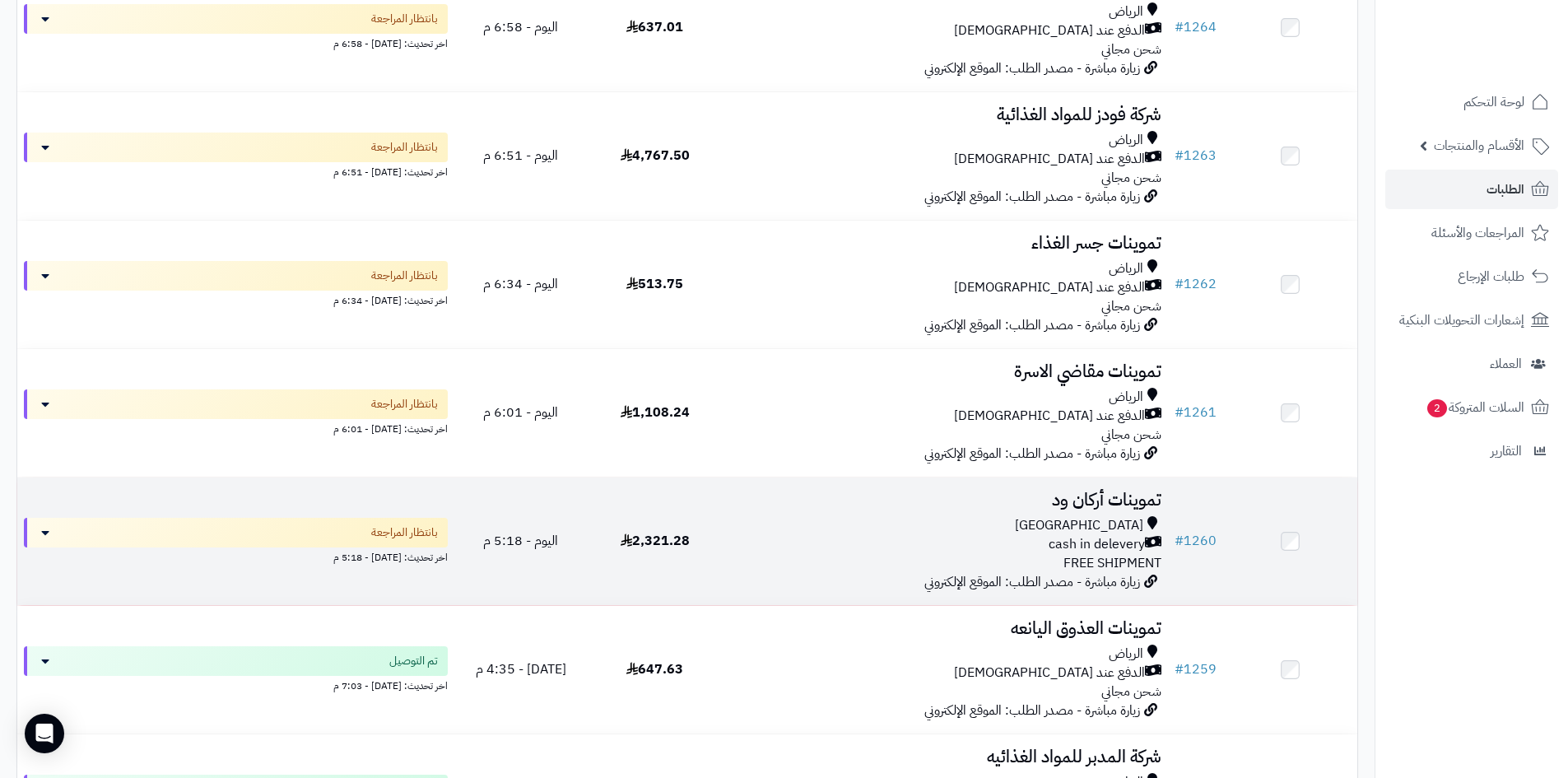
scroll to position [577, 0]
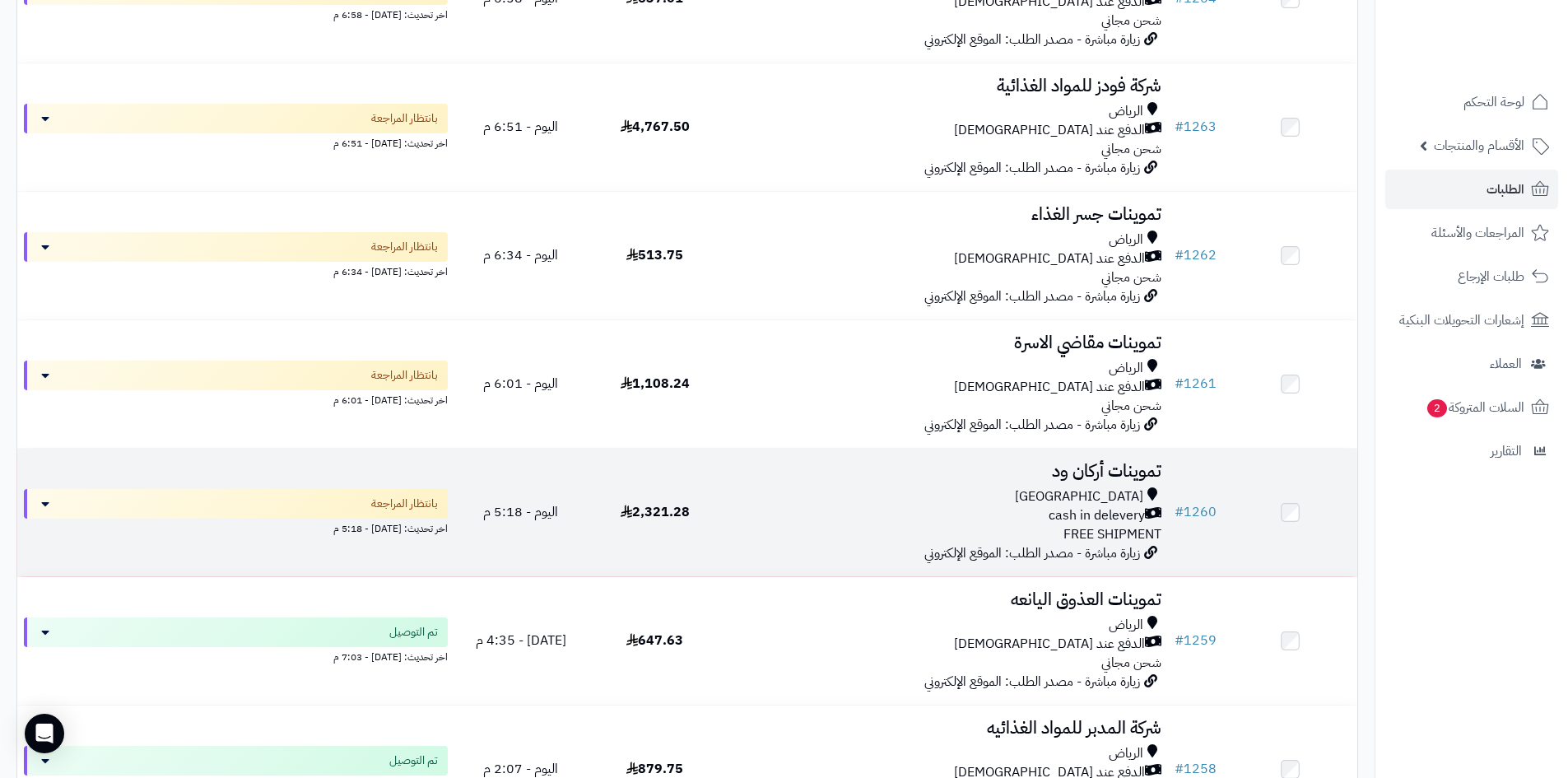
click at [840, 528] on div "Riyadh cash in delevery FREE SHIPMENT" at bounding box center [945, 516] width 433 height 57
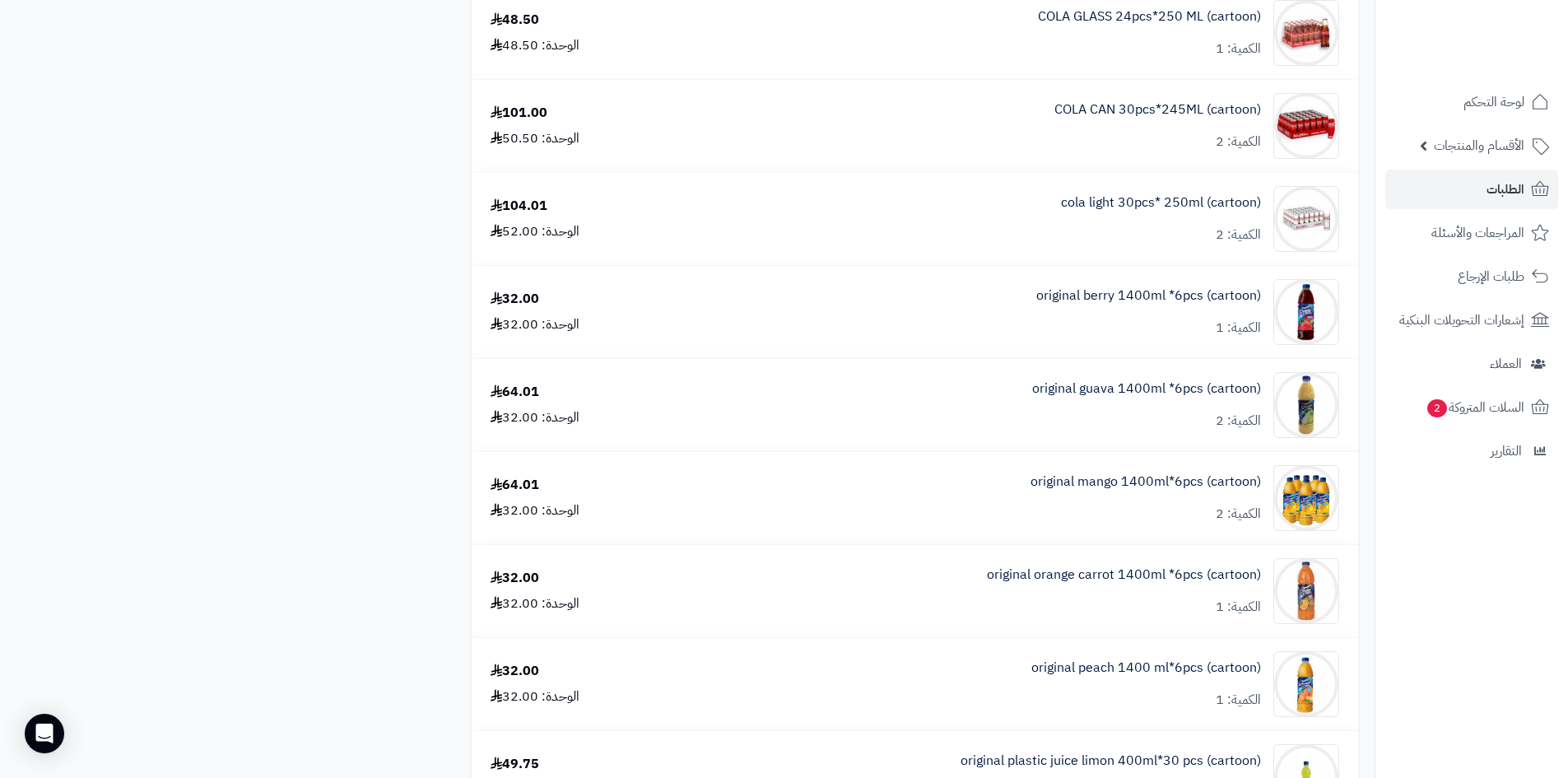
scroll to position [741, 0]
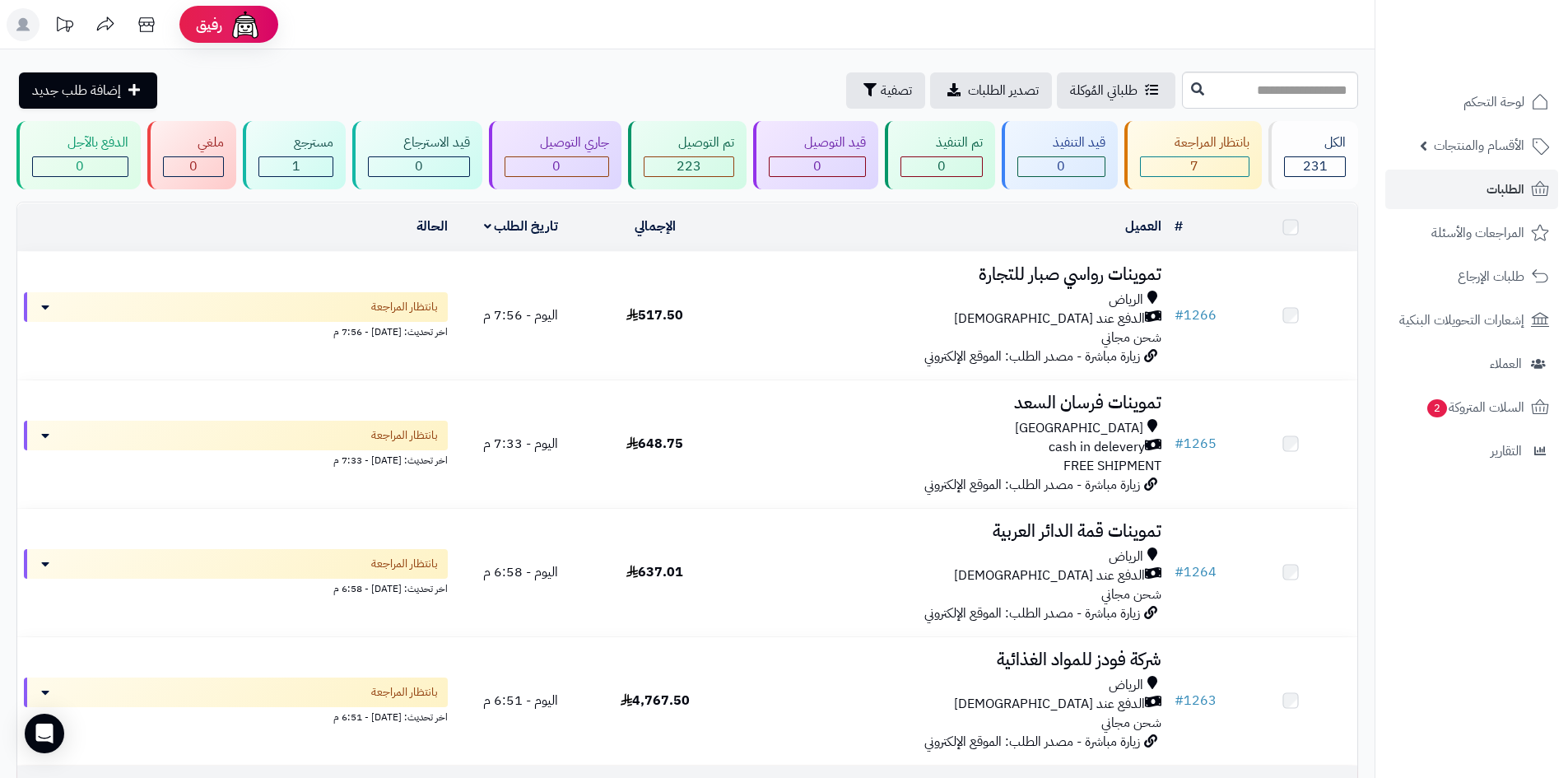
scroll to position [577, 0]
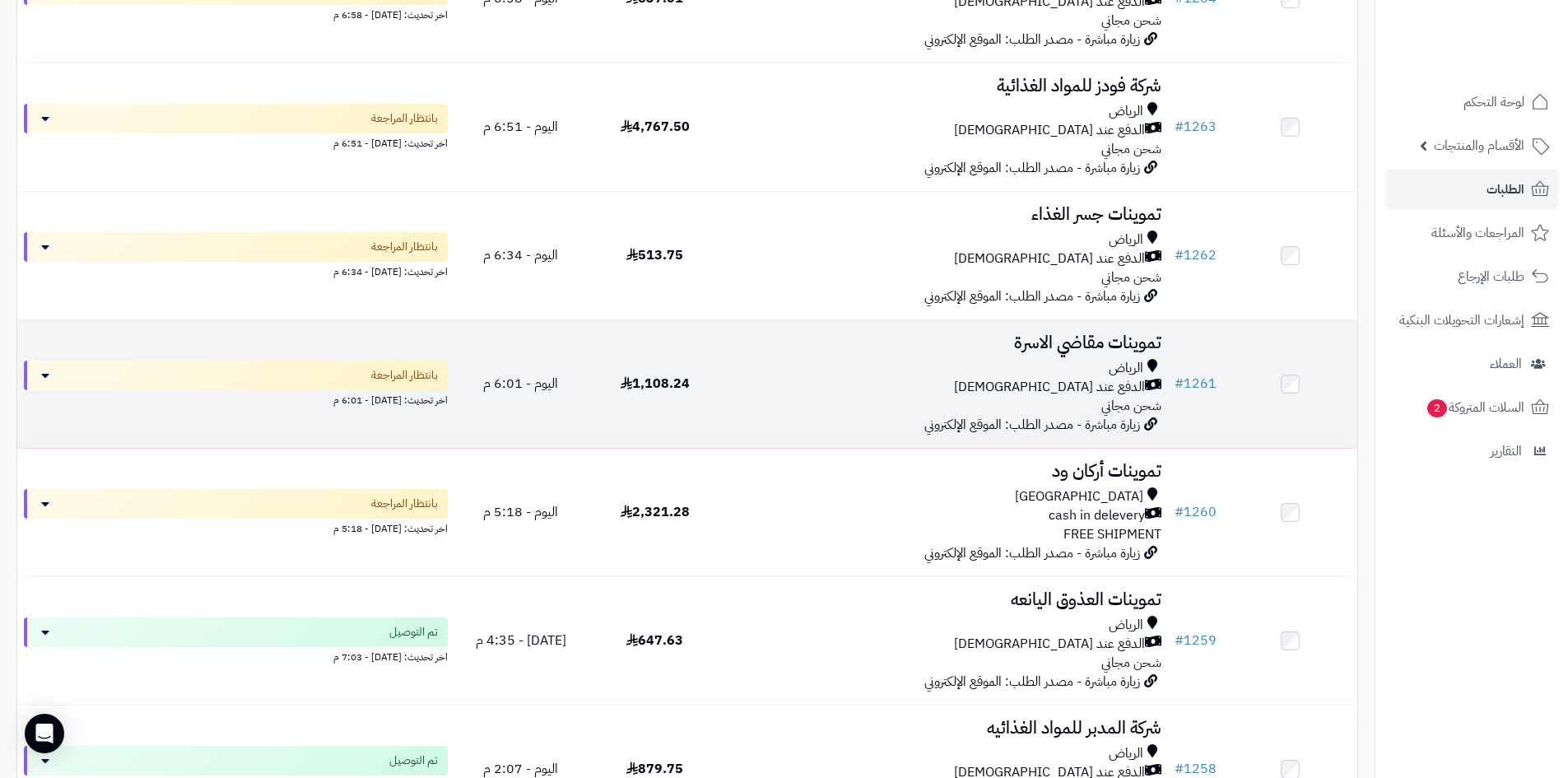
click at [836, 359] on div "الرياض" at bounding box center [945, 369] width 433 height 19
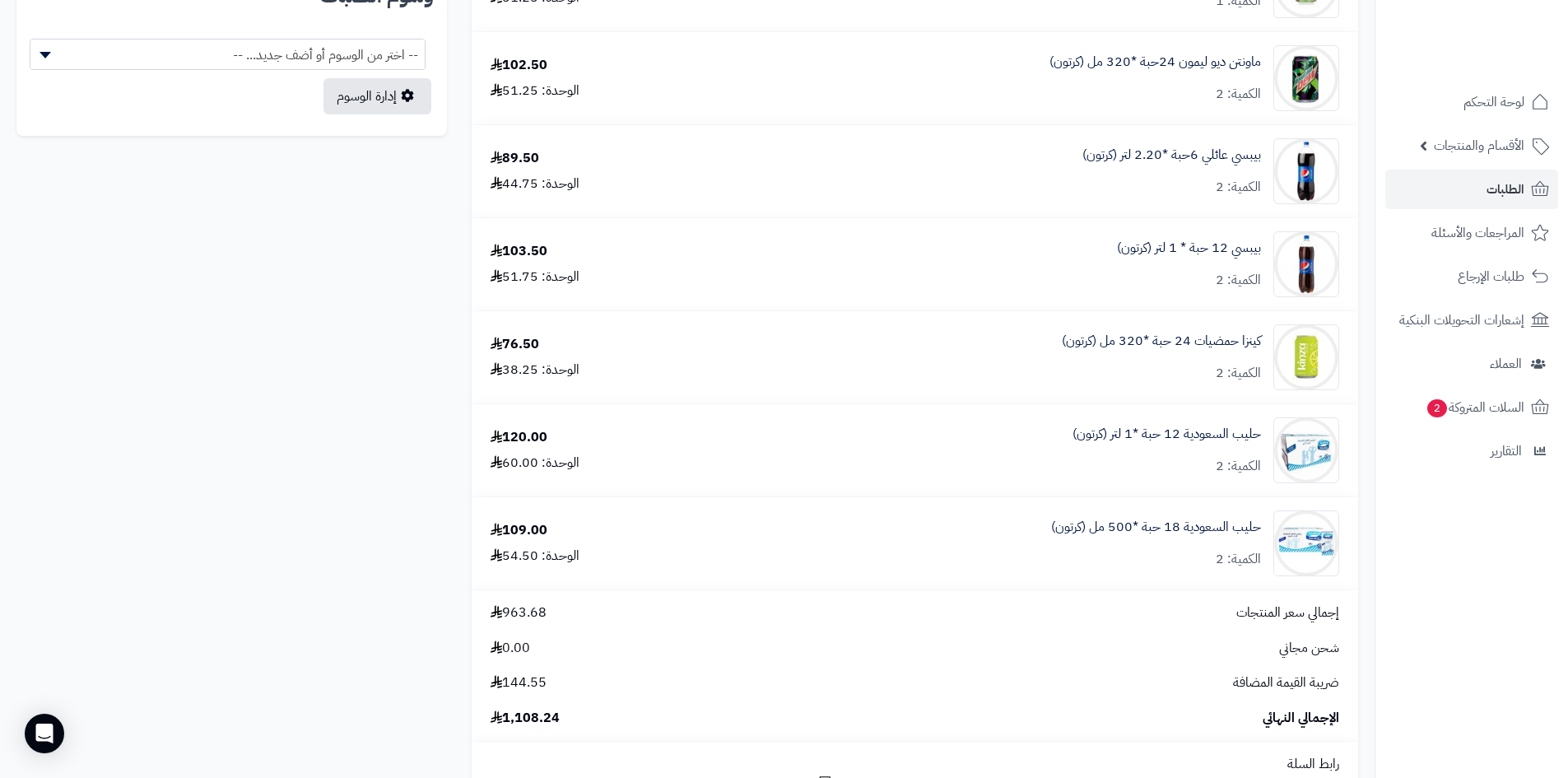
scroll to position [659, 0]
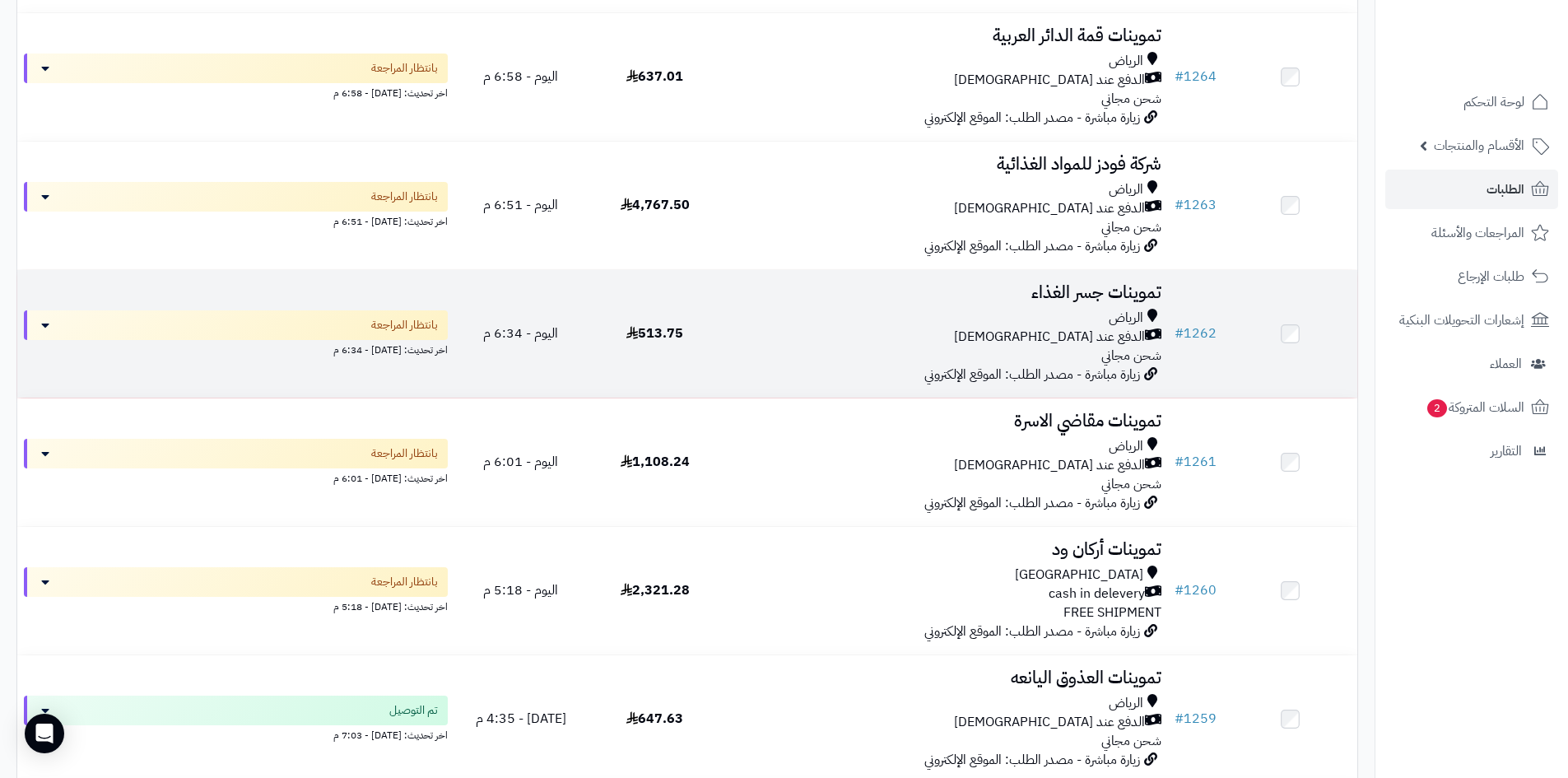
scroll to position [494, 0]
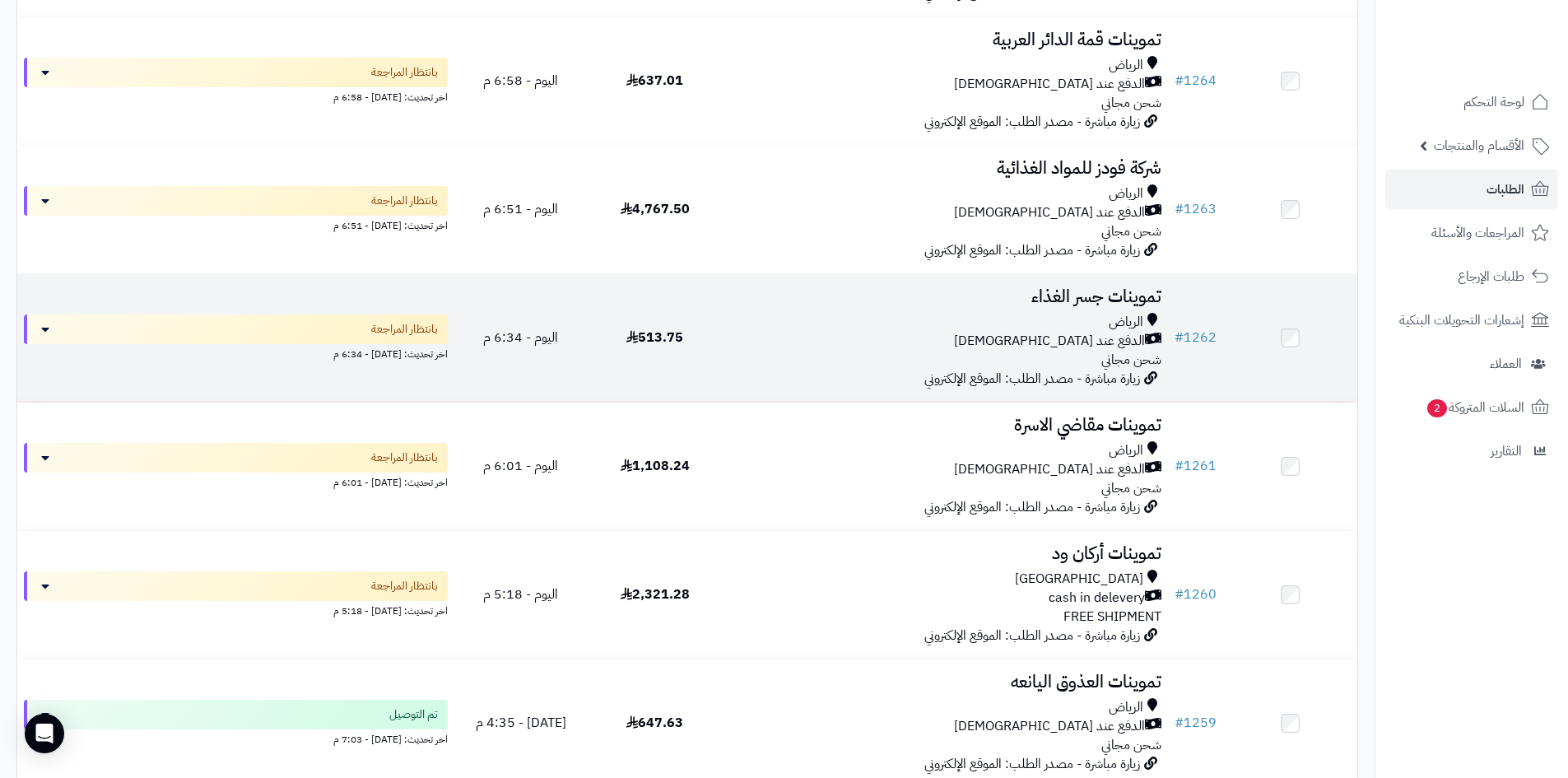
click at [848, 340] on div "الدفع عند [DEMOGRAPHIC_DATA]" at bounding box center [945, 341] width 433 height 19
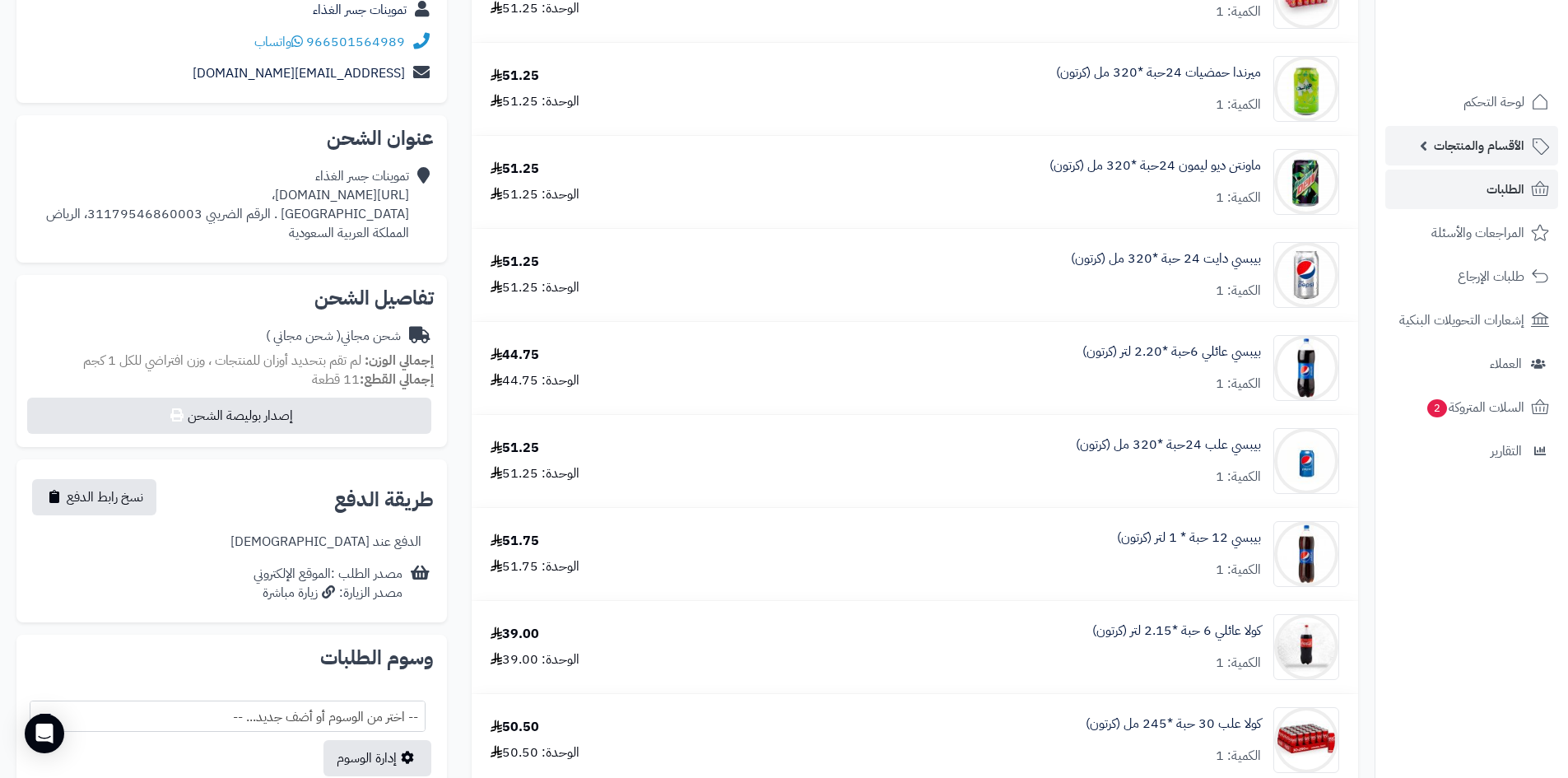
scroll to position [247, 0]
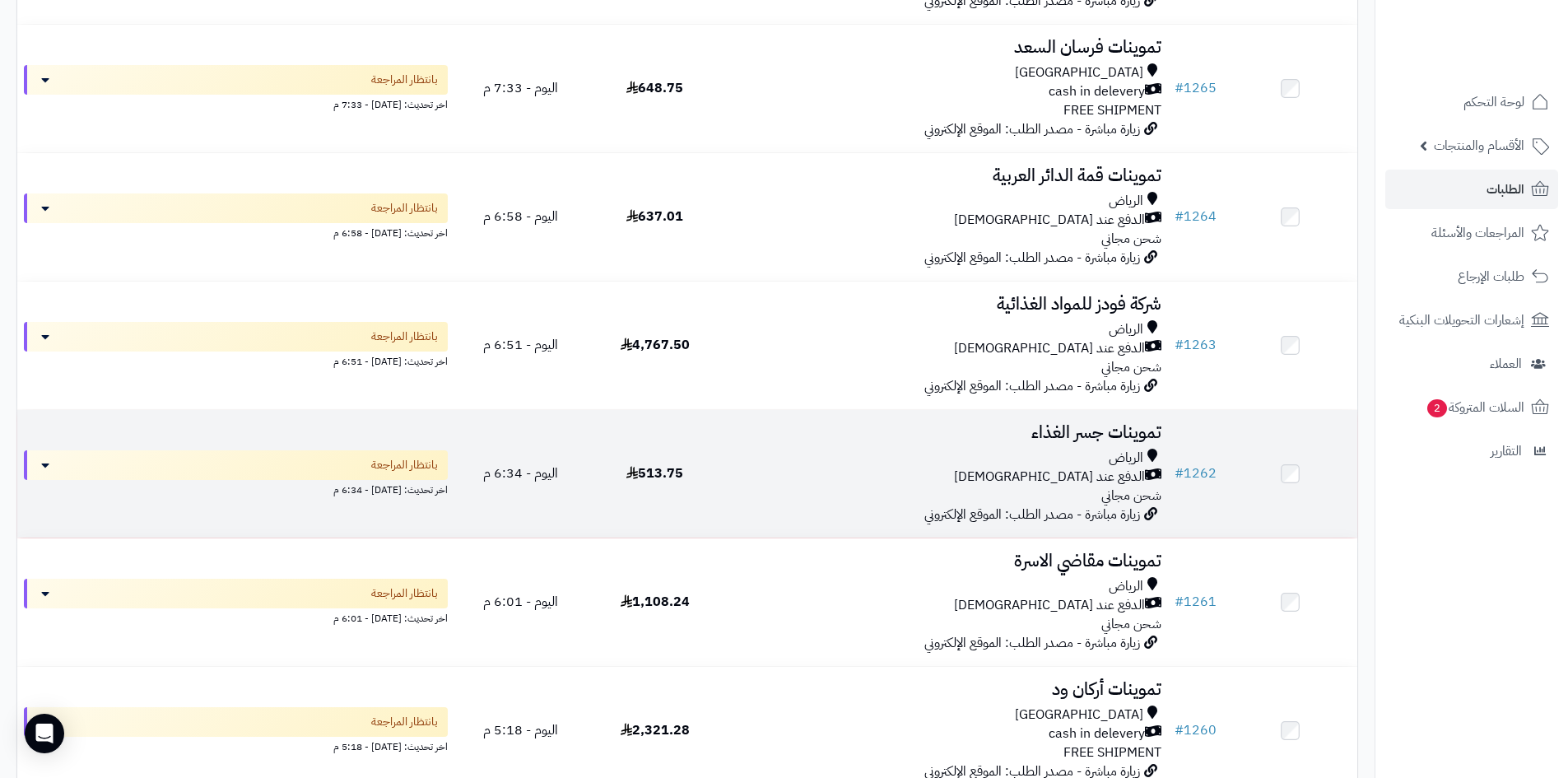
scroll to position [247, 0]
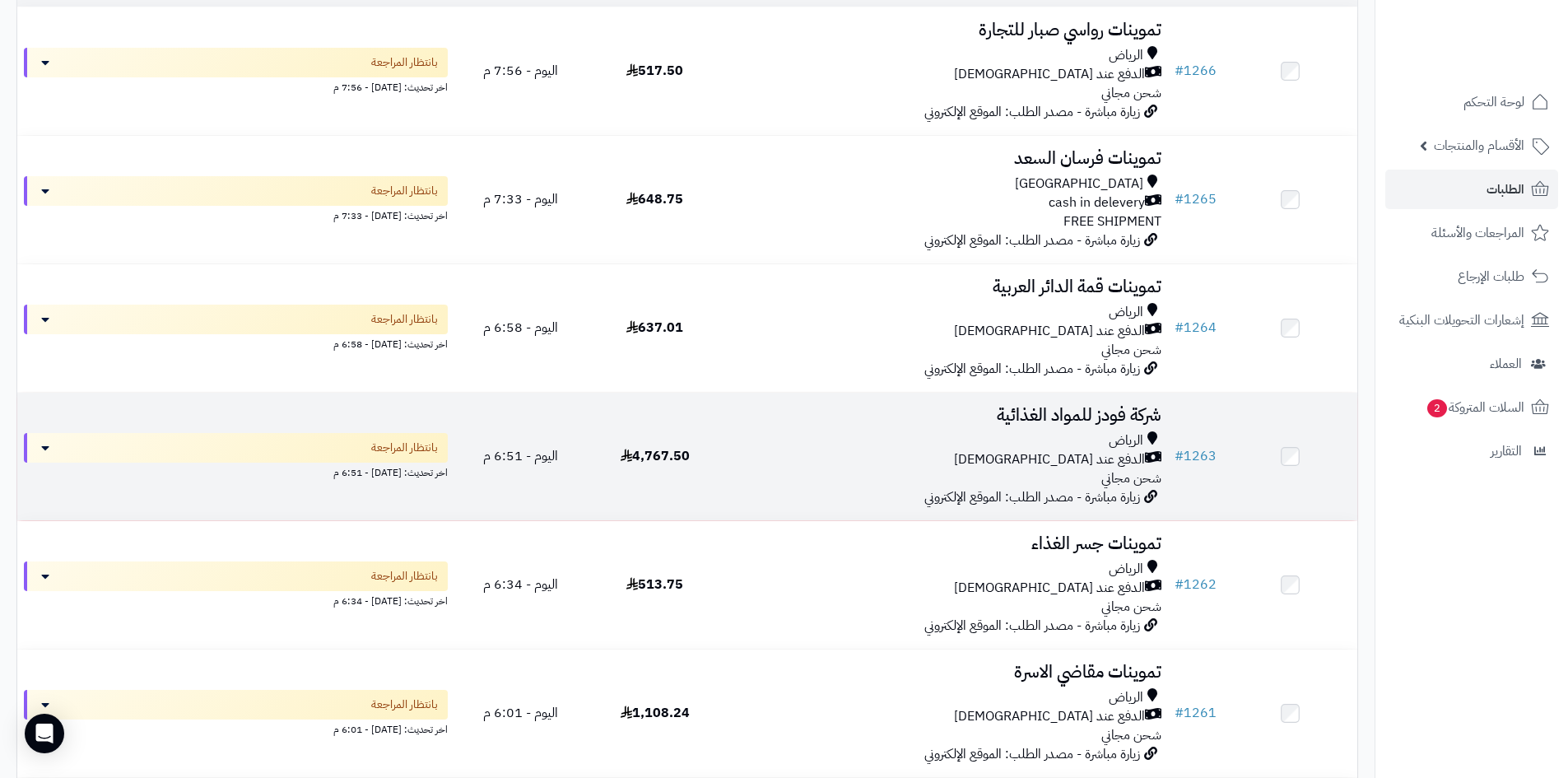
click at [856, 461] on div "الدفع عند [DEMOGRAPHIC_DATA]" at bounding box center [945, 460] width 433 height 19
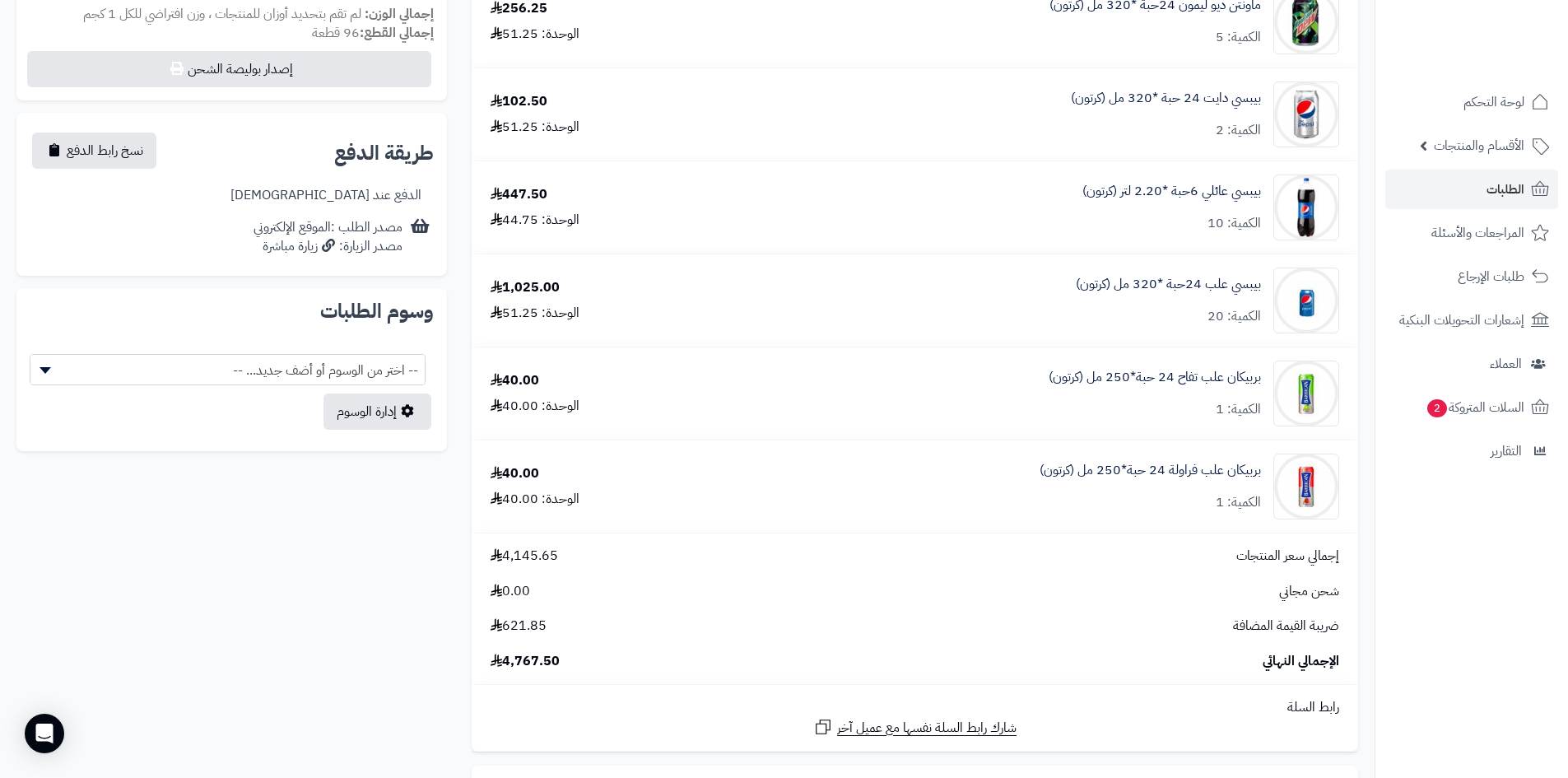
scroll to position [329, 0]
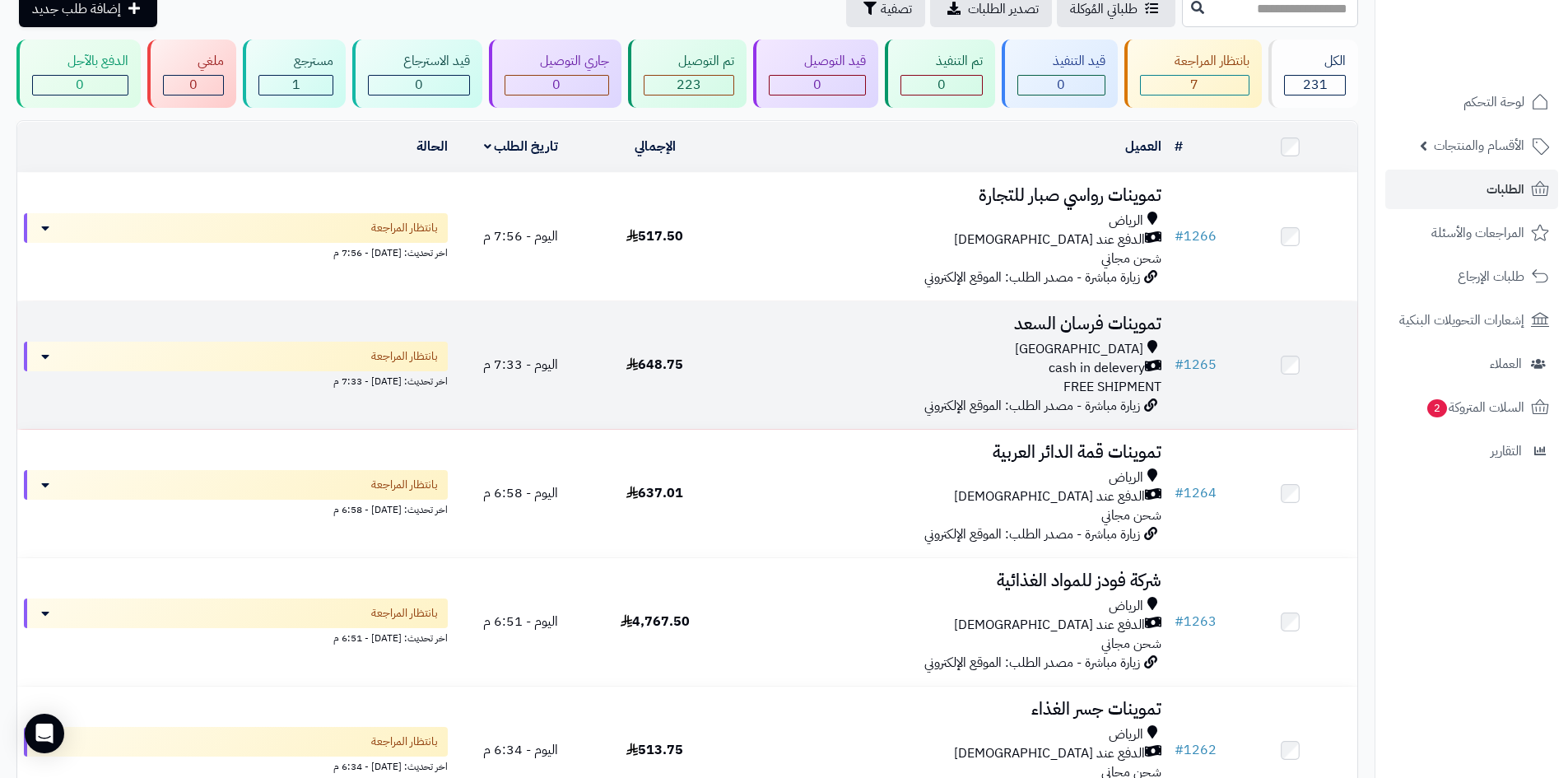
scroll to position [83, 0]
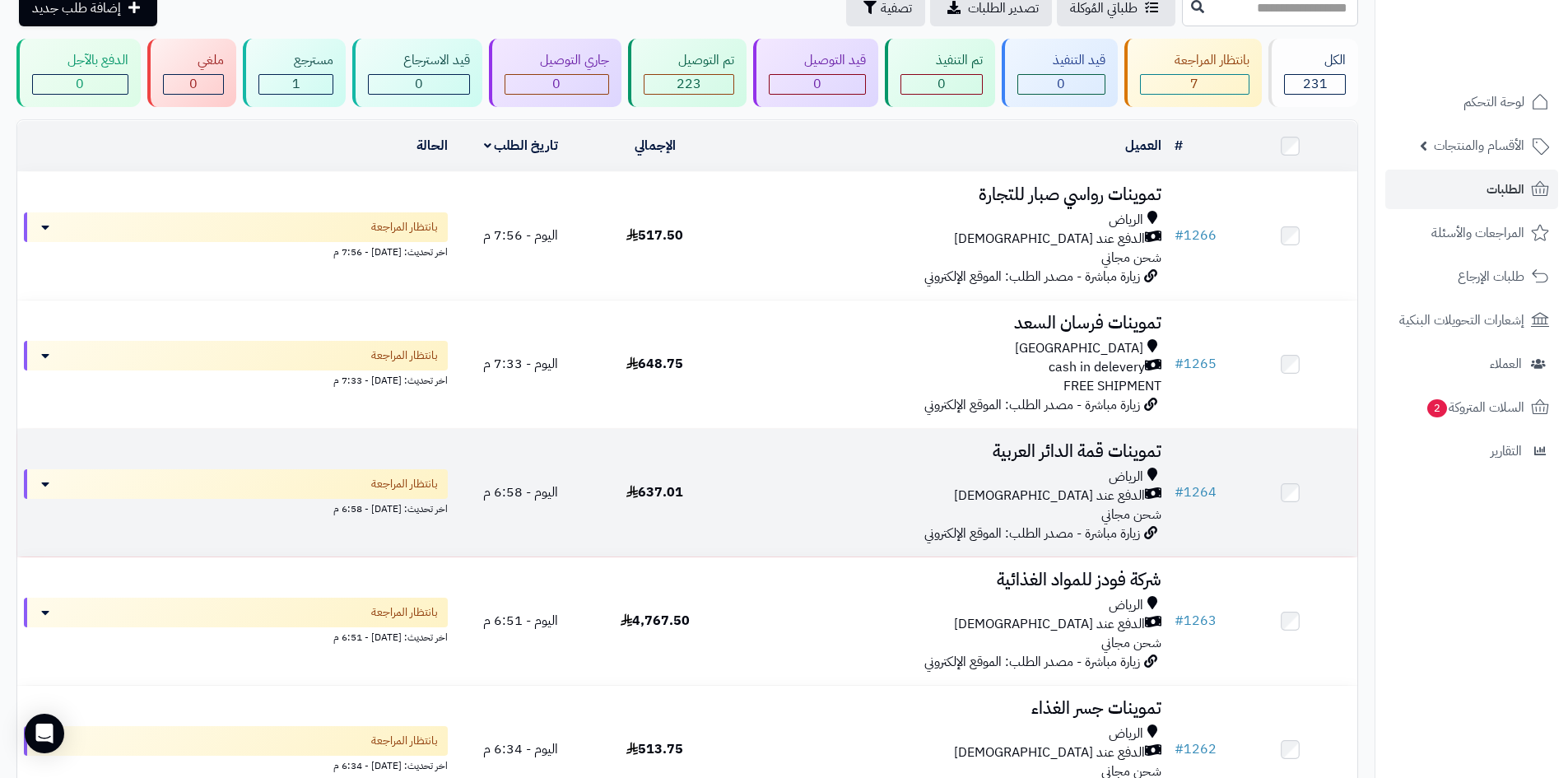
click at [900, 497] on div "الدفع عند [DEMOGRAPHIC_DATA]" at bounding box center [945, 496] width 433 height 19
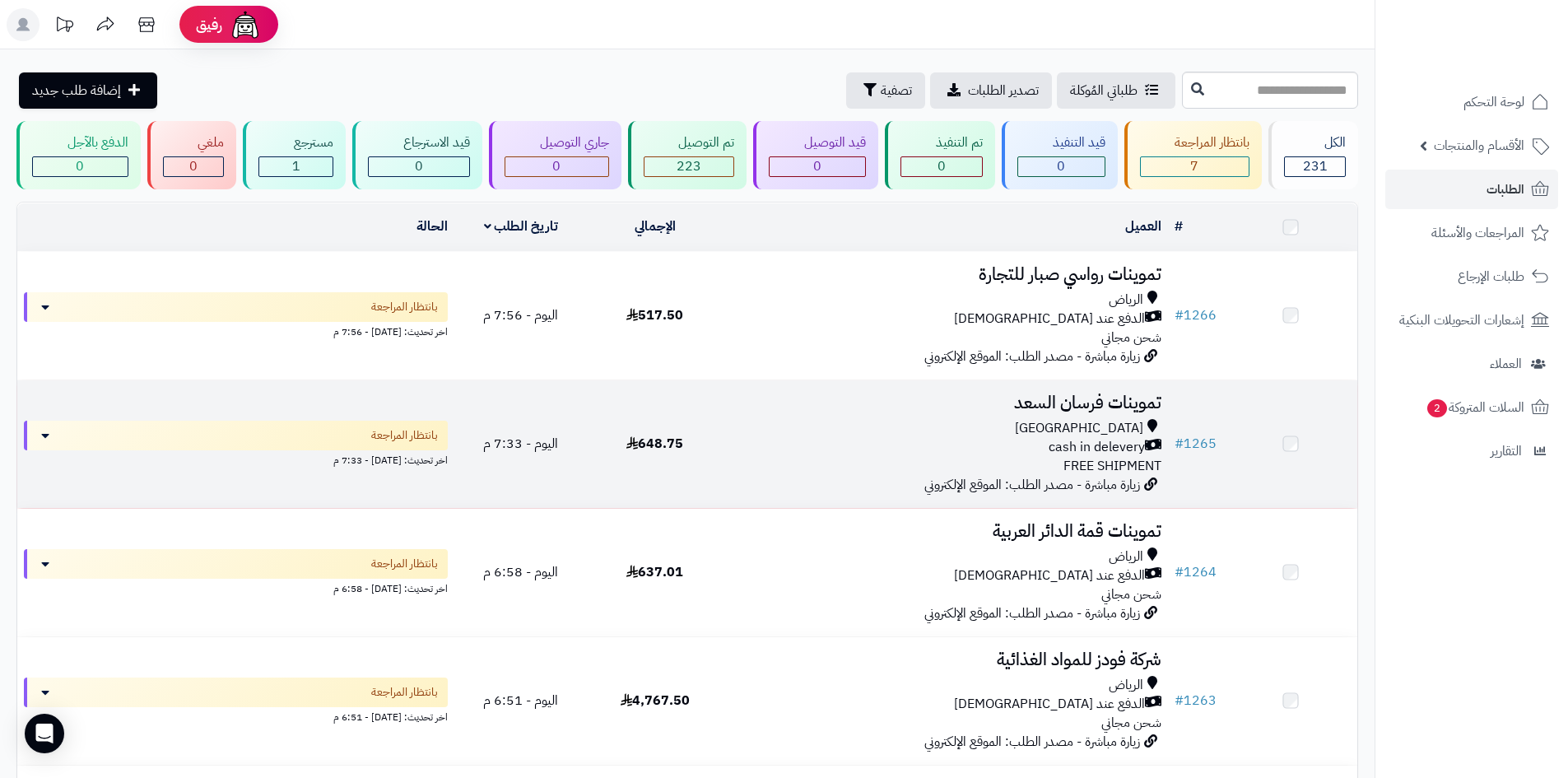
scroll to position [83, 0]
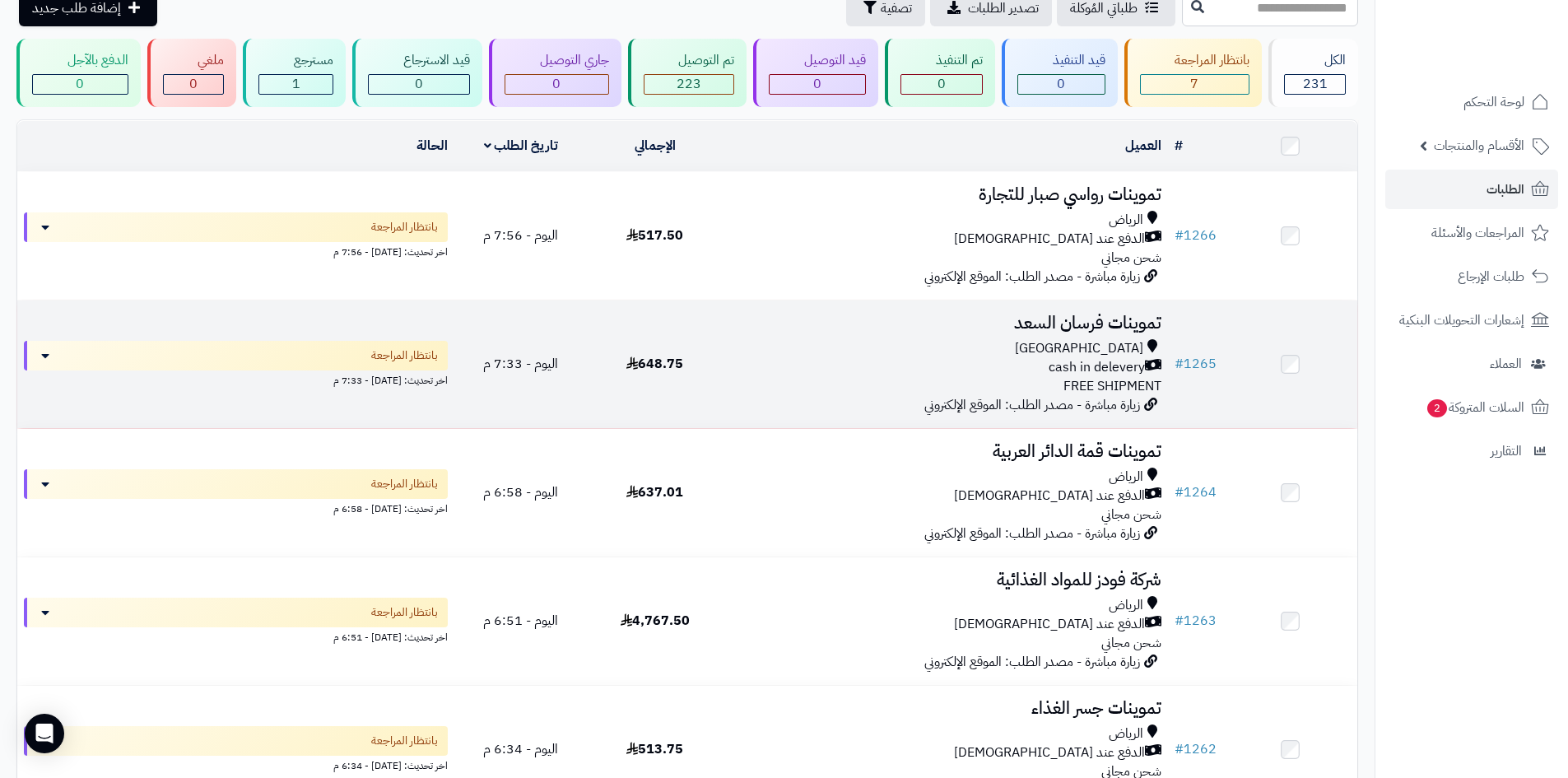
click at [931, 368] on div "cash in delevery" at bounding box center [945, 368] width 433 height 19
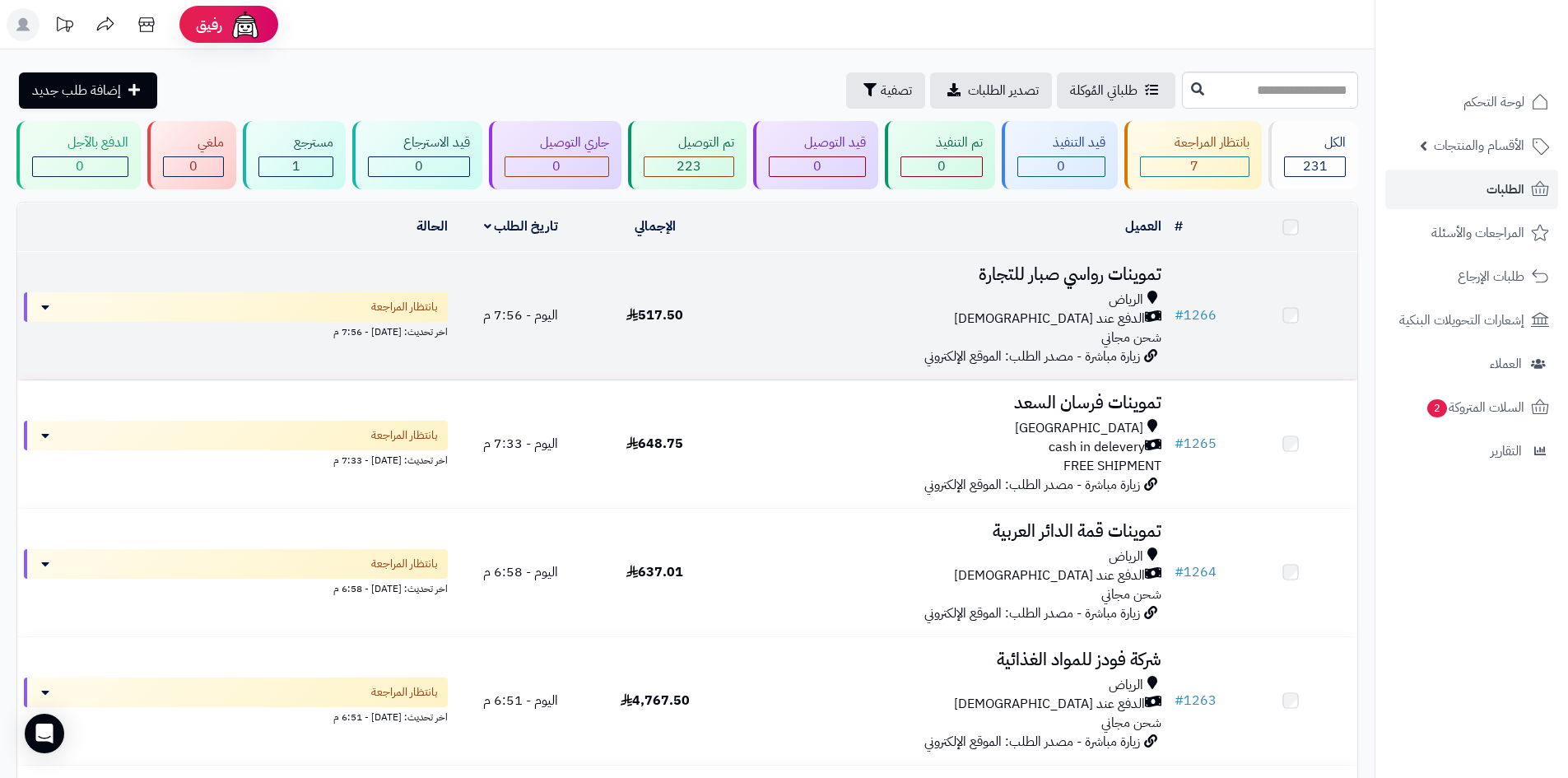
scroll to position [83, 0]
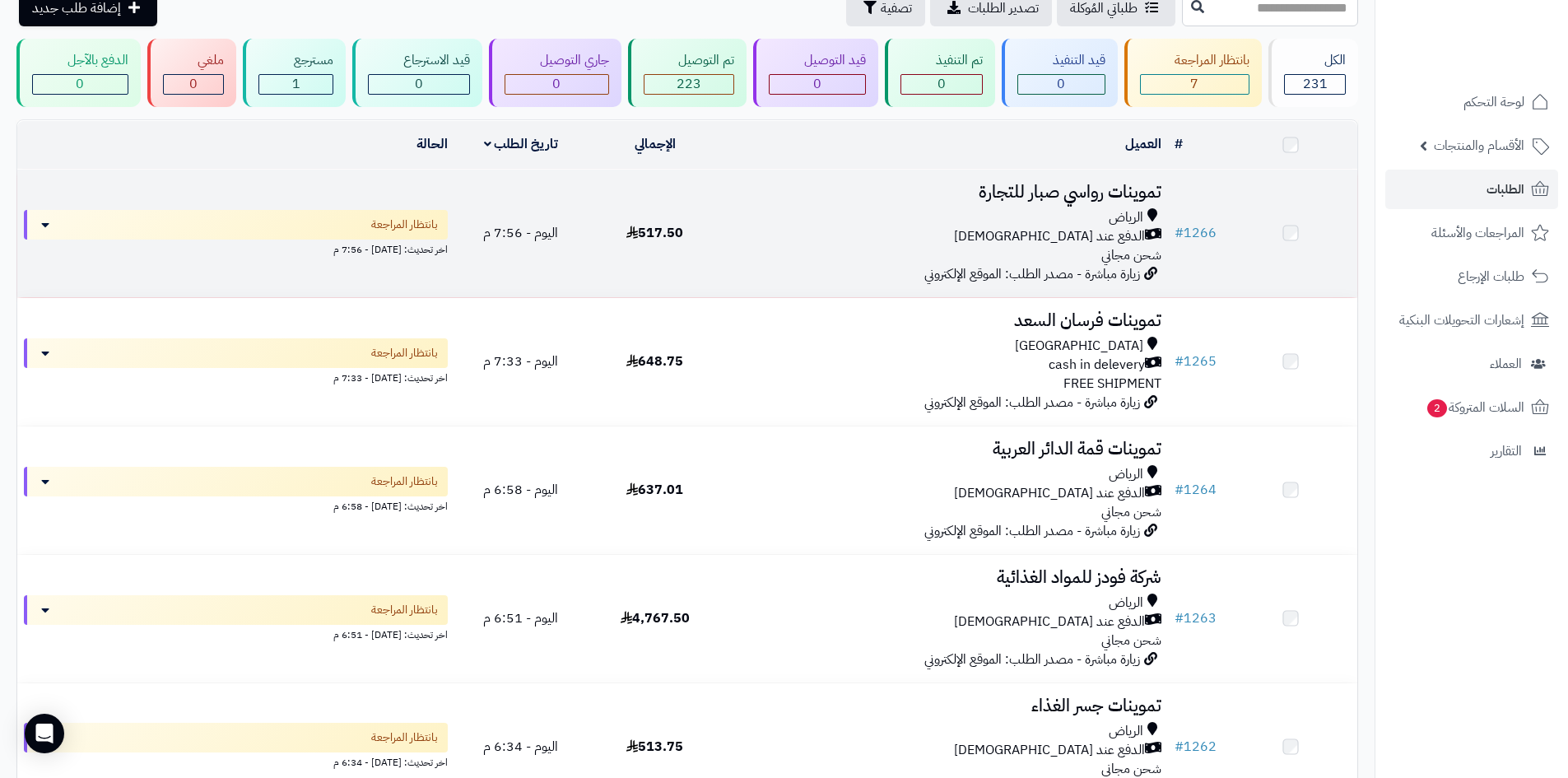
click at [999, 240] on div "الدفع عند [DEMOGRAPHIC_DATA]" at bounding box center [945, 236] width 433 height 19
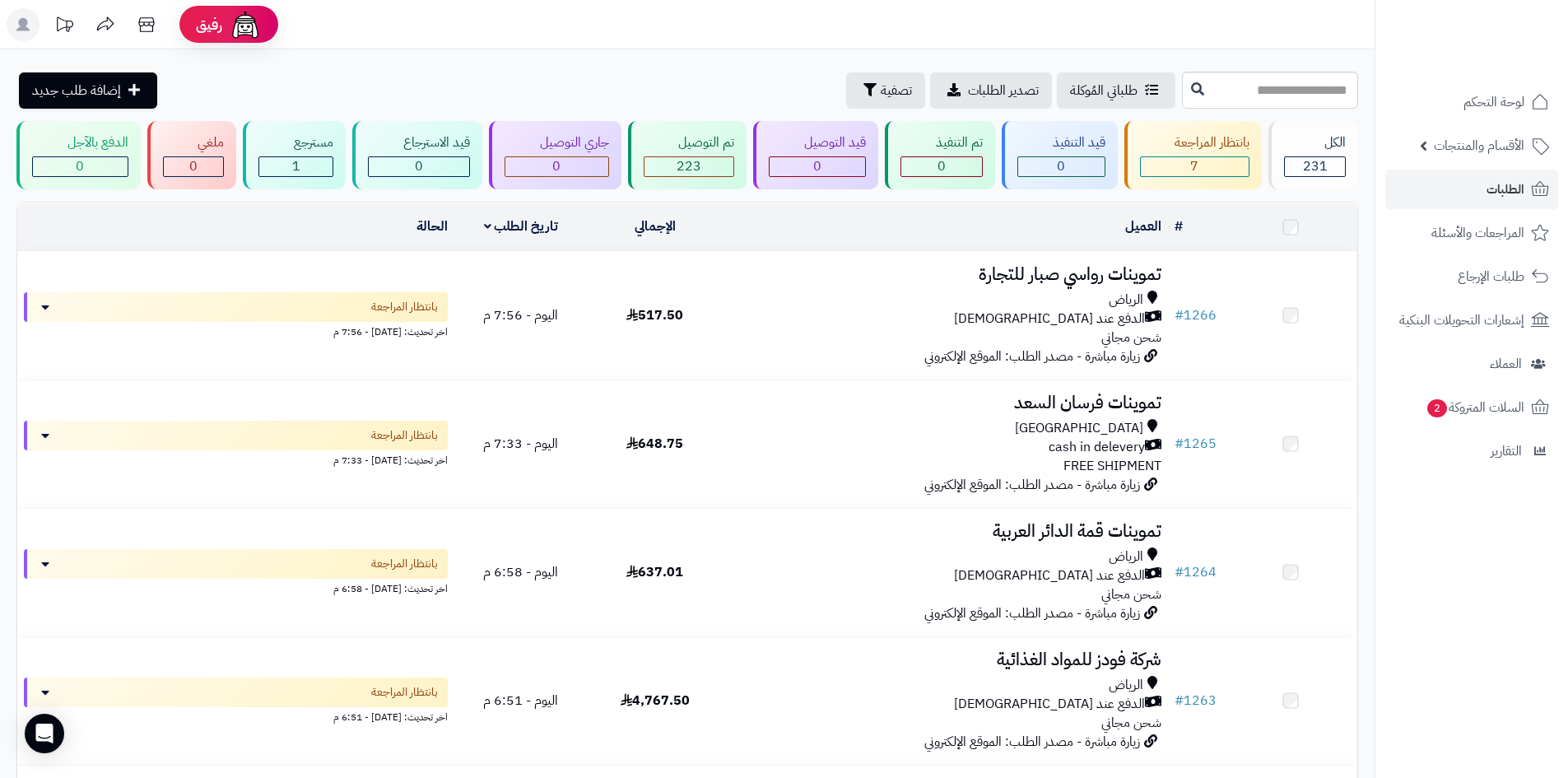
scroll to position [83, 0]
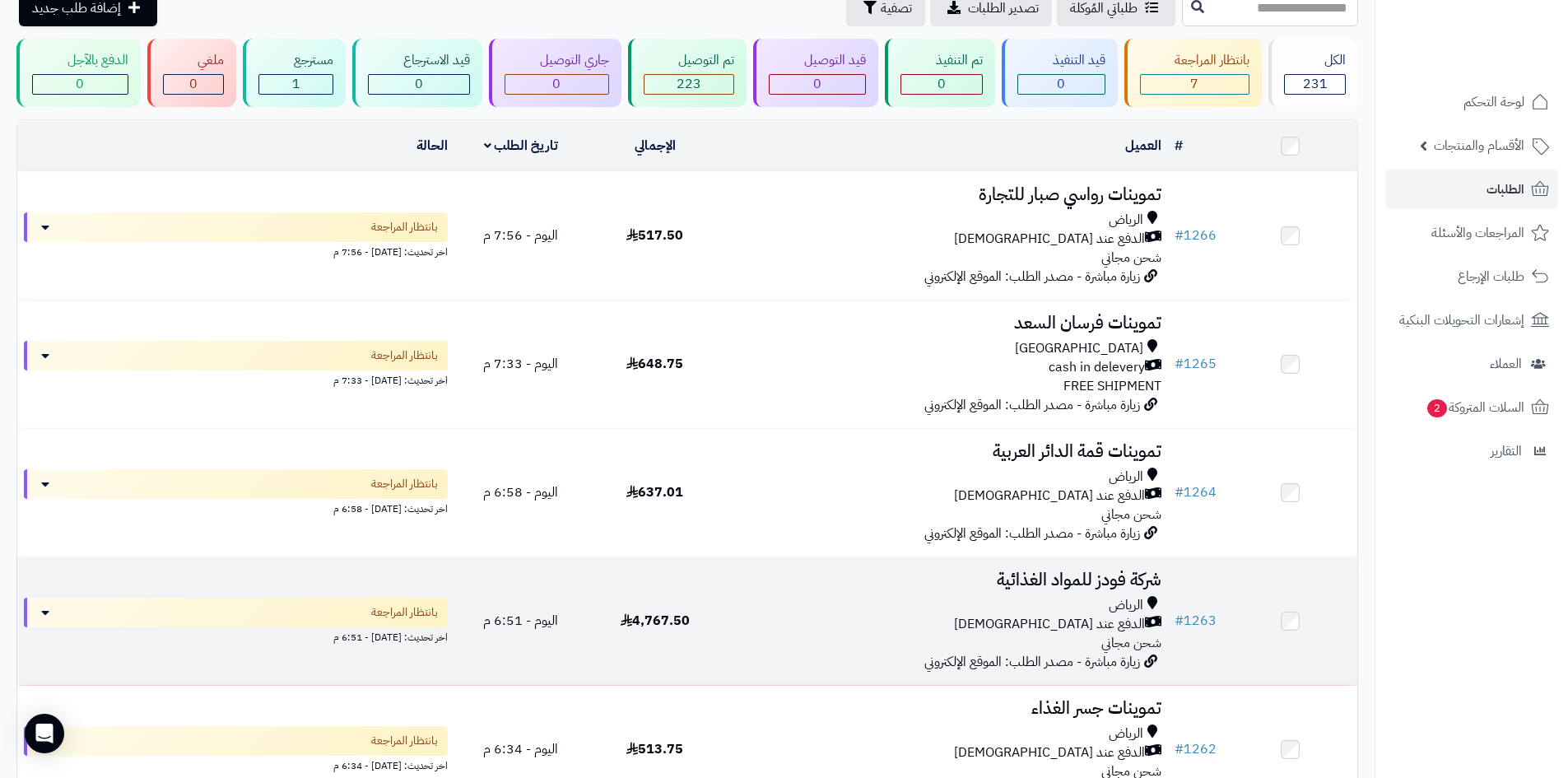
click at [845, 608] on div "الرياض" at bounding box center [945, 605] width 433 height 19
